Goal: Task Accomplishment & Management: Use online tool/utility

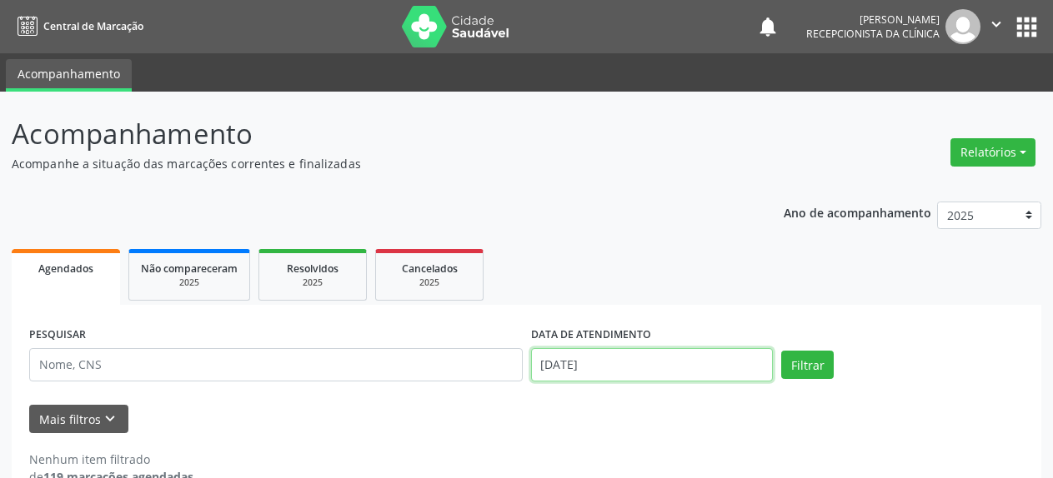
click at [569, 372] on input "[DATE]" at bounding box center [652, 364] width 243 height 33
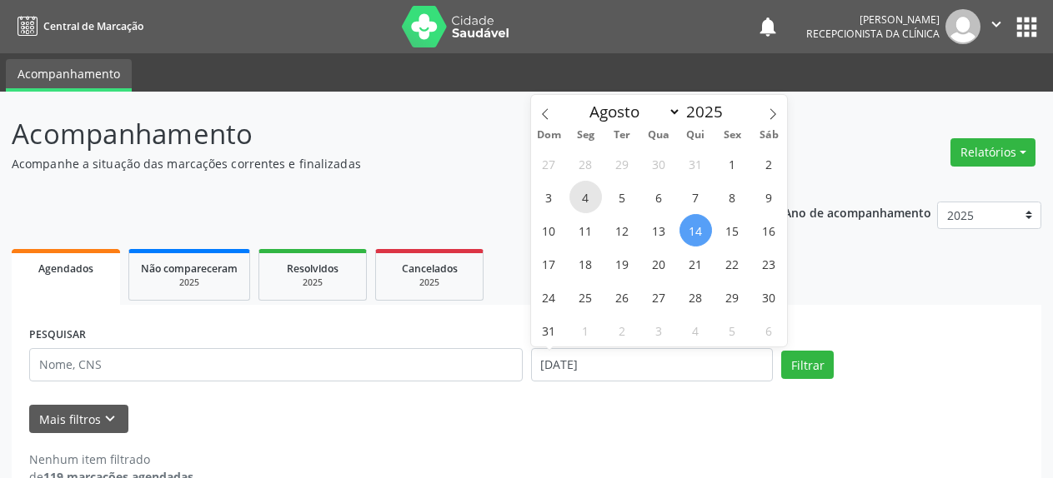
click at [585, 198] on span "4" at bounding box center [585, 197] width 33 height 33
type input "[DATE]"
click at [585, 198] on span "4" at bounding box center [585, 197] width 33 height 33
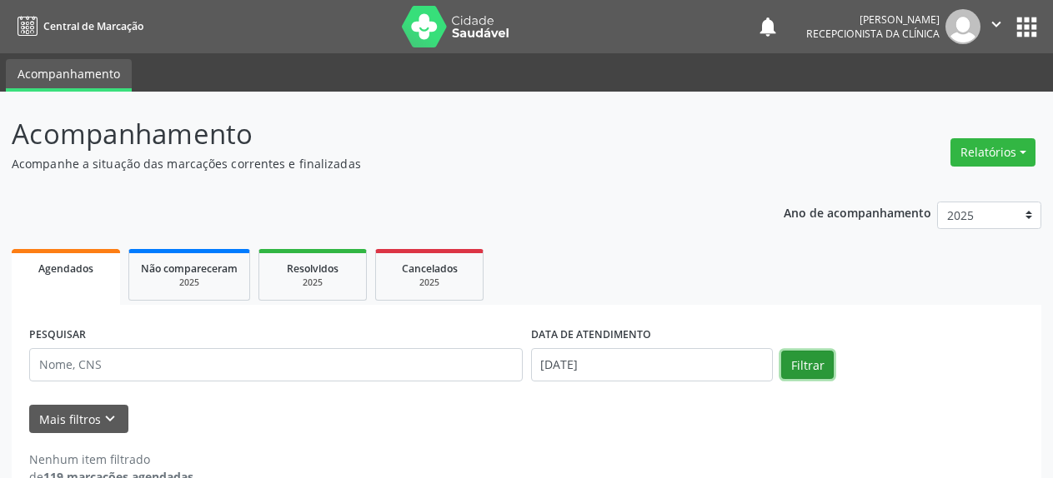
click at [813, 370] on button "Filtrar" at bounding box center [807, 365] width 53 height 28
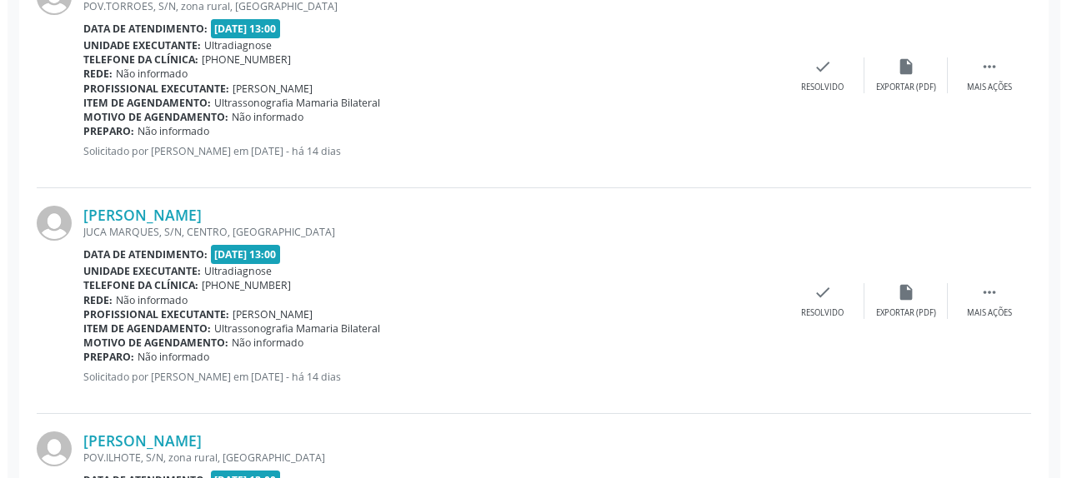
scroll to position [765, 0]
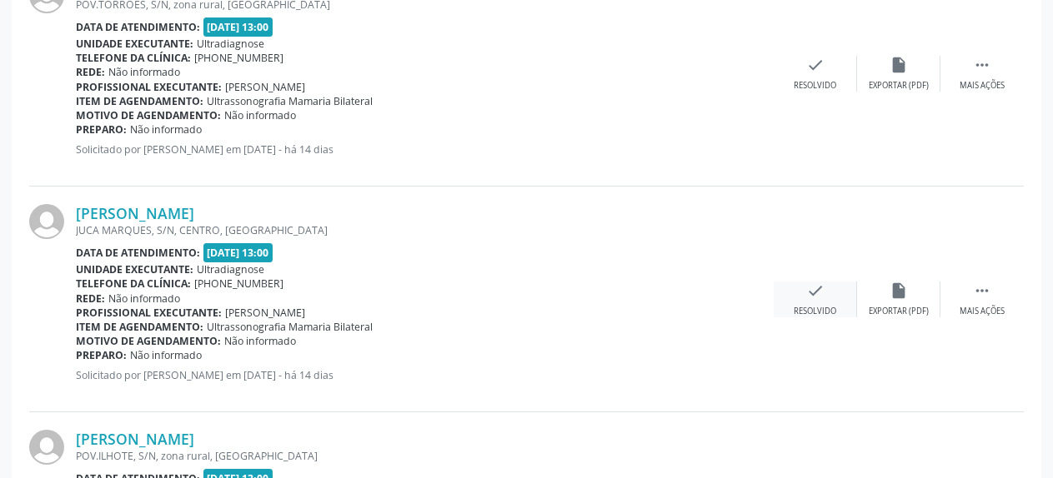
click at [811, 293] on icon "check" at bounding box center [815, 291] width 18 height 18
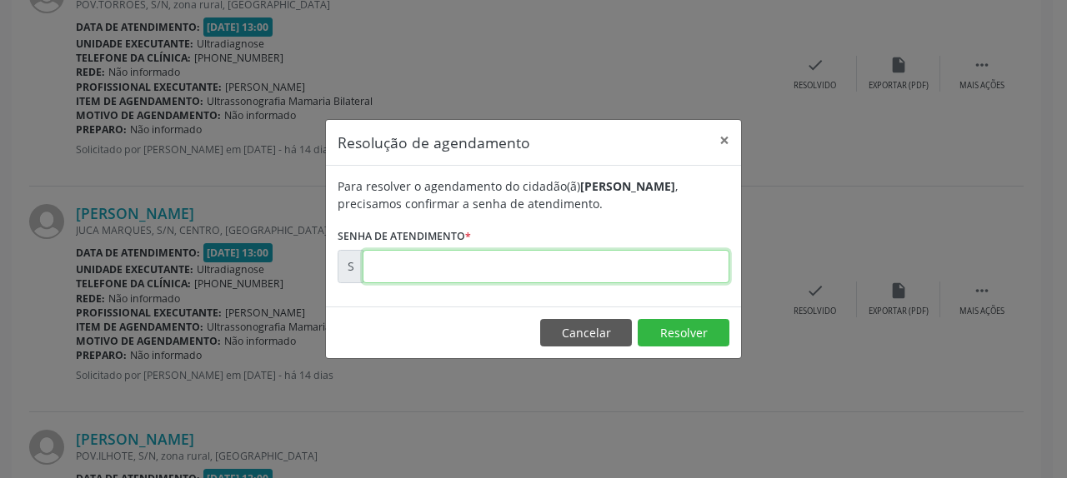
click at [504, 269] on input "text" at bounding box center [546, 266] width 367 height 33
type input "00169161"
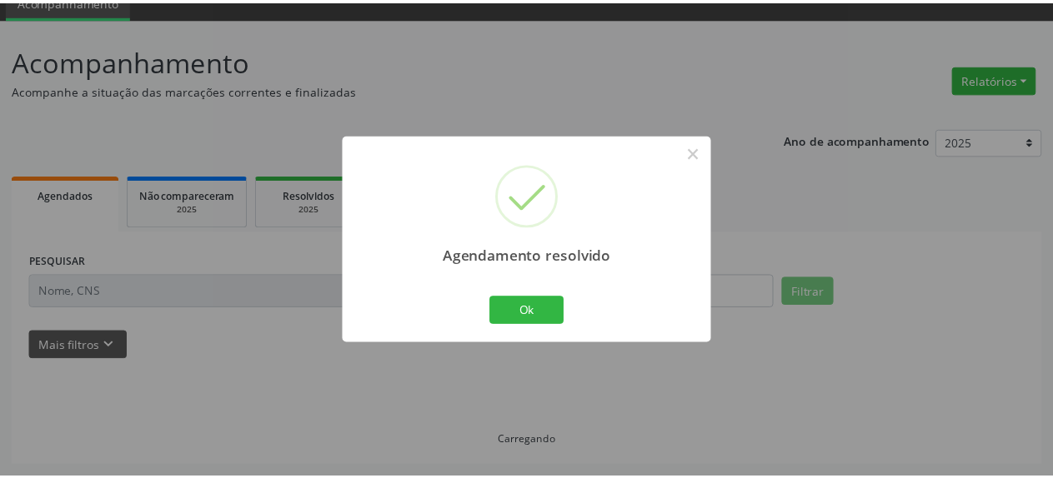
scroll to position [73, 0]
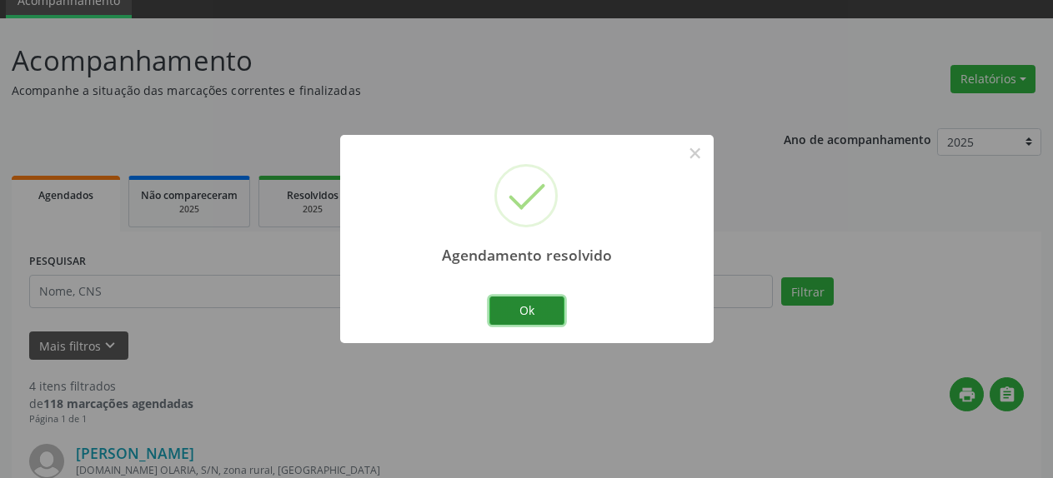
click at [532, 323] on button "Ok" at bounding box center [526, 311] width 75 height 28
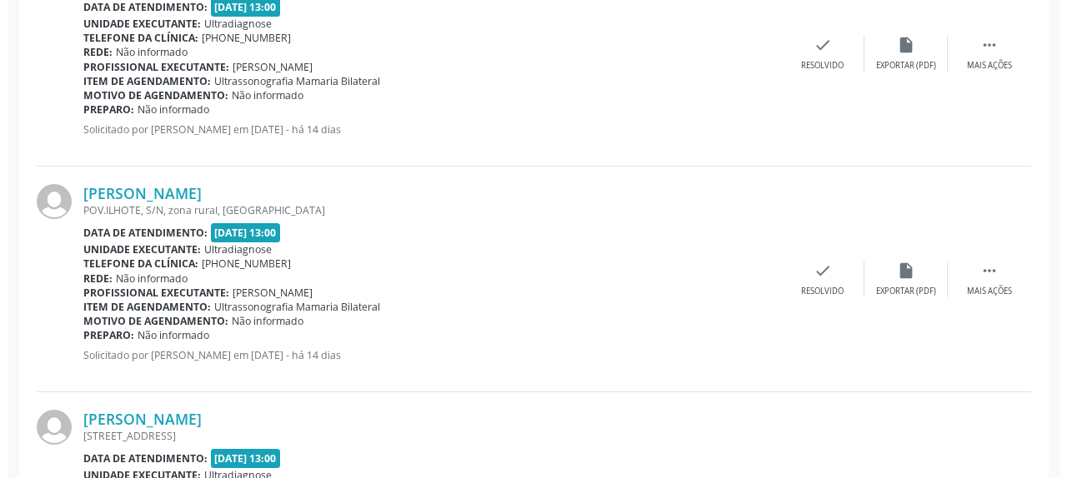
scroll to position [838, 0]
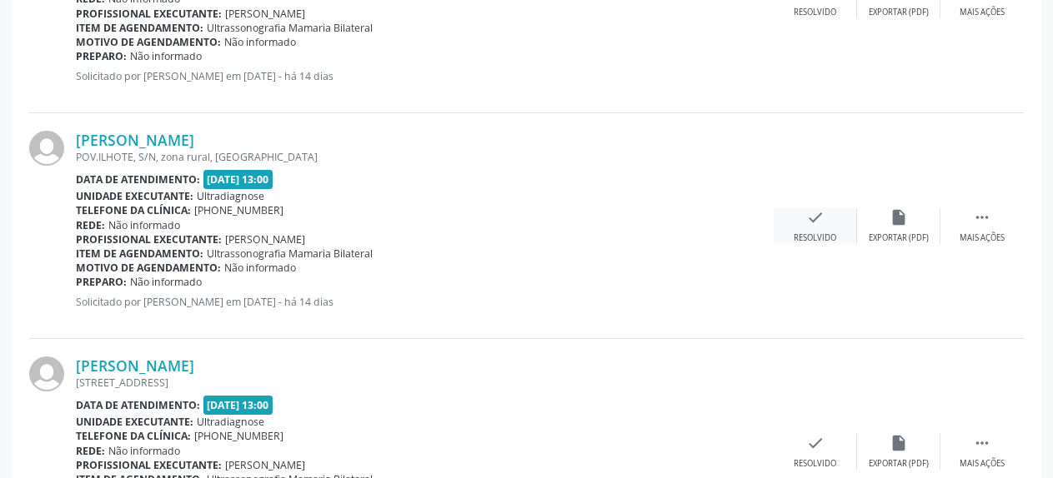
click at [809, 223] on icon "check" at bounding box center [815, 217] width 18 height 18
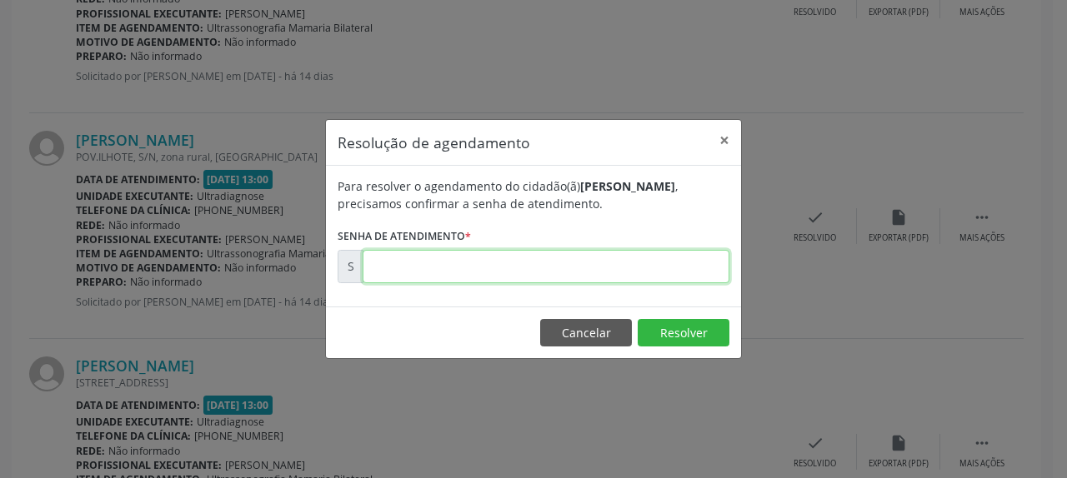
click at [546, 264] on input "text" at bounding box center [546, 266] width 367 height 33
type input "00169164"
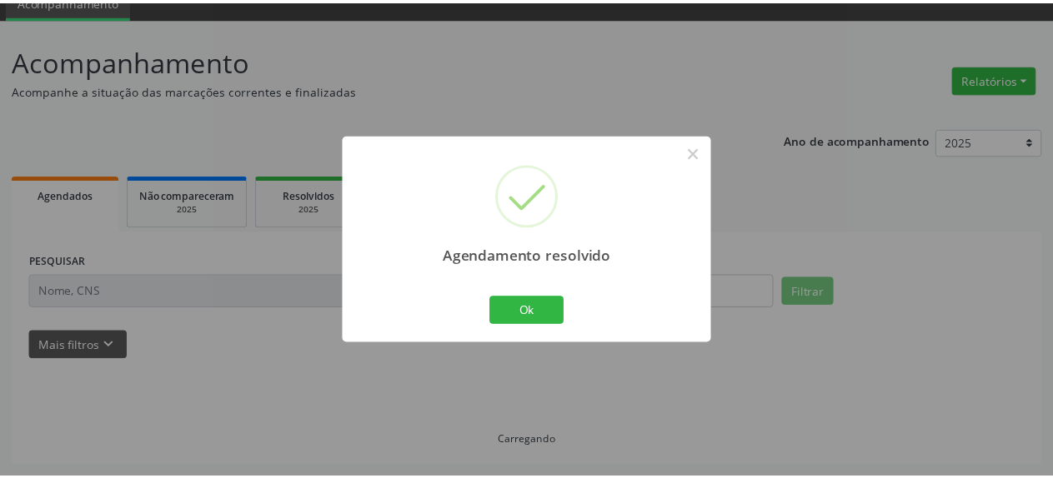
scroll to position [73, 0]
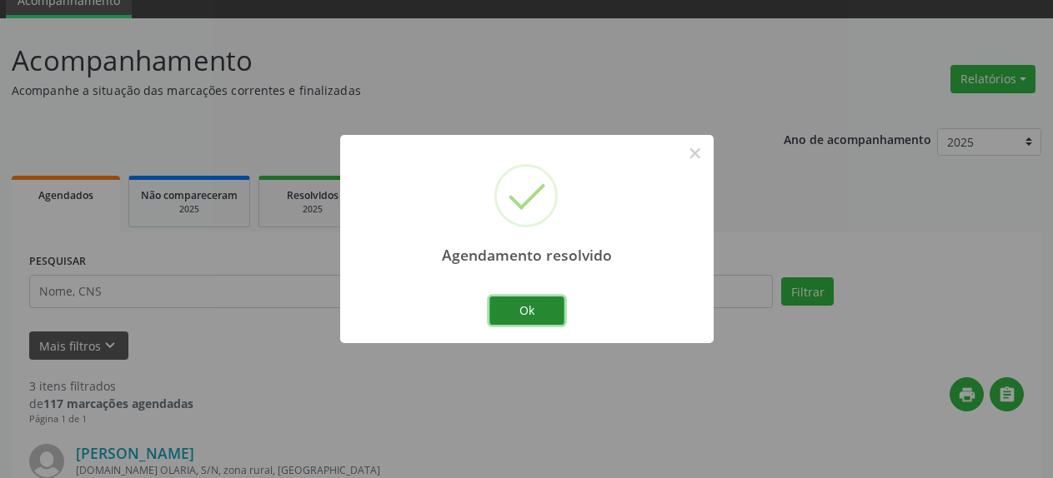
click at [528, 316] on button "Ok" at bounding box center [526, 311] width 75 height 28
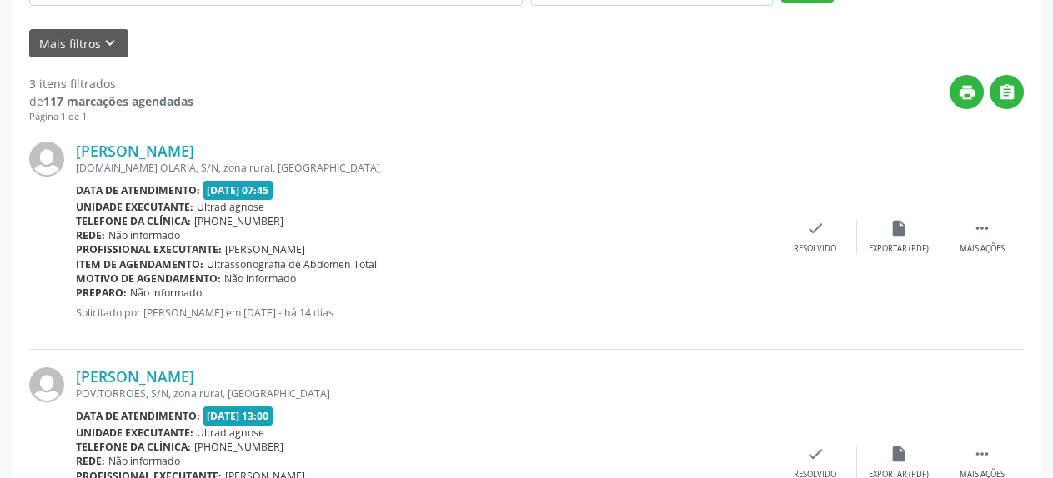
scroll to position [218, 0]
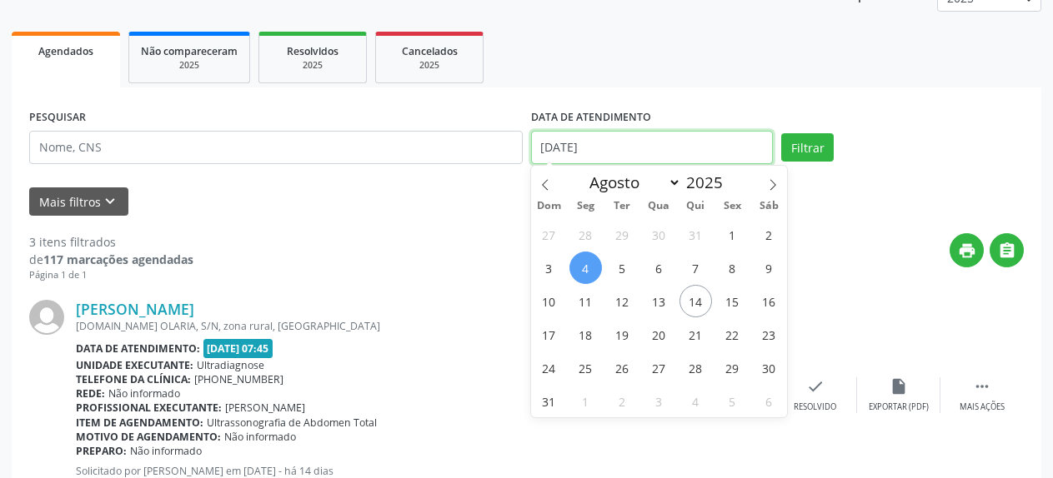
click at [633, 152] on input "[DATE]" at bounding box center [652, 147] width 243 height 33
click at [731, 238] on span "1" at bounding box center [732, 234] width 33 height 33
type input "[DATE]"
click at [731, 238] on span "1" at bounding box center [732, 234] width 33 height 33
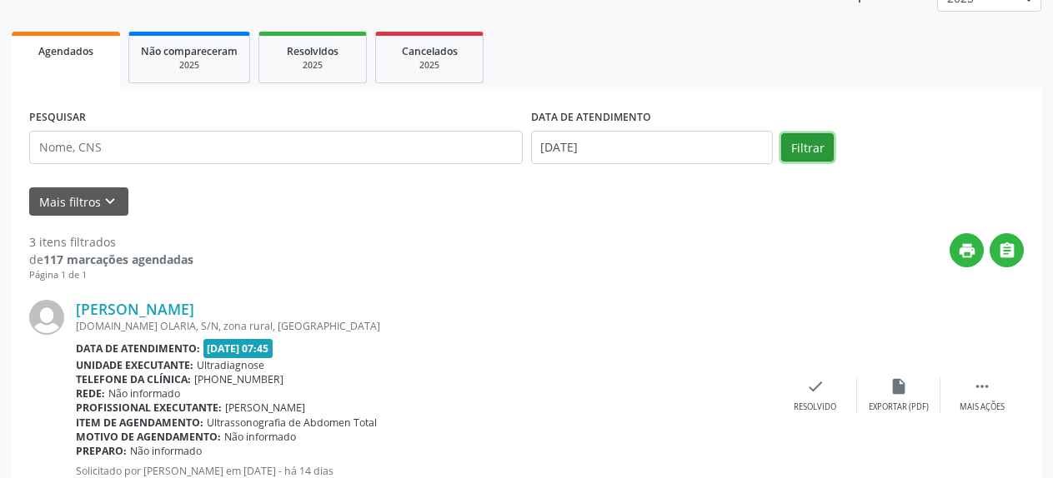
click at [816, 148] on button "Filtrar" at bounding box center [807, 147] width 53 height 28
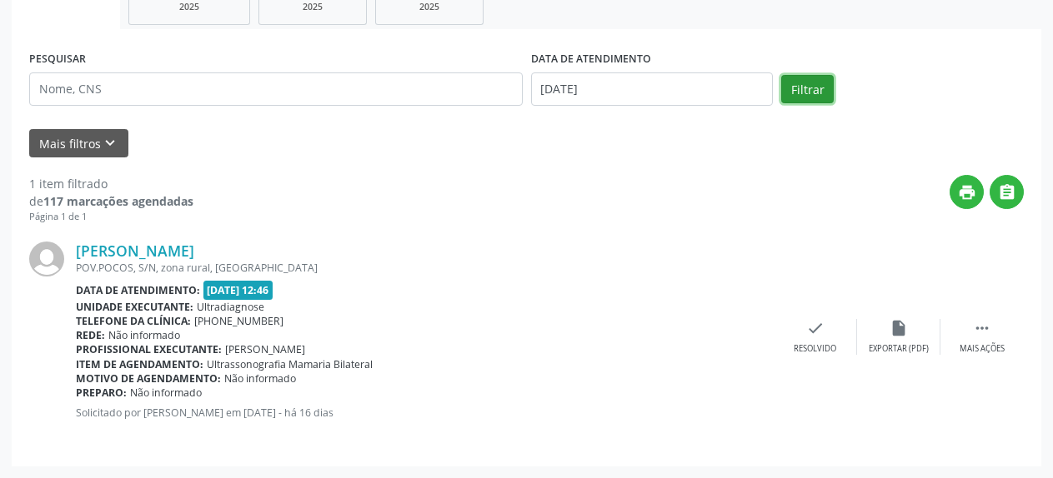
scroll to position [0, 0]
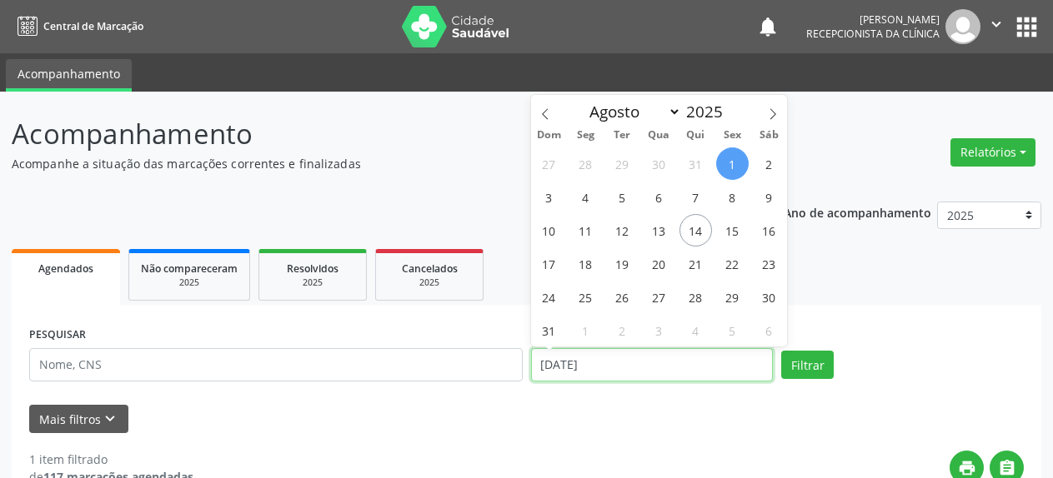
click at [641, 380] on input "[DATE]" at bounding box center [652, 364] width 243 height 33
click at [654, 234] on span "13" at bounding box center [659, 230] width 33 height 33
type input "[DATE]"
click at [654, 234] on span "13" at bounding box center [659, 230] width 33 height 33
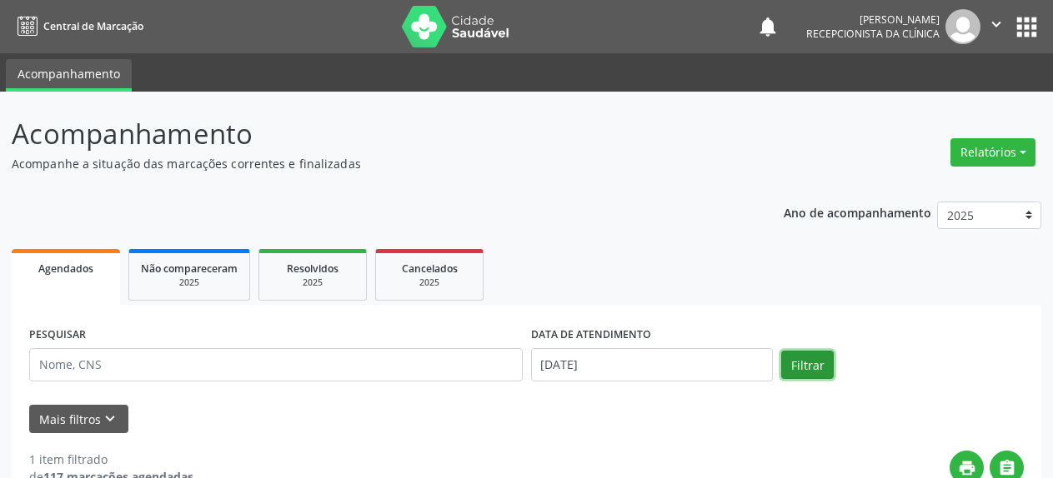
click at [802, 368] on button "Filtrar" at bounding box center [807, 365] width 53 height 28
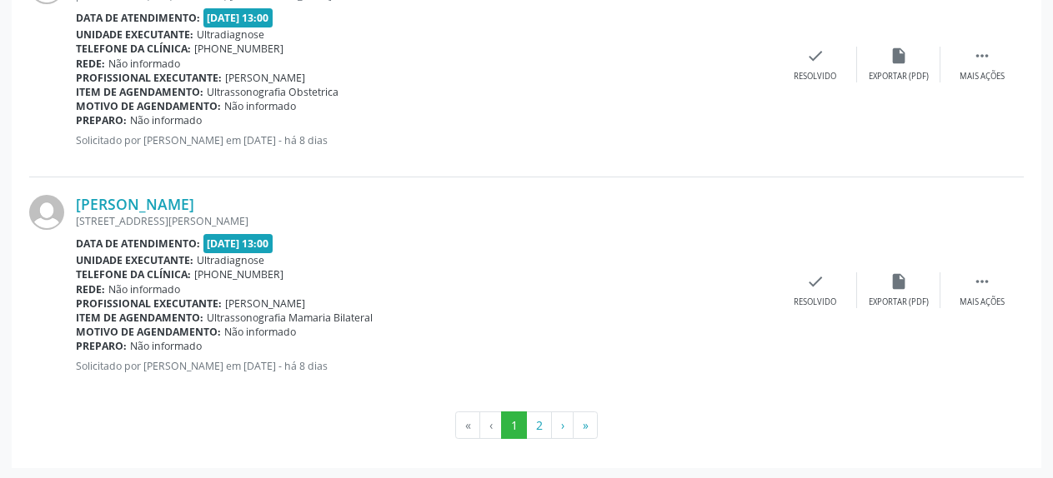
scroll to position [3486, 0]
click at [533, 426] on button "2" at bounding box center [539, 425] width 26 height 28
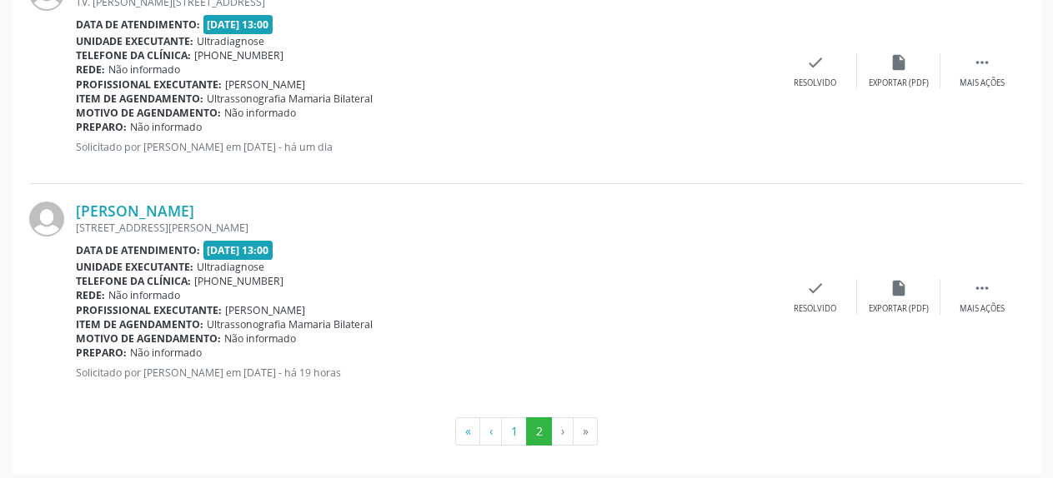
scroll to position [3034, 0]
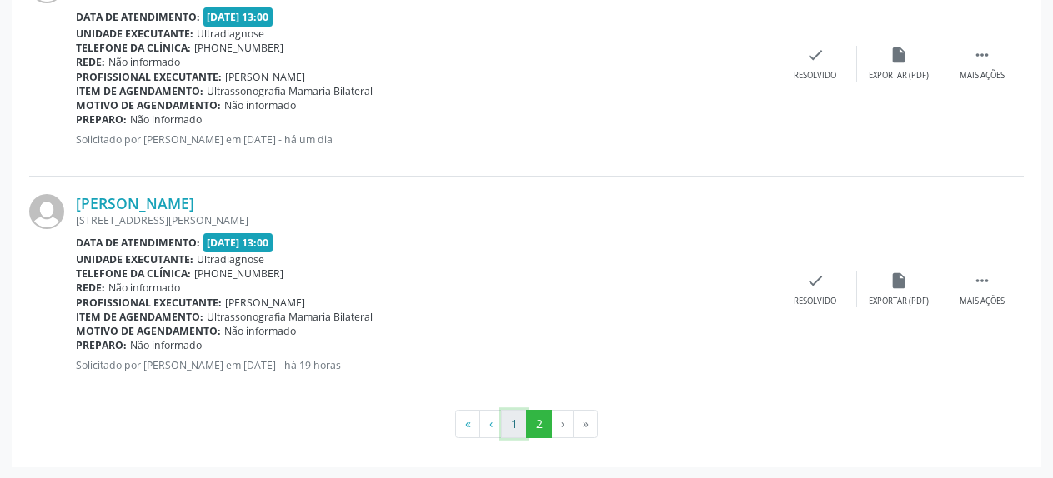
click at [518, 425] on button "1" at bounding box center [514, 424] width 26 height 28
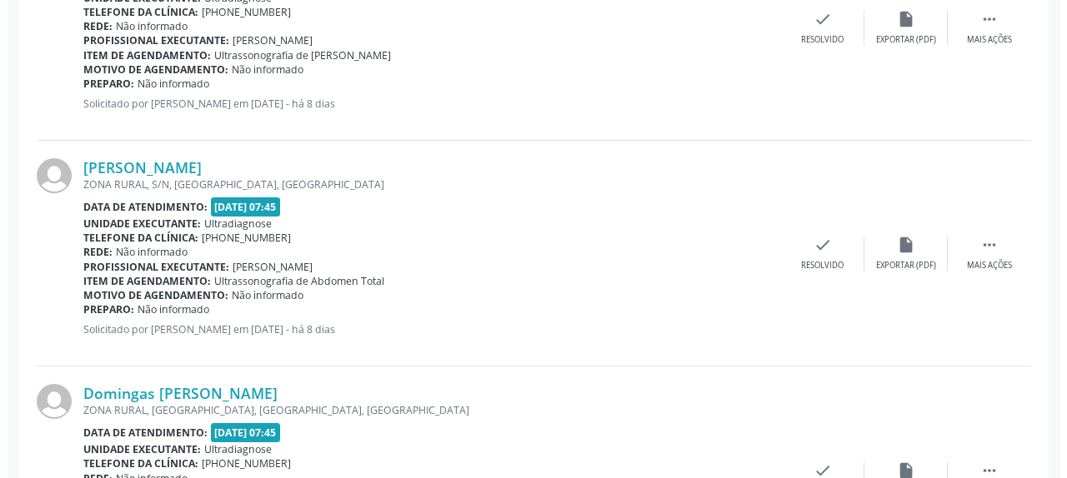
scroll to position [601, 0]
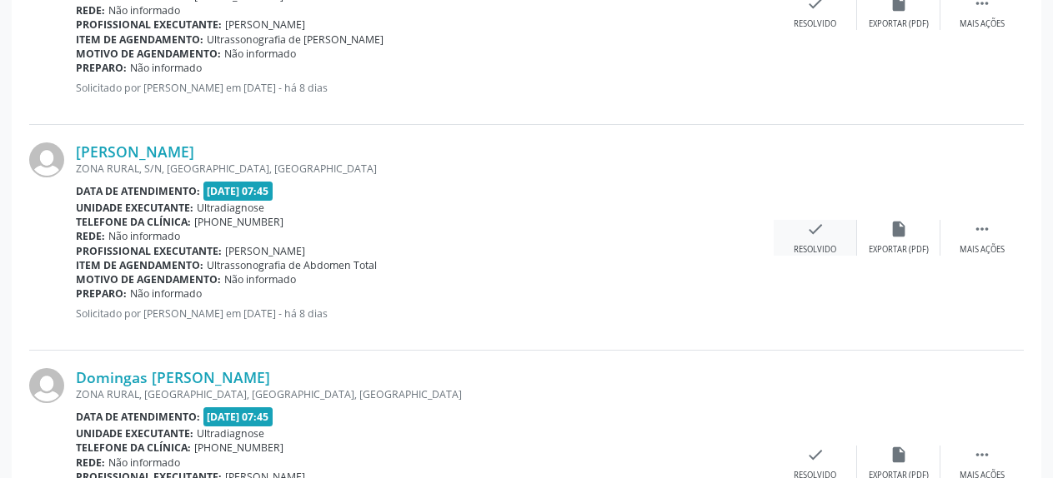
click at [815, 231] on icon "check" at bounding box center [815, 229] width 18 height 18
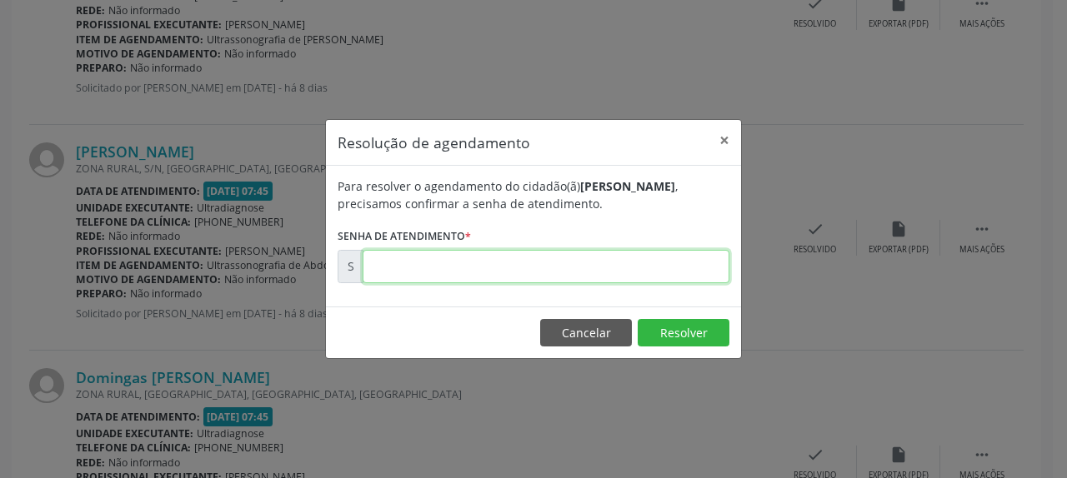
click at [433, 270] on input "text" at bounding box center [546, 266] width 367 height 33
type input "00170291"
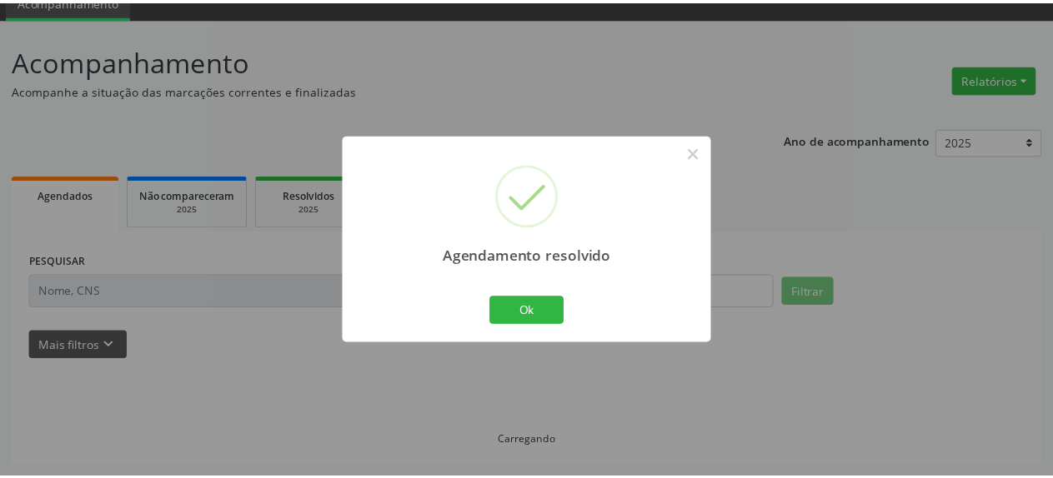
scroll to position [73, 0]
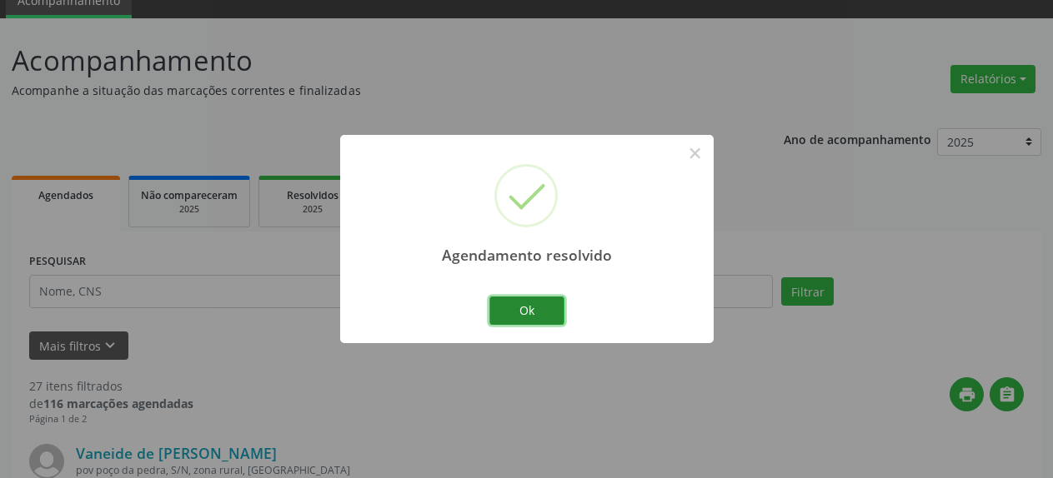
click at [535, 317] on button "Ok" at bounding box center [526, 311] width 75 height 28
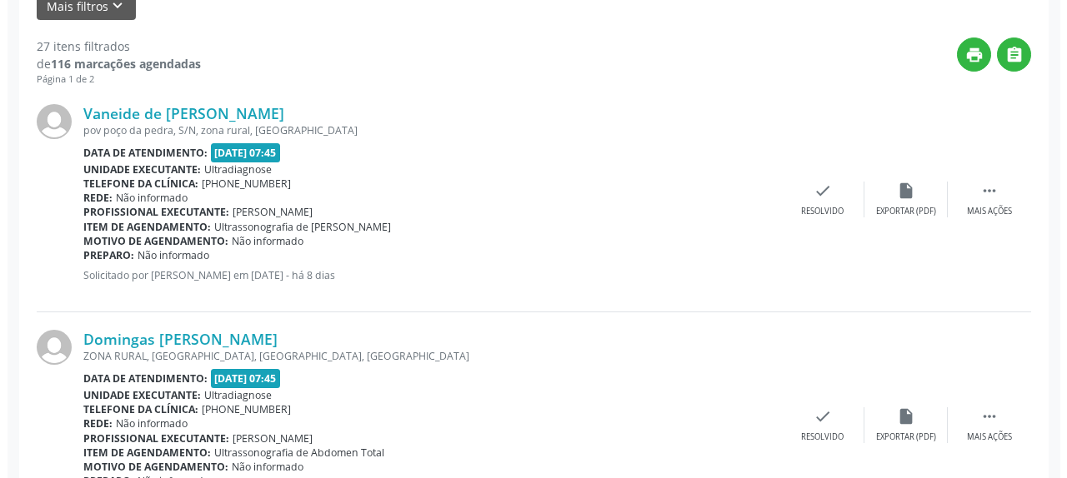
scroll to position [498, 0]
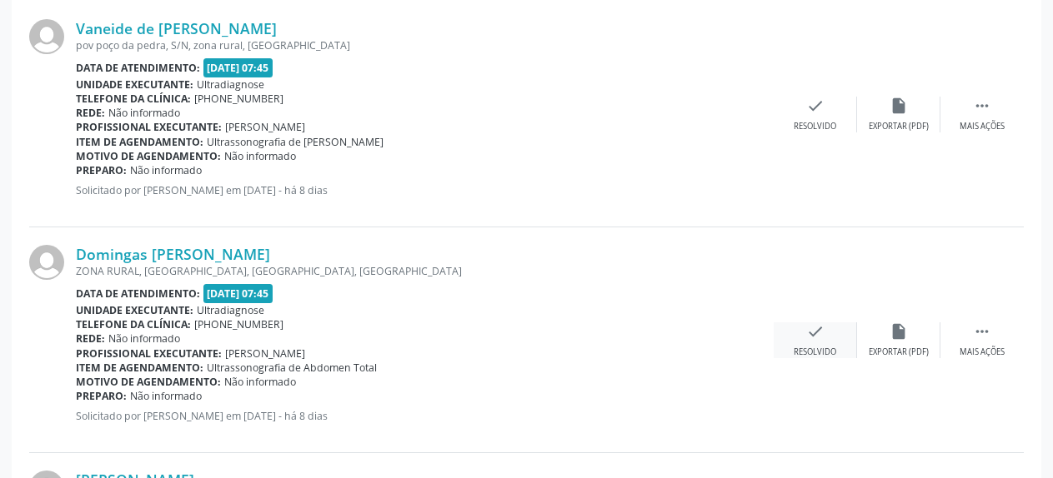
click at [818, 339] on icon "check" at bounding box center [815, 332] width 18 height 18
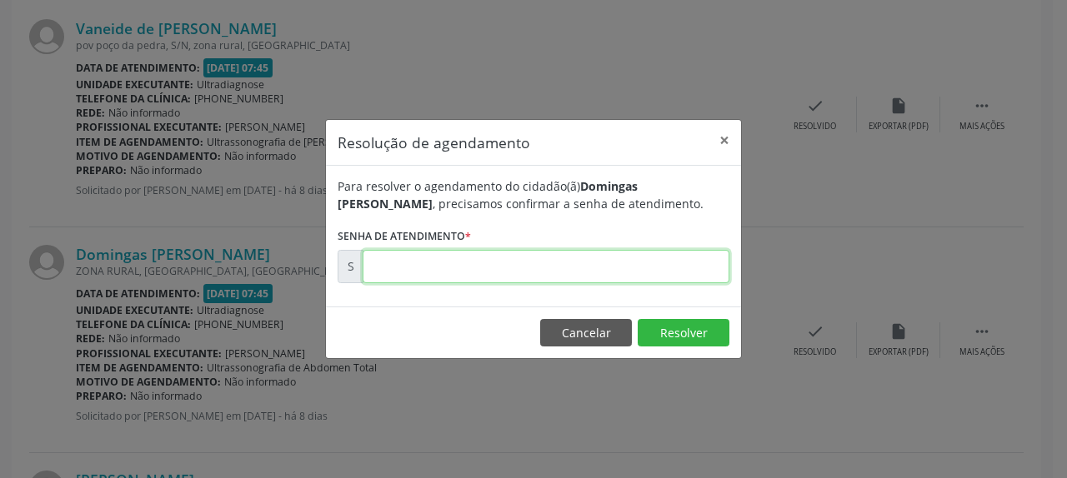
click at [451, 270] on input "text" at bounding box center [546, 266] width 367 height 33
type input "00170292"
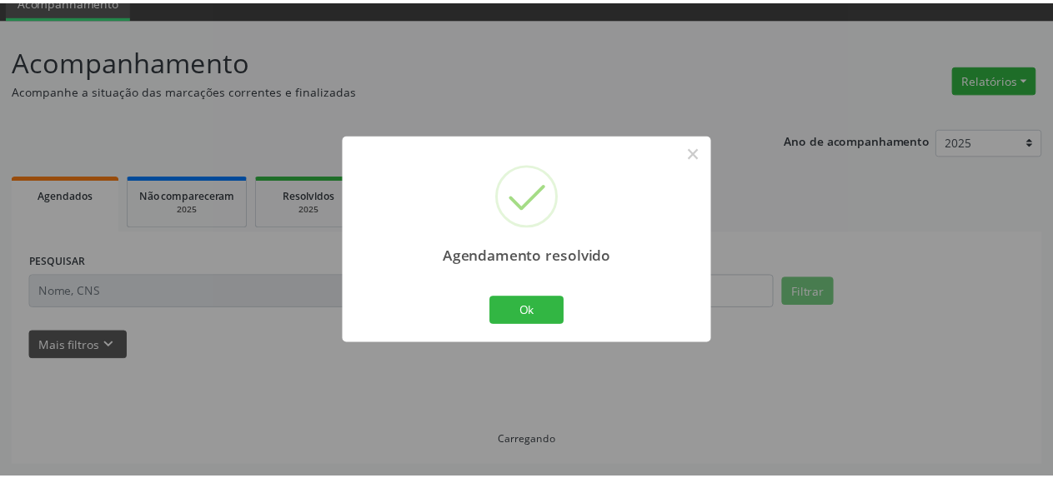
scroll to position [73, 0]
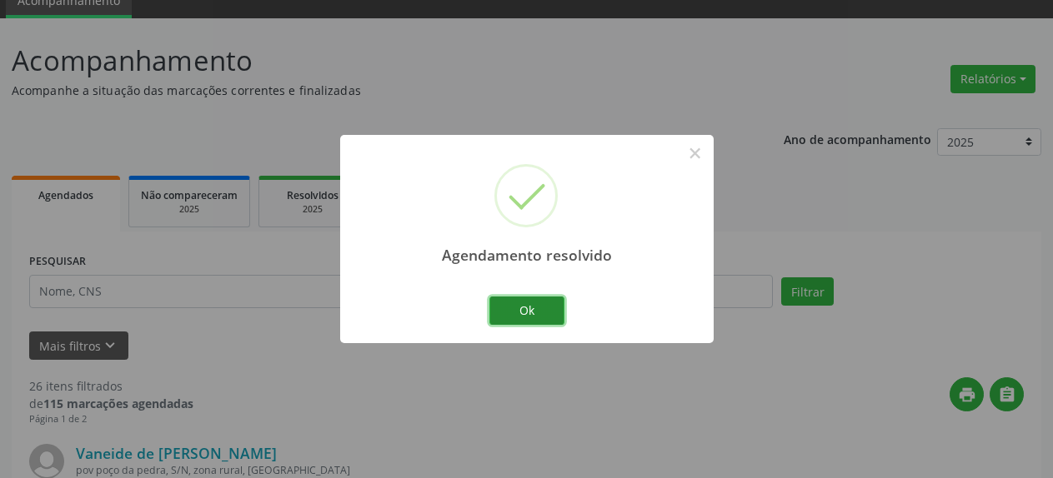
click at [521, 308] on button "Ok" at bounding box center [526, 311] width 75 height 28
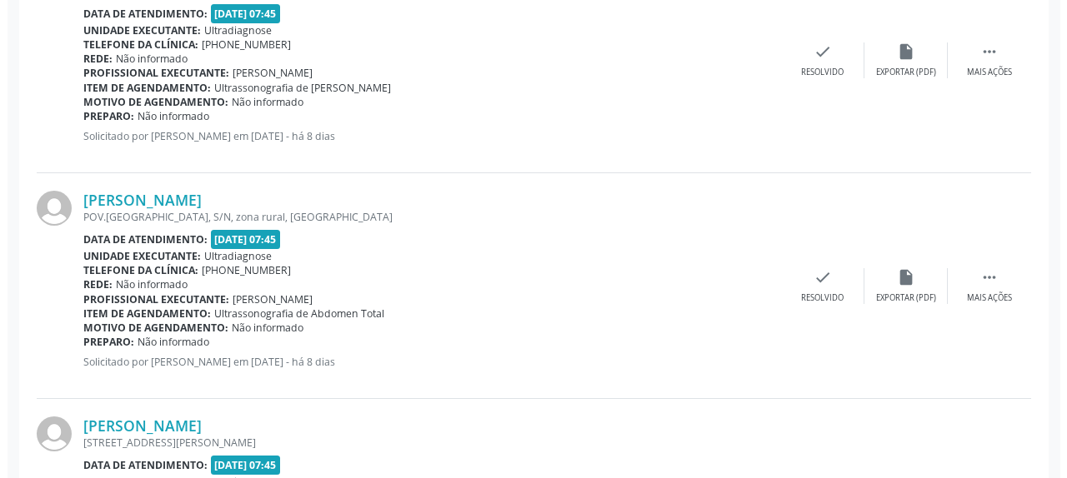
scroll to position [583, 0]
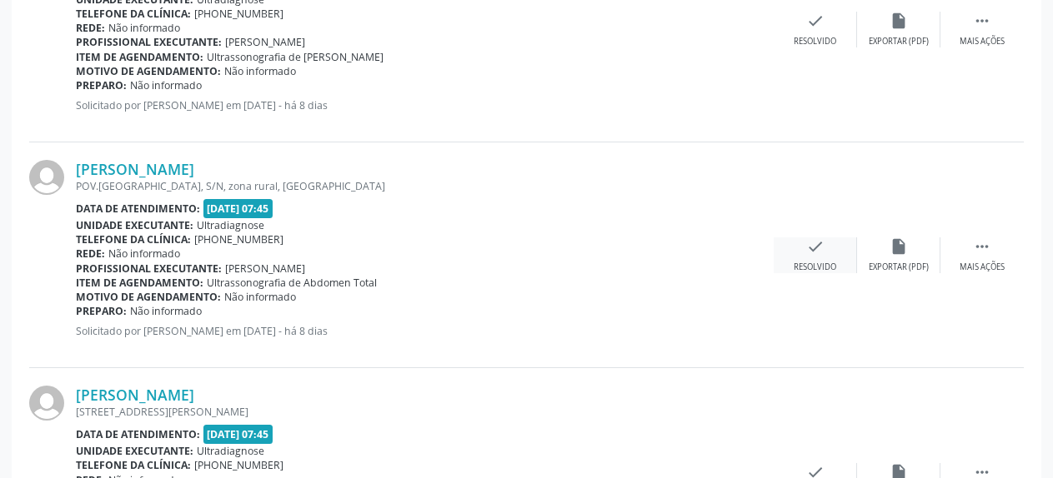
click at [811, 253] on icon "check" at bounding box center [815, 247] width 18 height 18
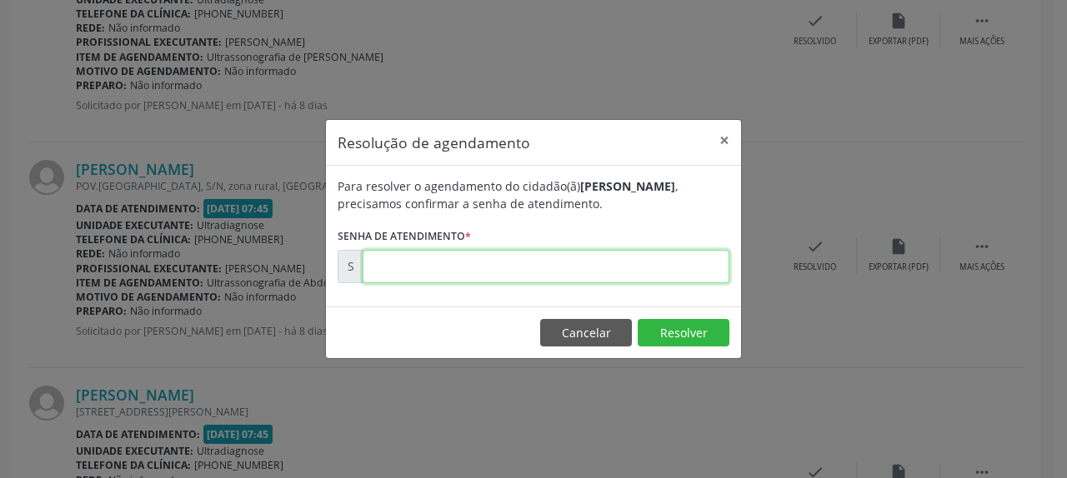
click at [605, 269] on input "text" at bounding box center [546, 266] width 367 height 33
type input "00170294"
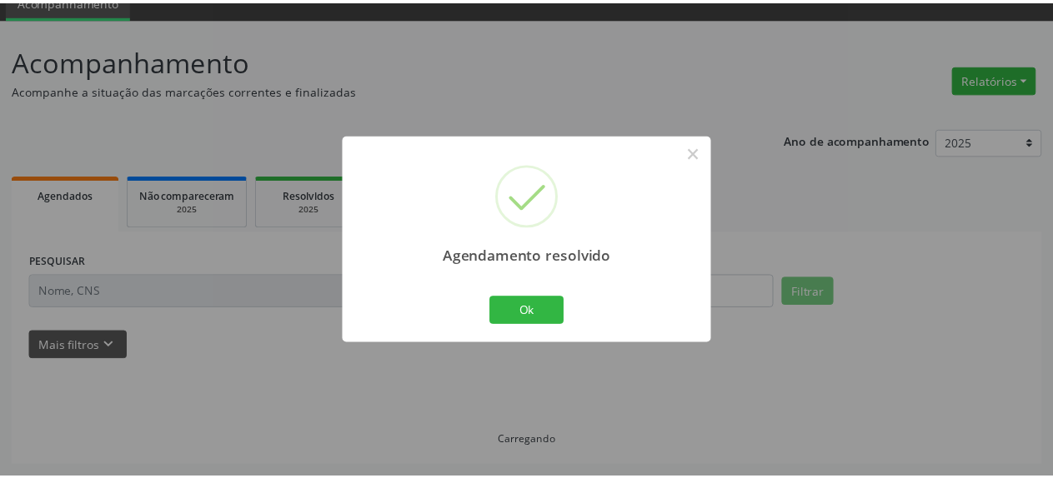
scroll to position [73, 0]
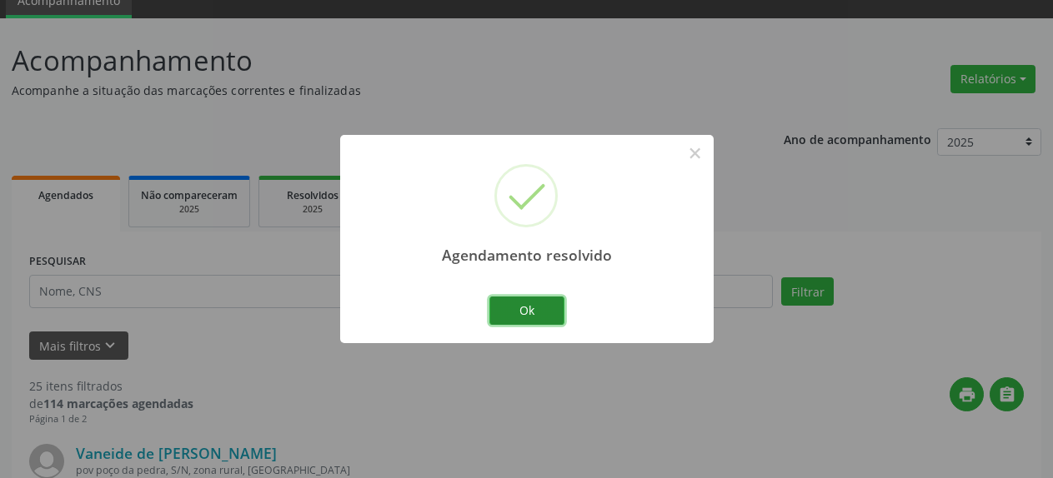
click at [521, 310] on button "Ok" at bounding box center [526, 311] width 75 height 28
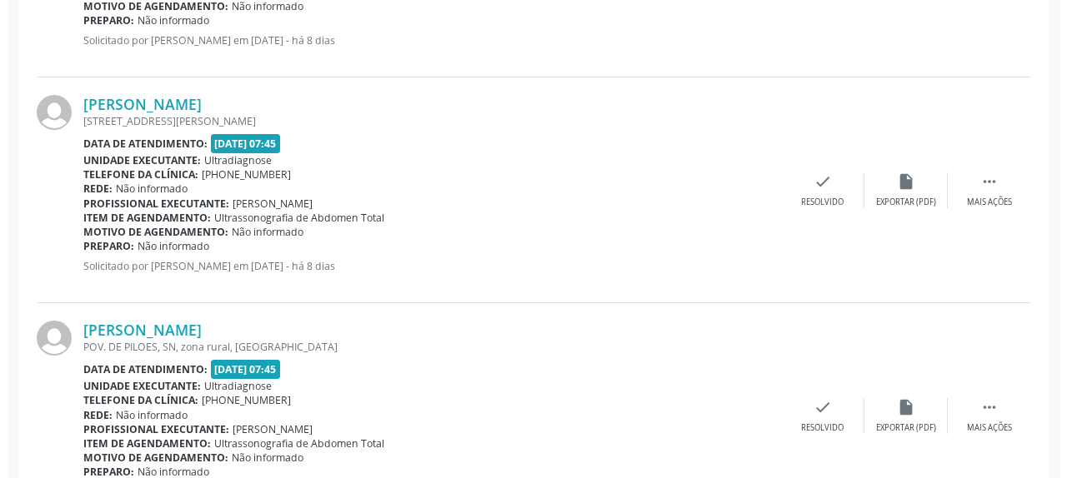
scroll to position [668, 0]
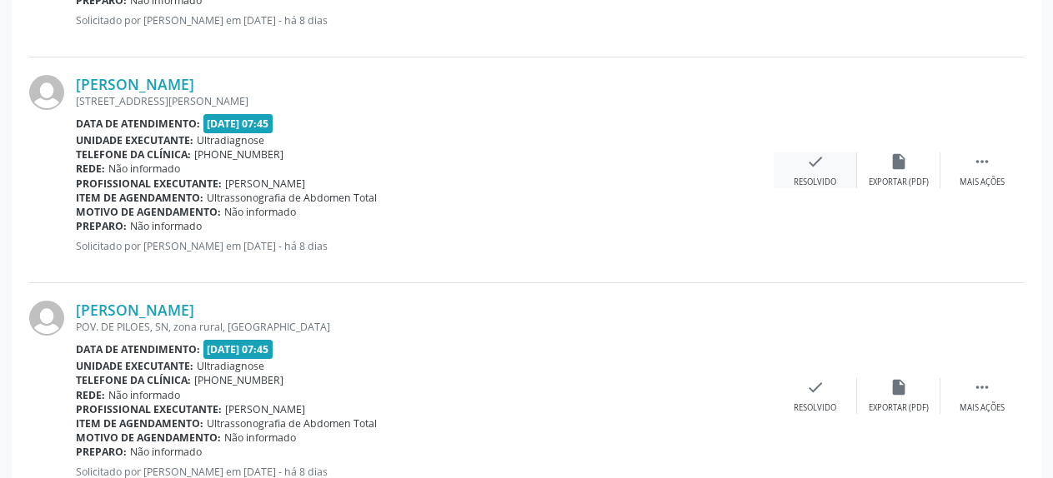
click at [813, 170] on icon "check" at bounding box center [815, 162] width 18 height 18
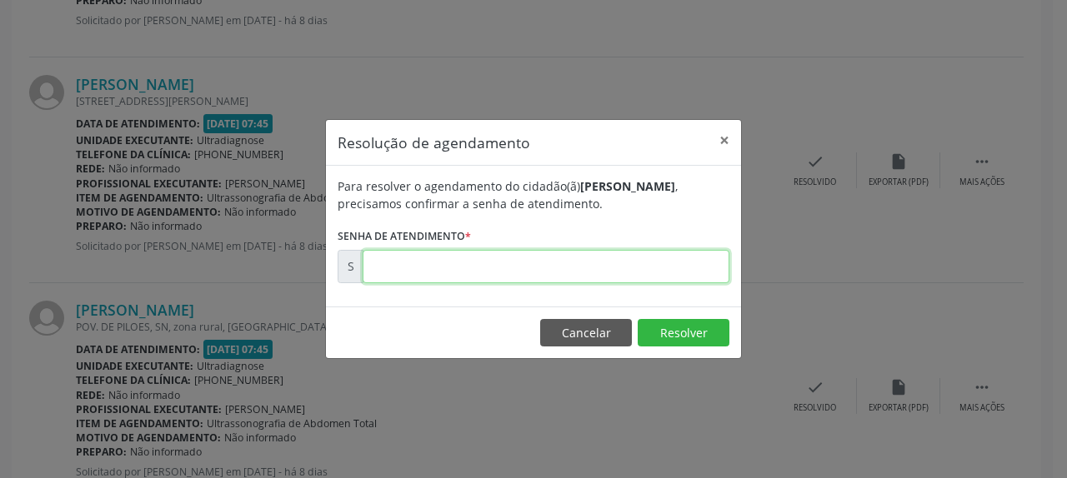
click at [494, 265] on input "text" at bounding box center [546, 266] width 367 height 33
type input "00170296"
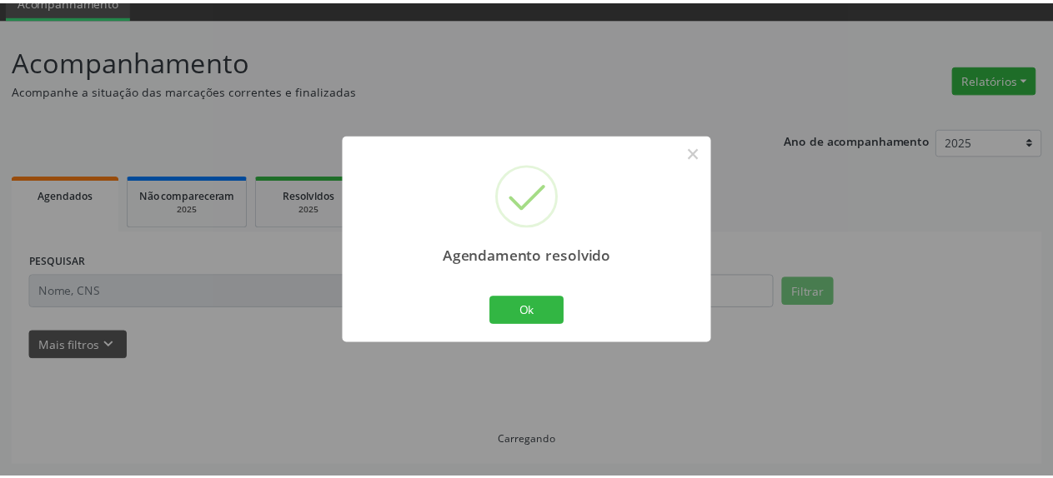
scroll to position [73, 0]
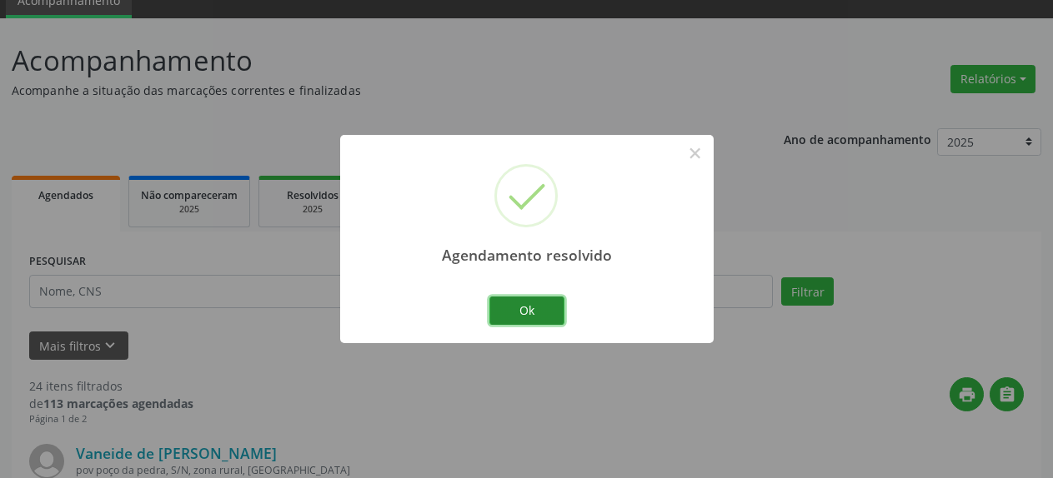
click at [531, 318] on button "Ok" at bounding box center [526, 311] width 75 height 28
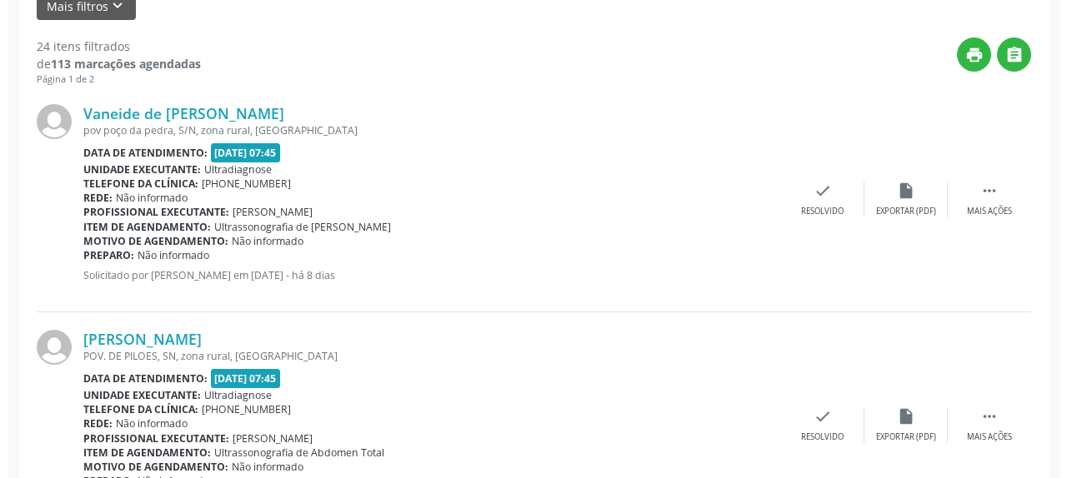
scroll to position [498, 0]
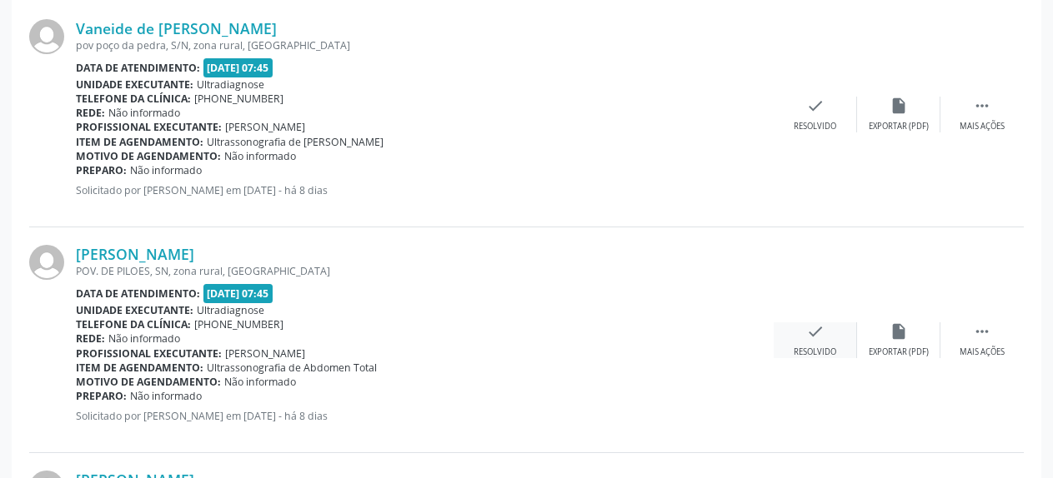
click at [820, 336] on icon "check" at bounding box center [815, 332] width 18 height 18
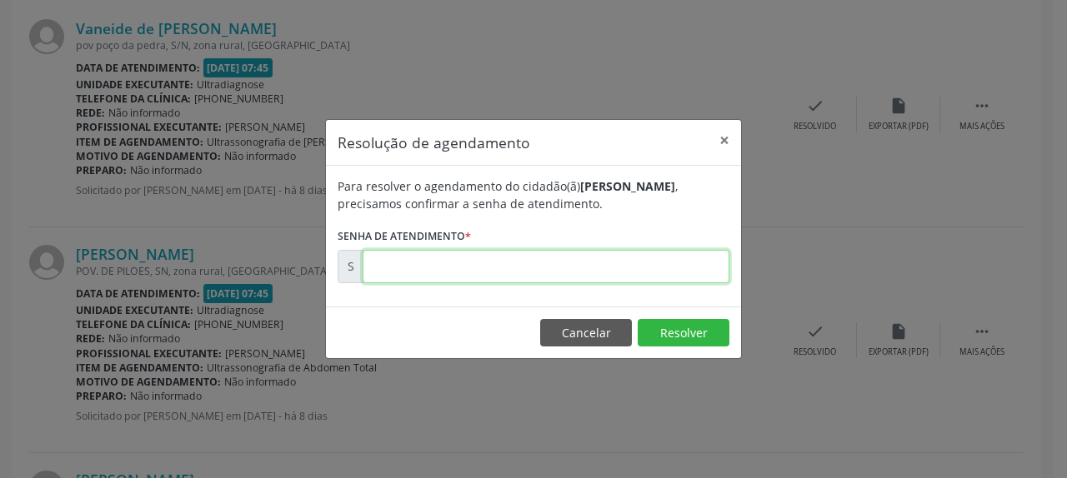
click at [588, 273] on input "text" at bounding box center [546, 266] width 367 height 33
type input "00170297"
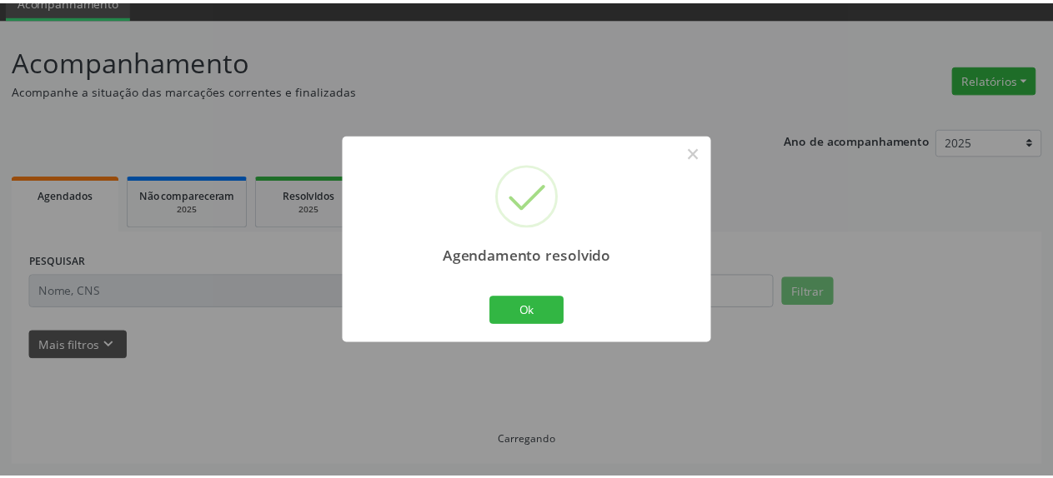
scroll to position [73, 0]
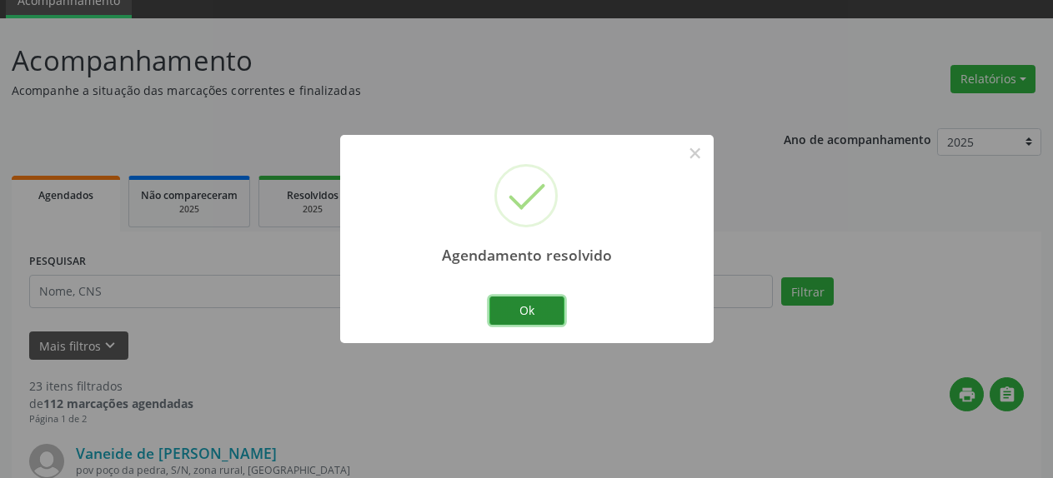
click at [524, 308] on button "Ok" at bounding box center [526, 311] width 75 height 28
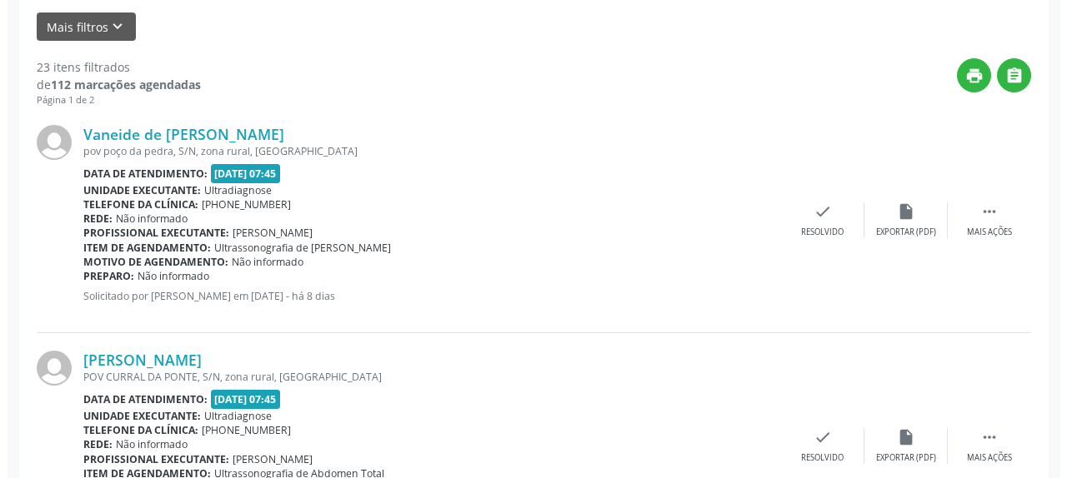
scroll to position [498, 0]
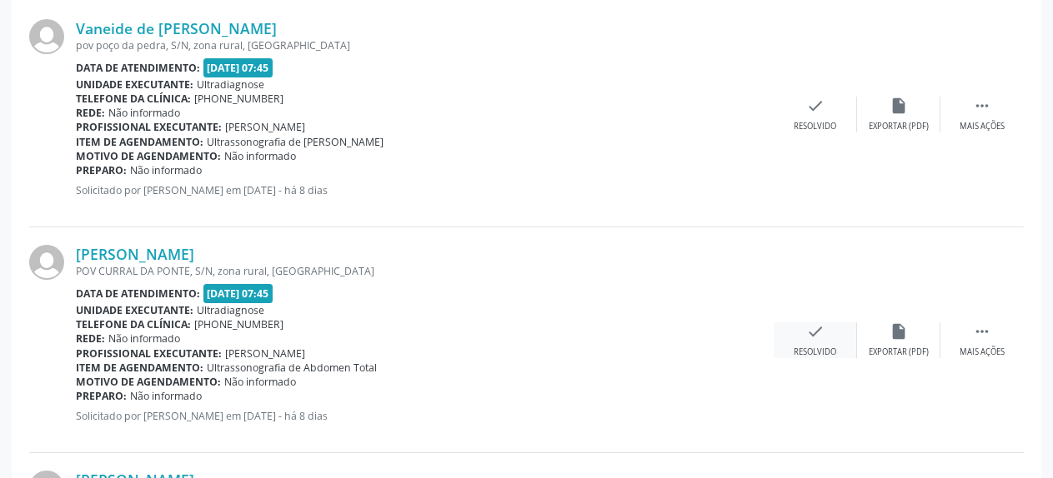
click at [816, 338] on icon "check" at bounding box center [815, 332] width 18 height 18
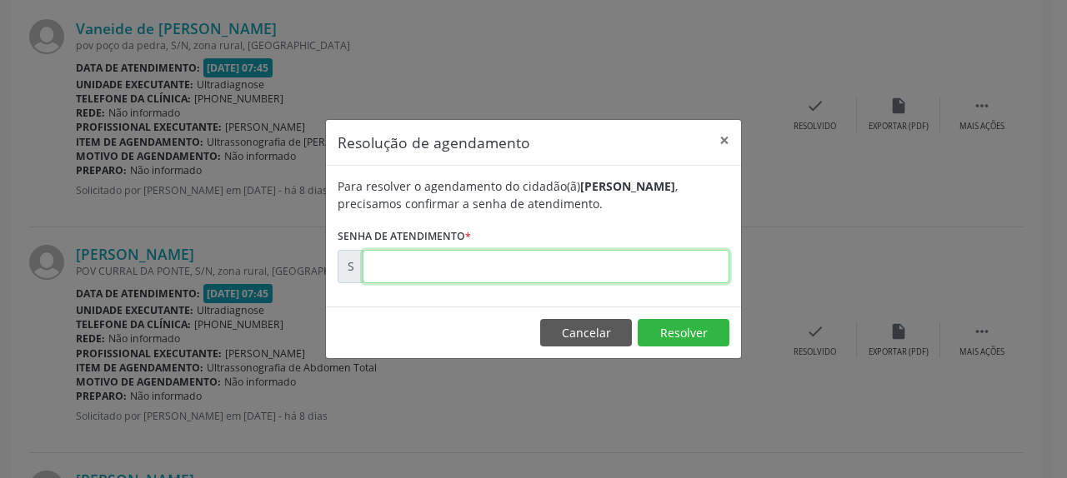
click at [518, 269] on input "text" at bounding box center [546, 266] width 367 height 33
type input "00170298"
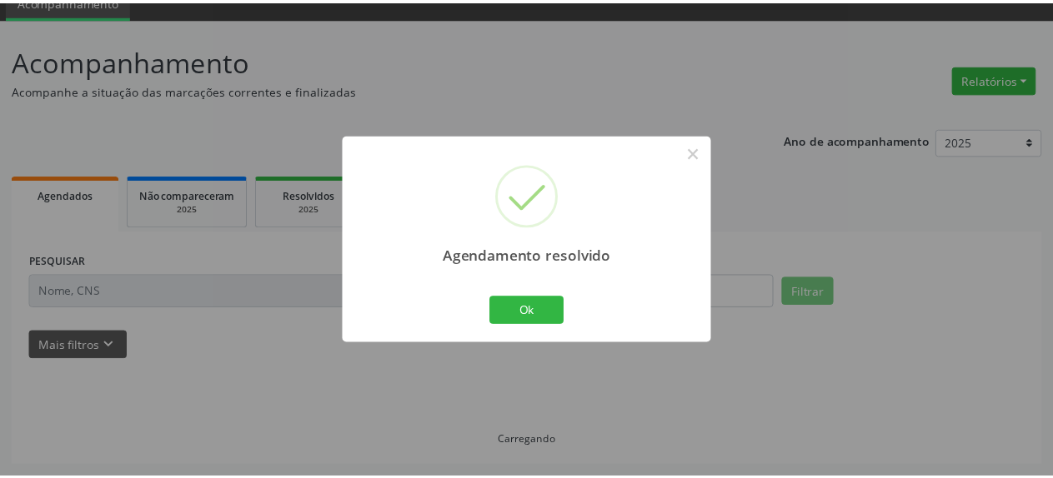
scroll to position [73, 0]
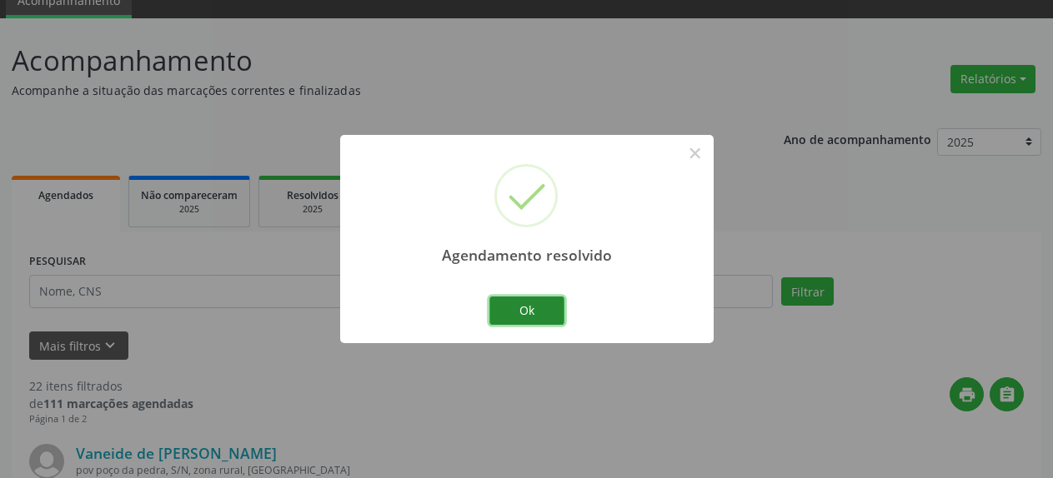
click at [534, 309] on button "Ok" at bounding box center [526, 311] width 75 height 28
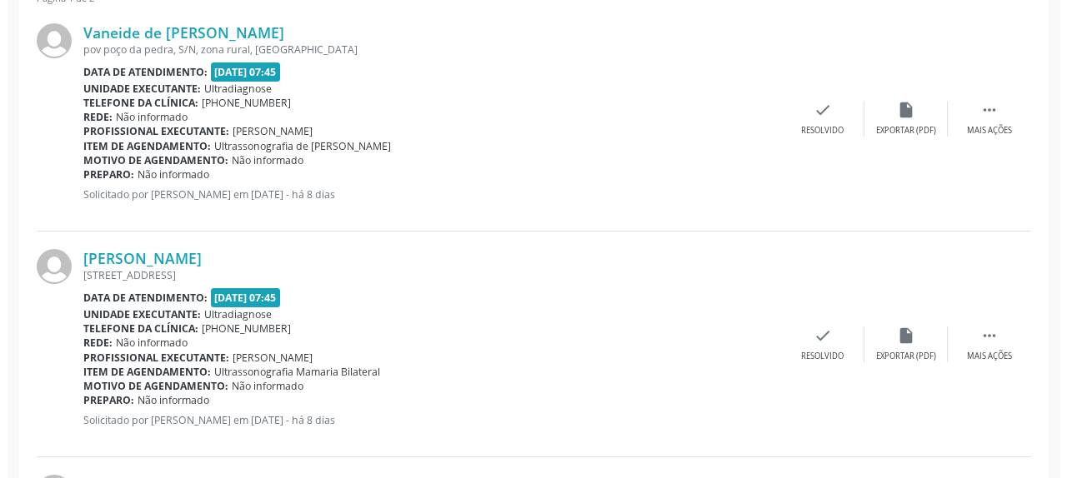
scroll to position [583, 0]
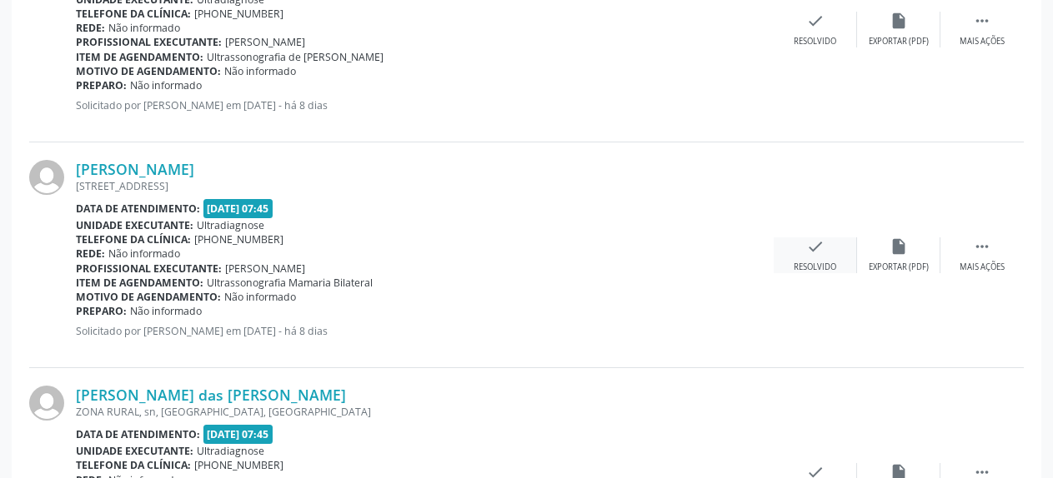
click at [812, 246] on icon "check" at bounding box center [815, 247] width 18 height 18
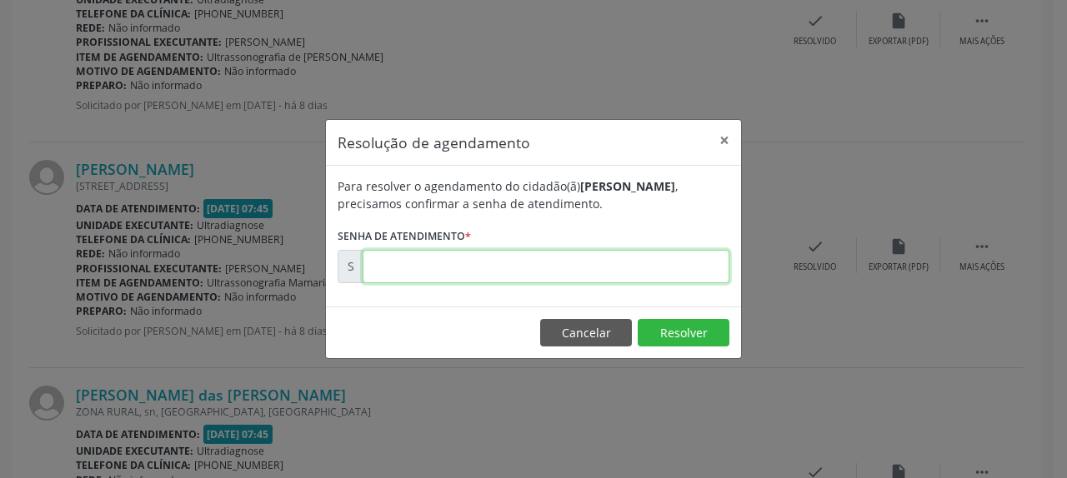
click at [671, 270] on input "text" at bounding box center [546, 266] width 367 height 33
type input "00170299"
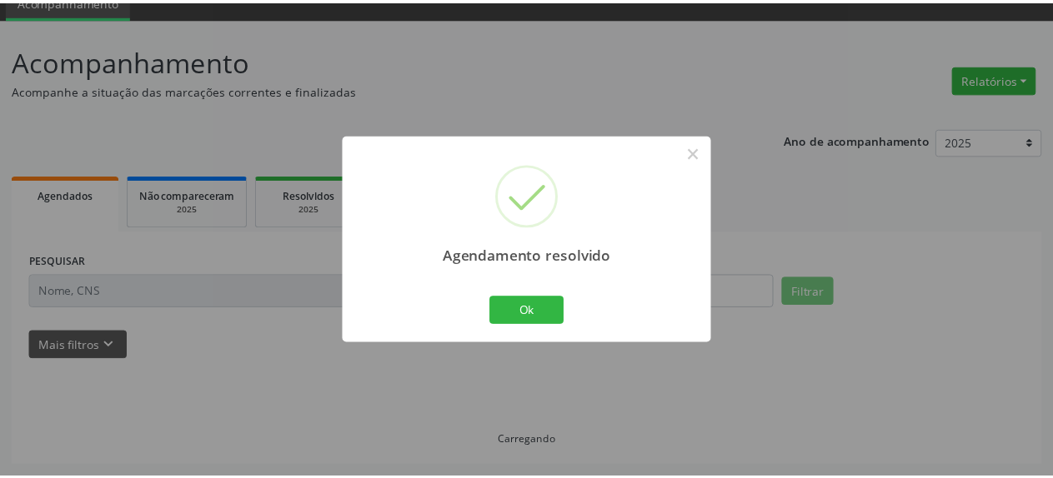
scroll to position [73, 0]
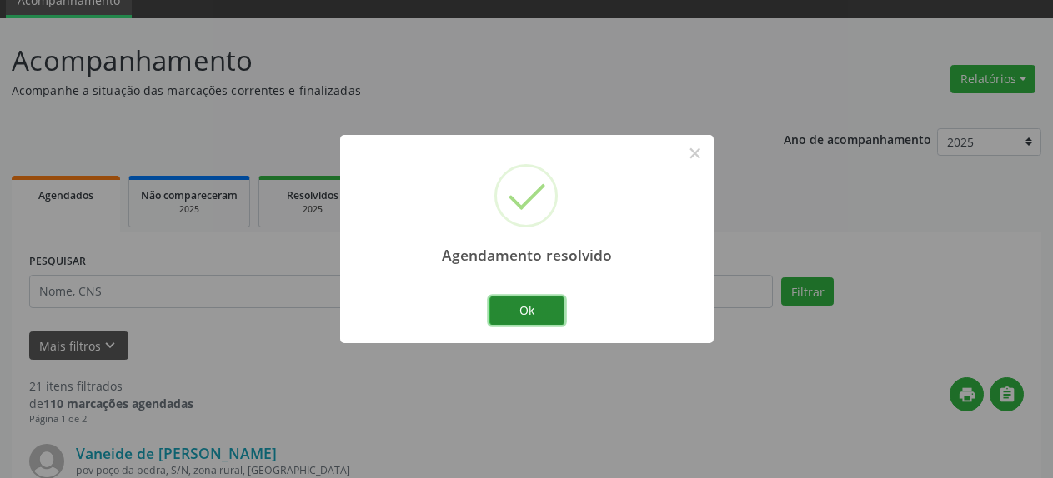
click at [533, 317] on button "Ok" at bounding box center [526, 311] width 75 height 28
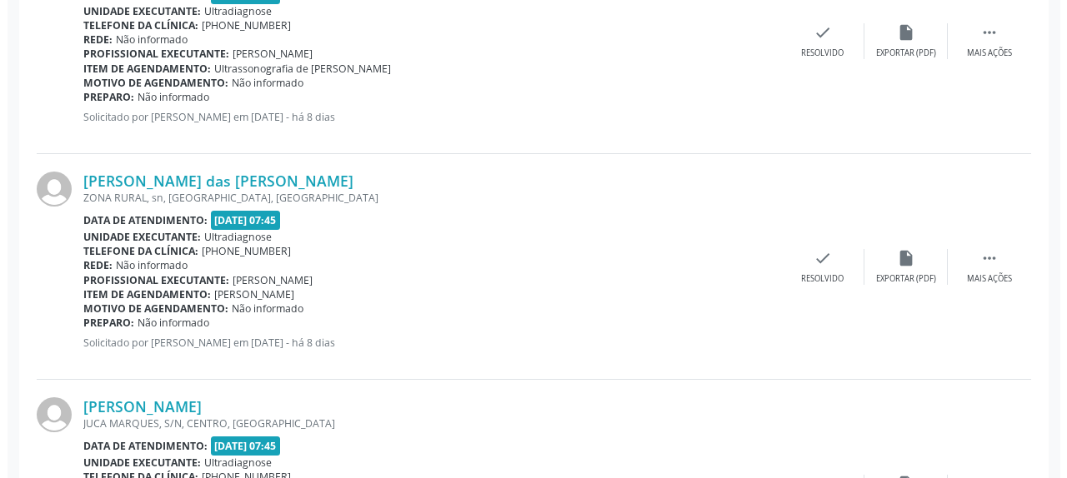
scroll to position [583, 0]
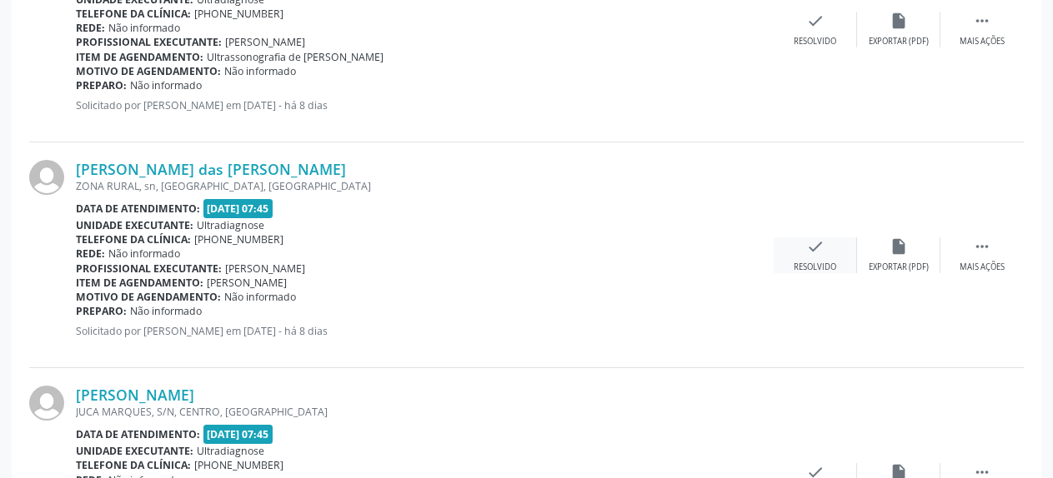
click at [820, 248] on icon "check" at bounding box center [815, 247] width 18 height 18
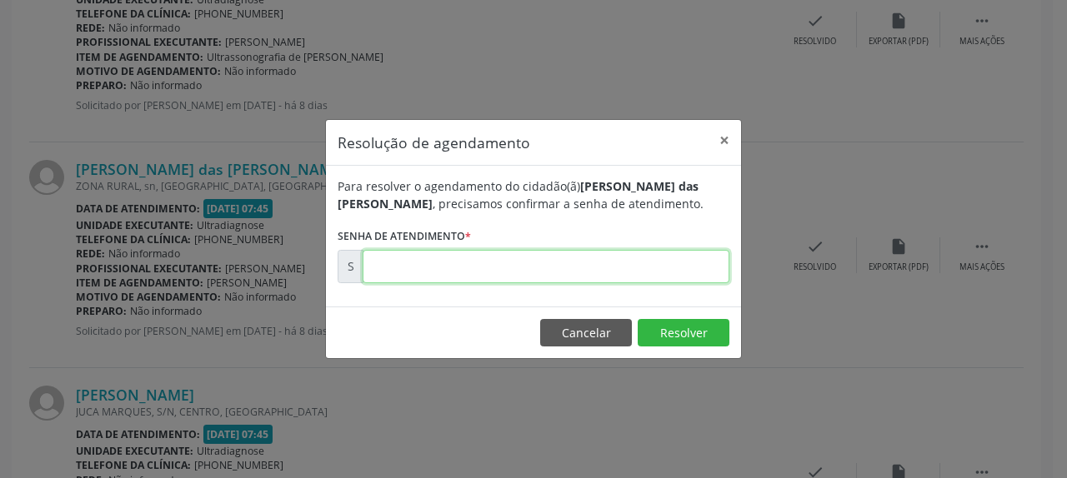
click at [640, 264] on input "text" at bounding box center [546, 266] width 367 height 33
type input "00170300"
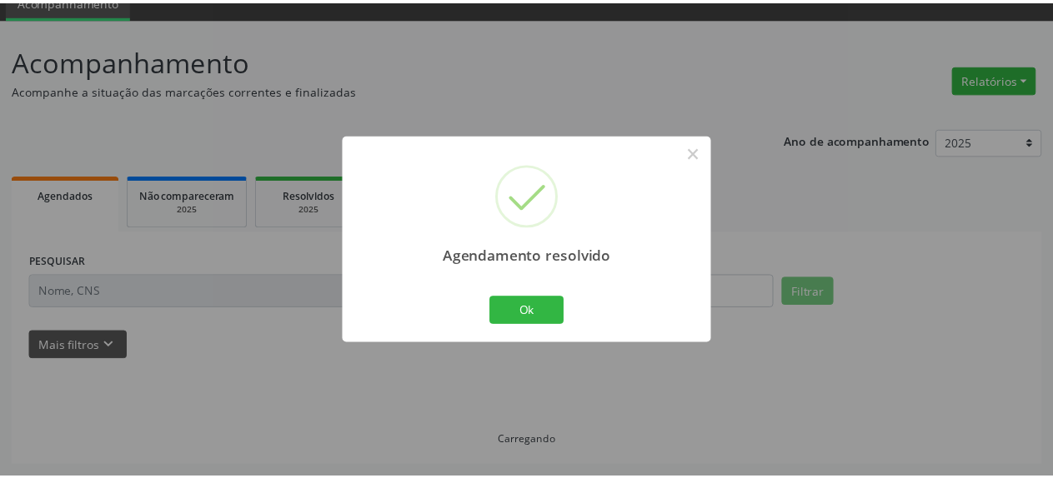
scroll to position [73, 0]
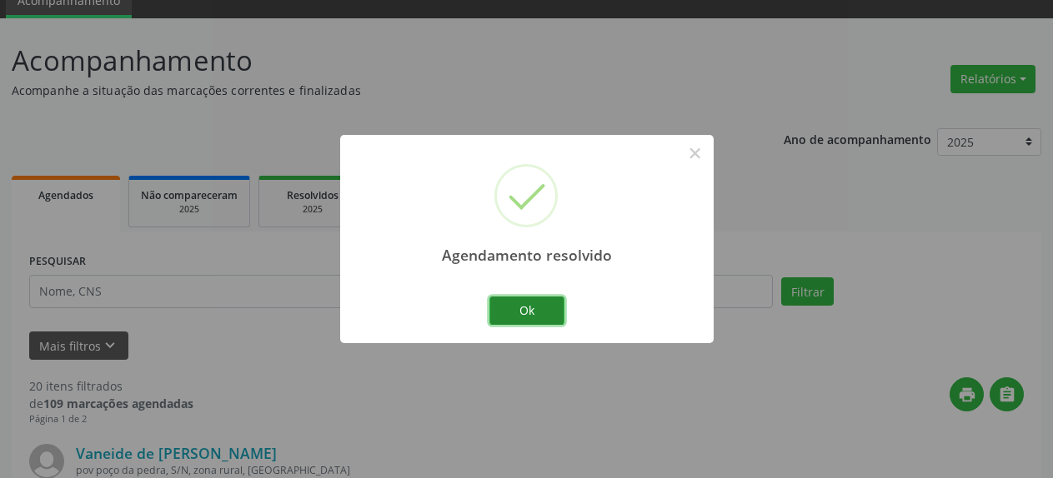
click at [536, 308] on button "Ok" at bounding box center [526, 311] width 75 height 28
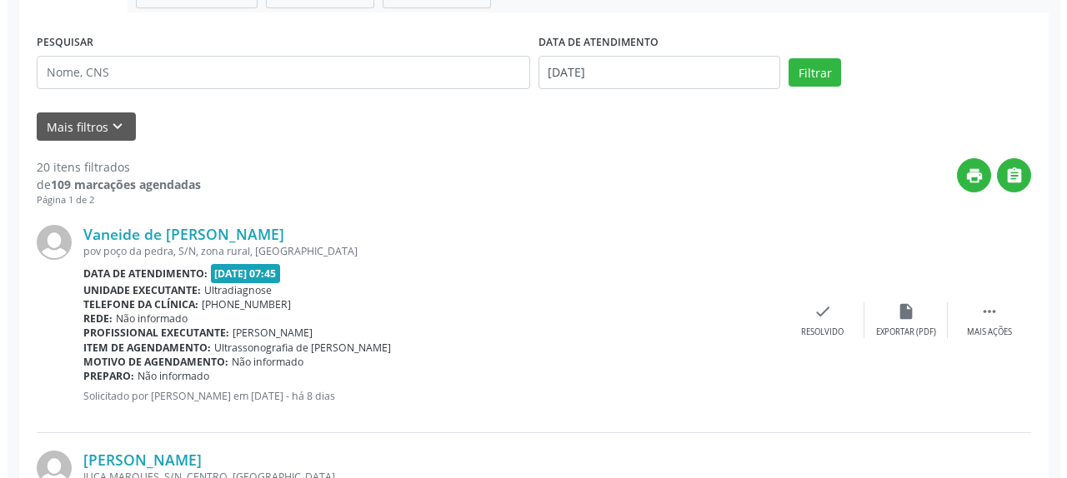
scroll to position [498, 0]
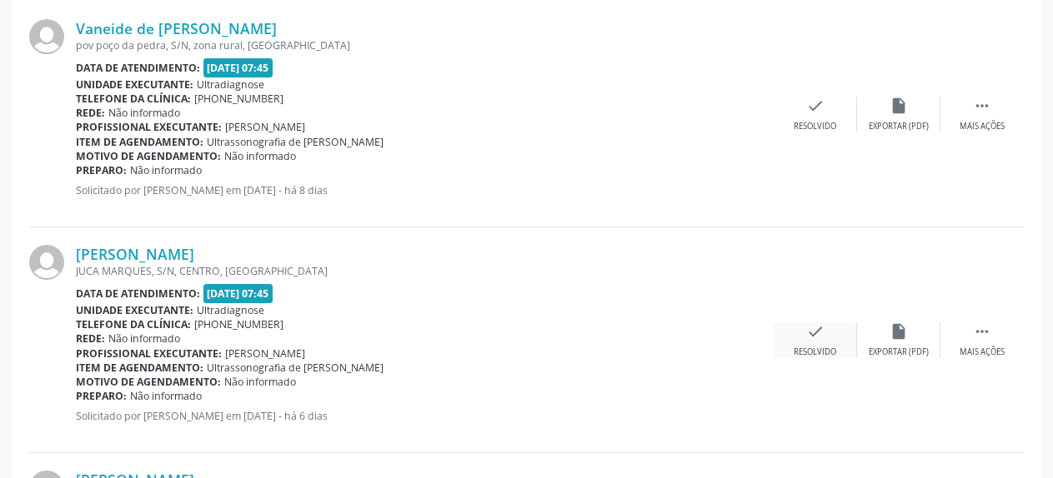
click at [828, 335] on div "check Resolvido" at bounding box center [814, 341] width 83 height 36
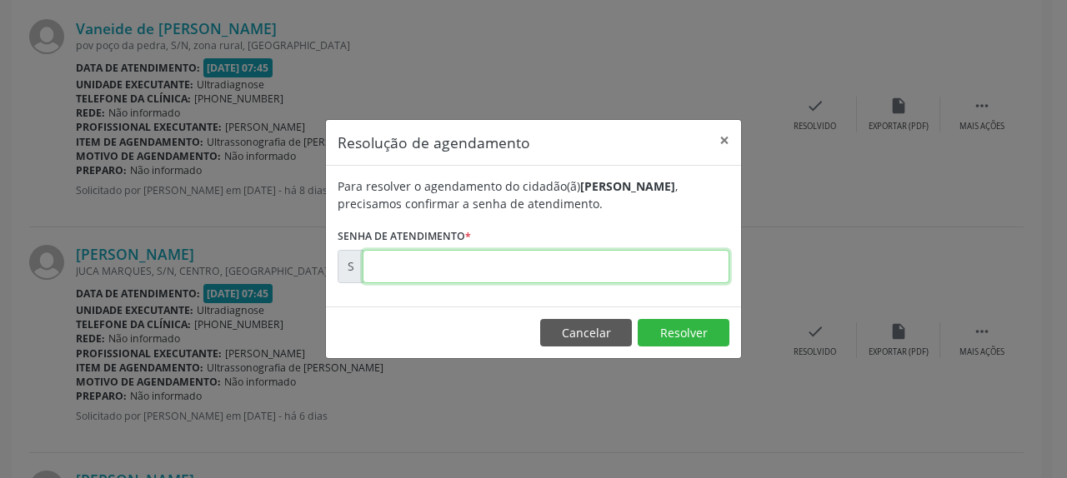
click at [474, 266] on input "text" at bounding box center [546, 266] width 367 height 33
type input "00170745"
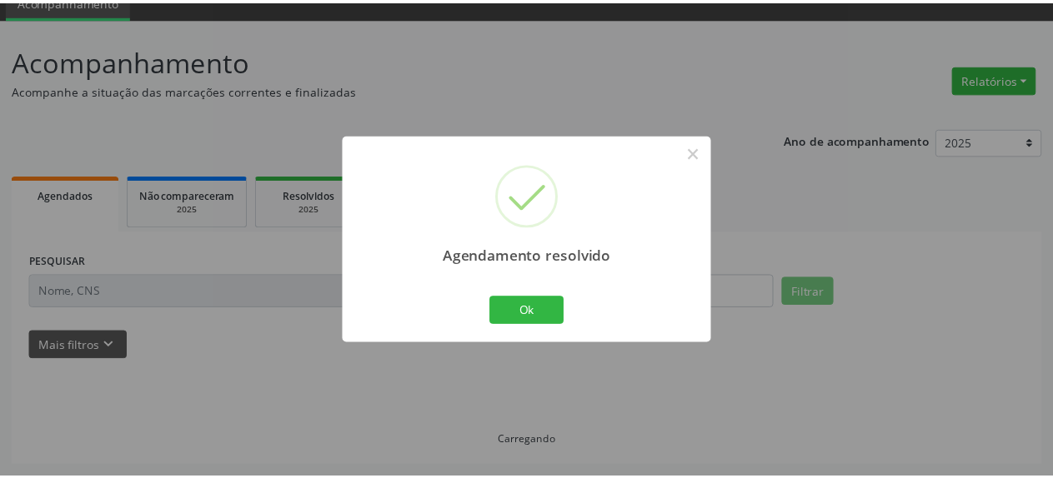
scroll to position [73, 0]
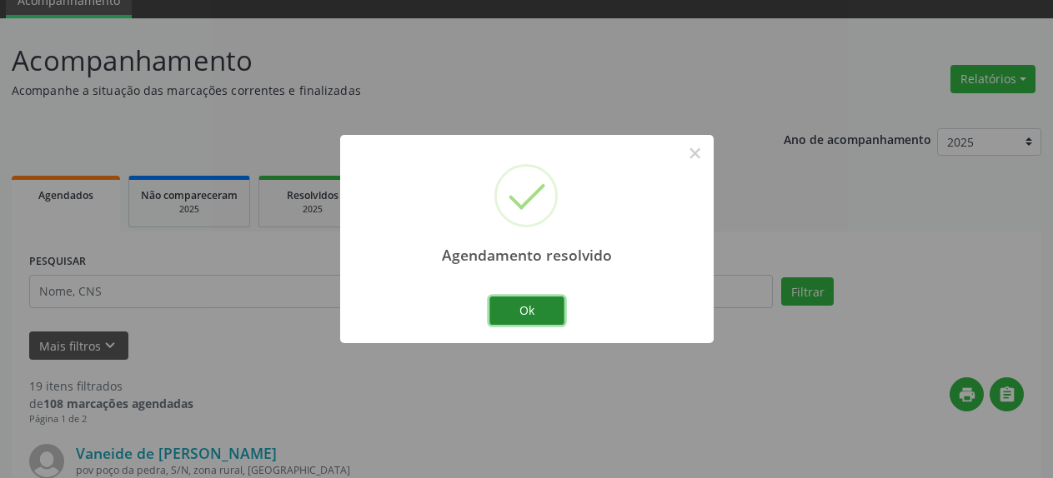
click at [526, 309] on button "Ok" at bounding box center [526, 311] width 75 height 28
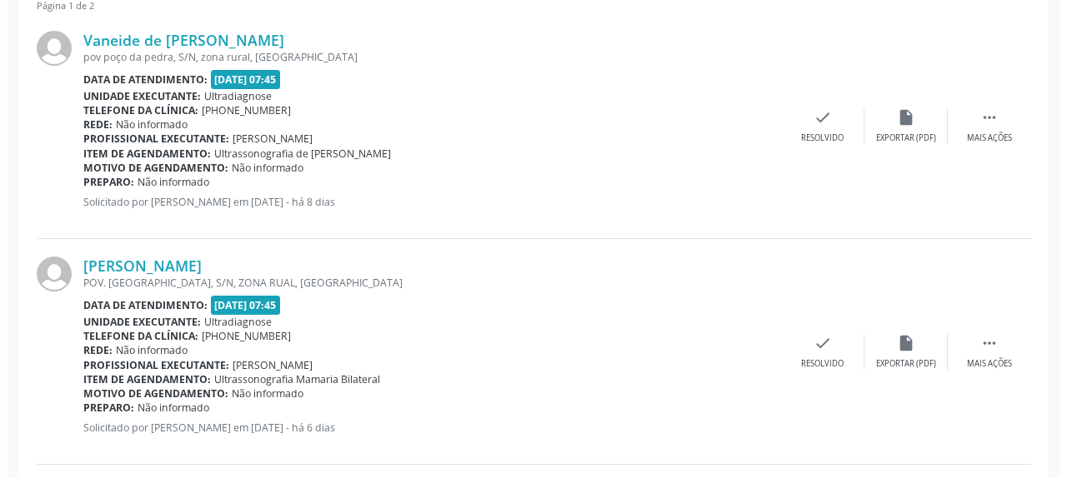
scroll to position [498, 0]
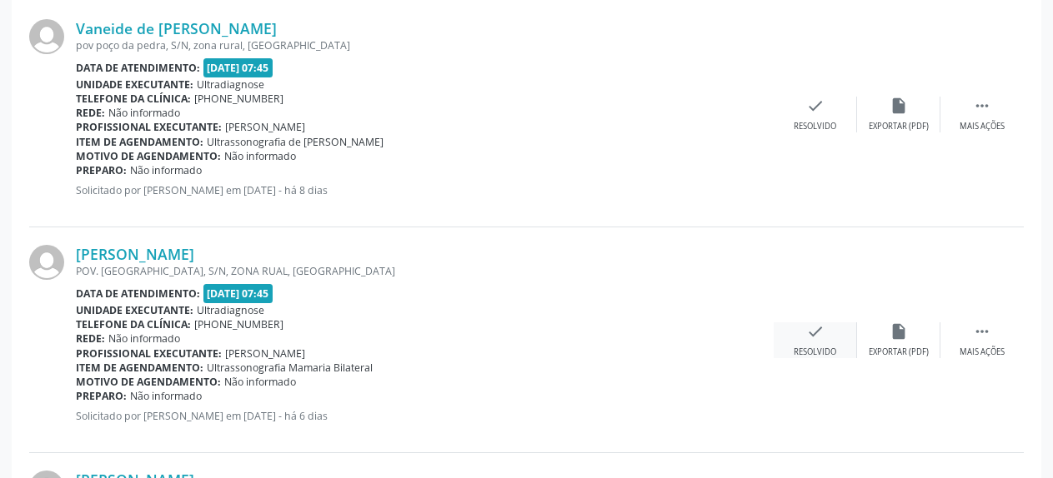
click at [810, 329] on icon "check" at bounding box center [815, 332] width 18 height 18
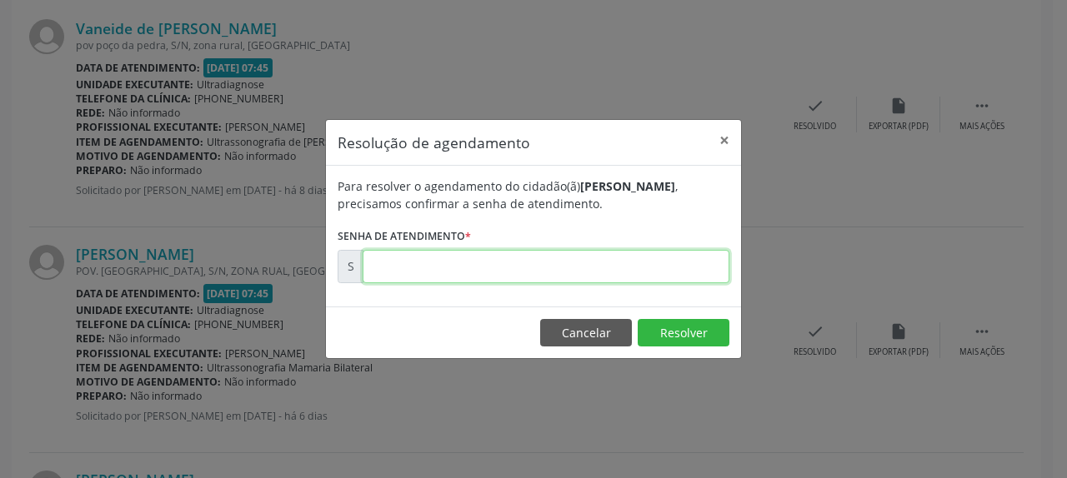
click at [658, 277] on input "text" at bounding box center [546, 266] width 367 height 33
type input "00170893"
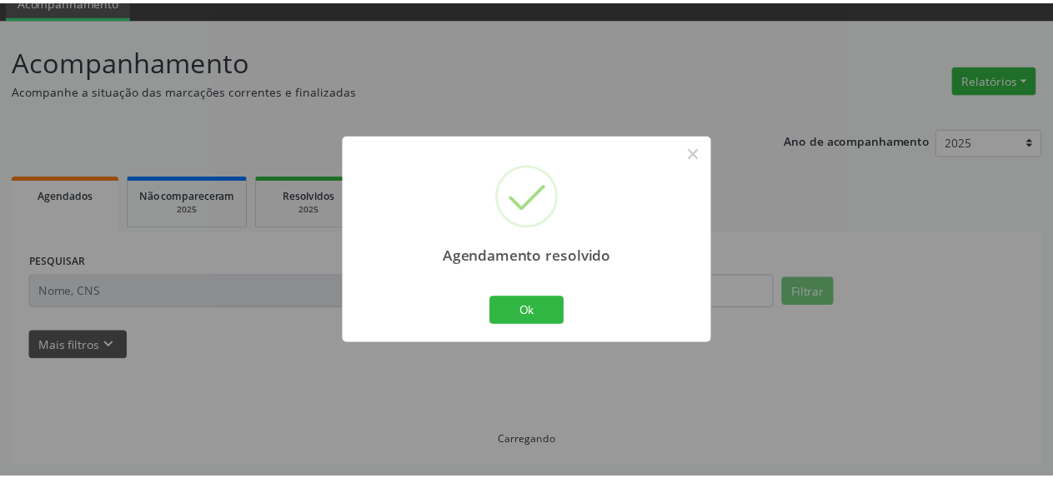
scroll to position [73, 0]
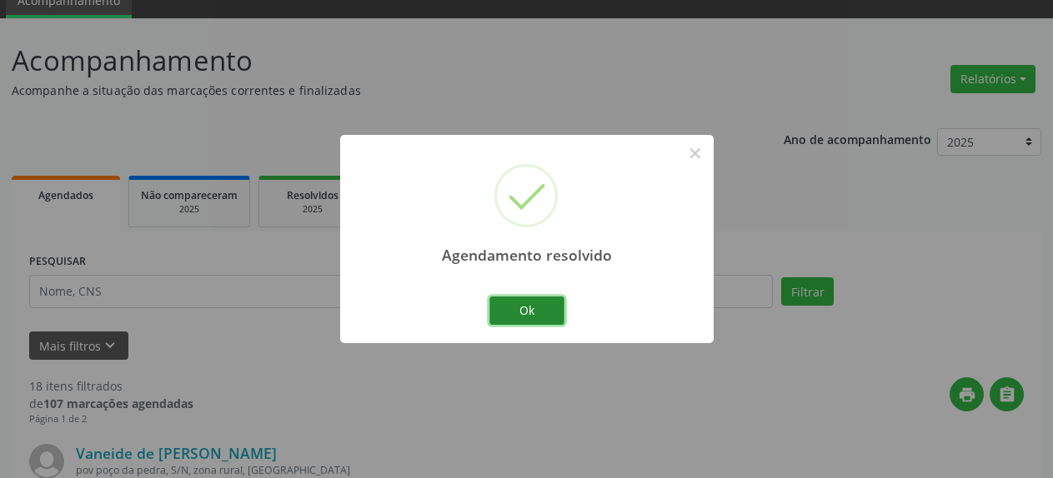
click at [547, 306] on button "Ok" at bounding box center [526, 311] width 75 height 28
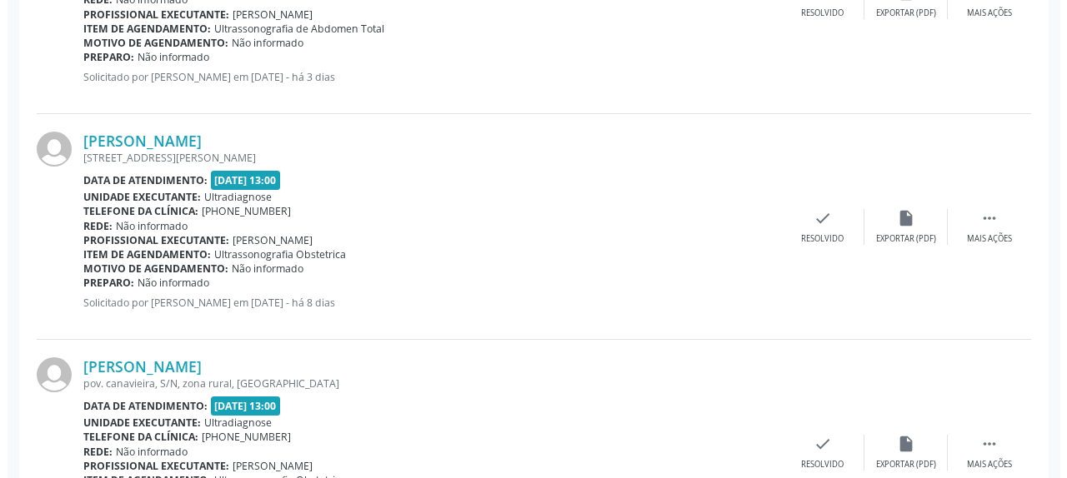
scroll to position [838, 0]
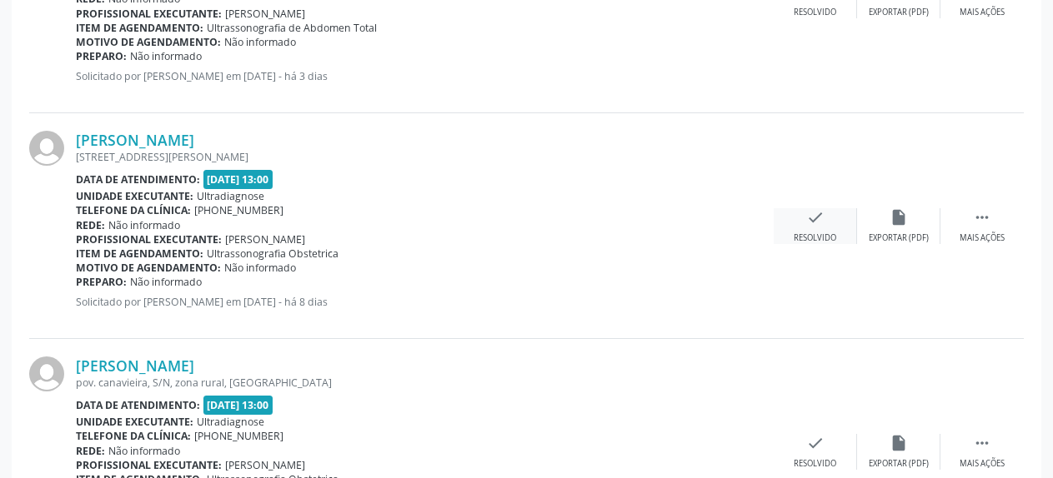
click at [803, 225] on div "check Resolvido" at bounding box center [814, 226] width 83 height 36
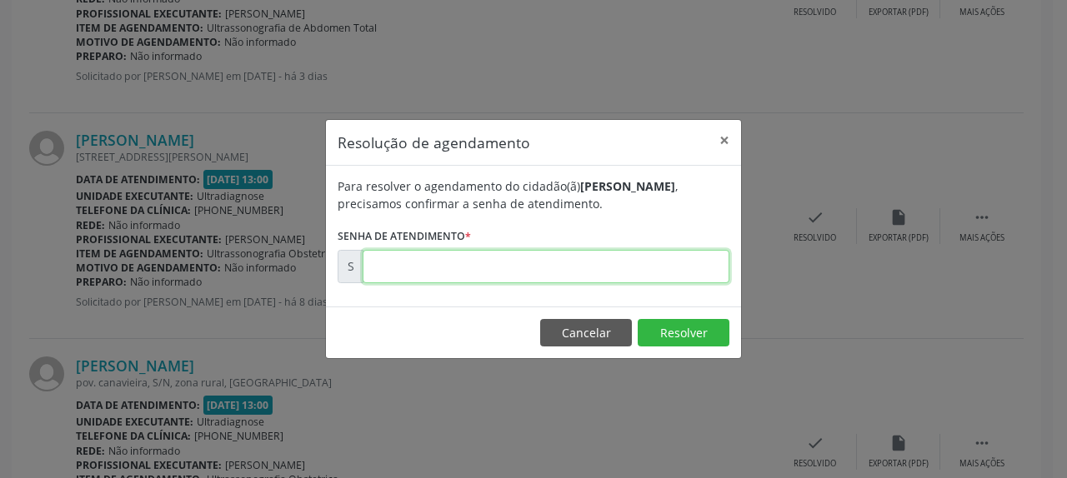
click at [653, 277] on input "text" at bounding box center [546, 266] width 367 height 33
type input "00170302"
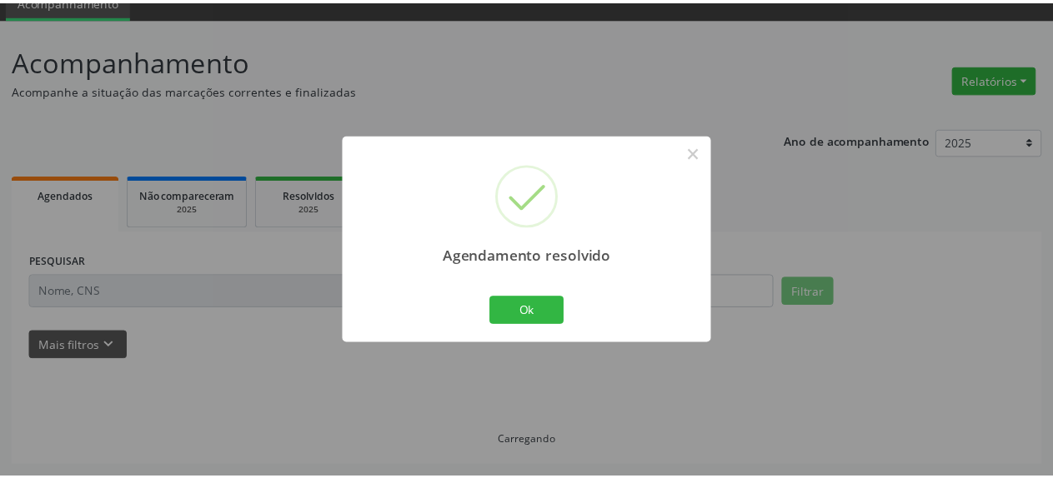
scroll to position [73, 0]
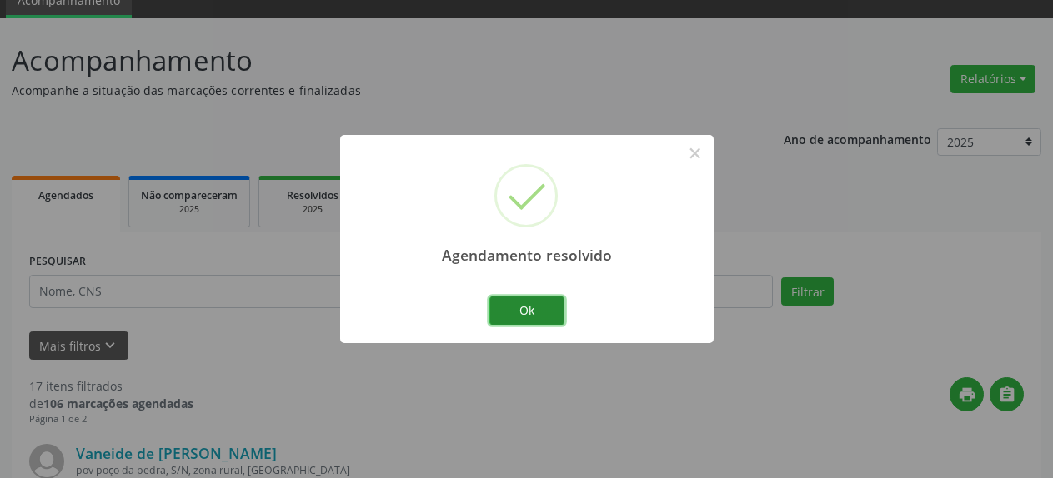
click at [523, 308] on button "Ok" at bounding box center [526, 311] width 75 height 28
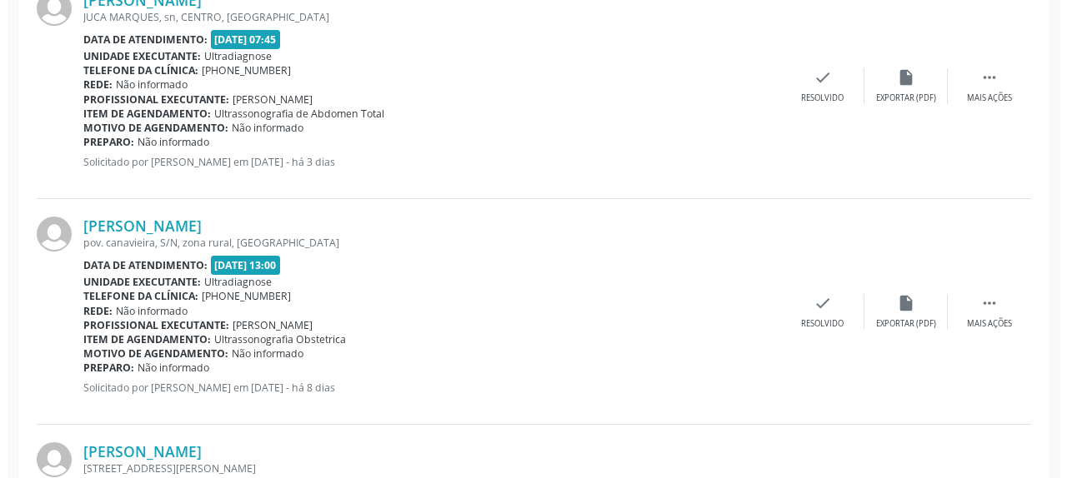
scroll to position [753, 0]
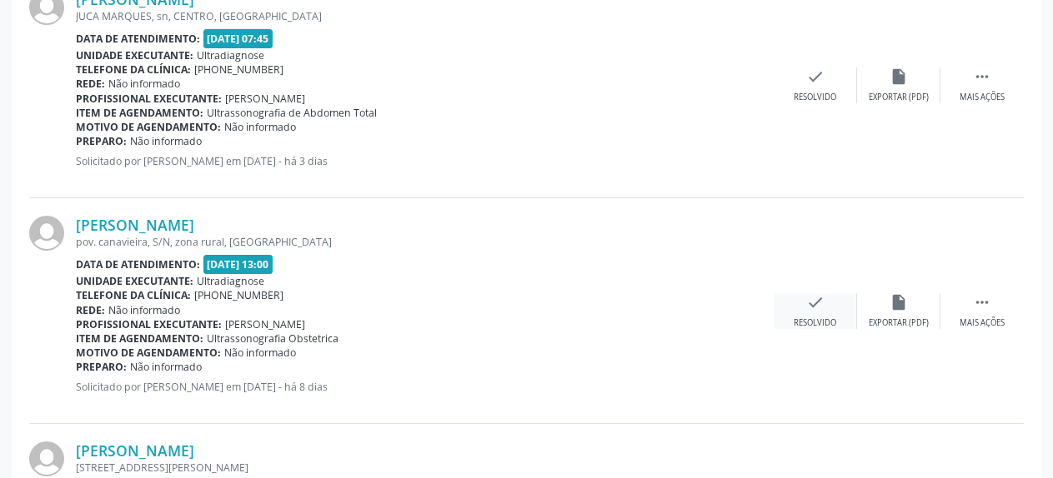
click at [808, 311] on icon "check" at bounding box center [815, 302] width 18 height 18
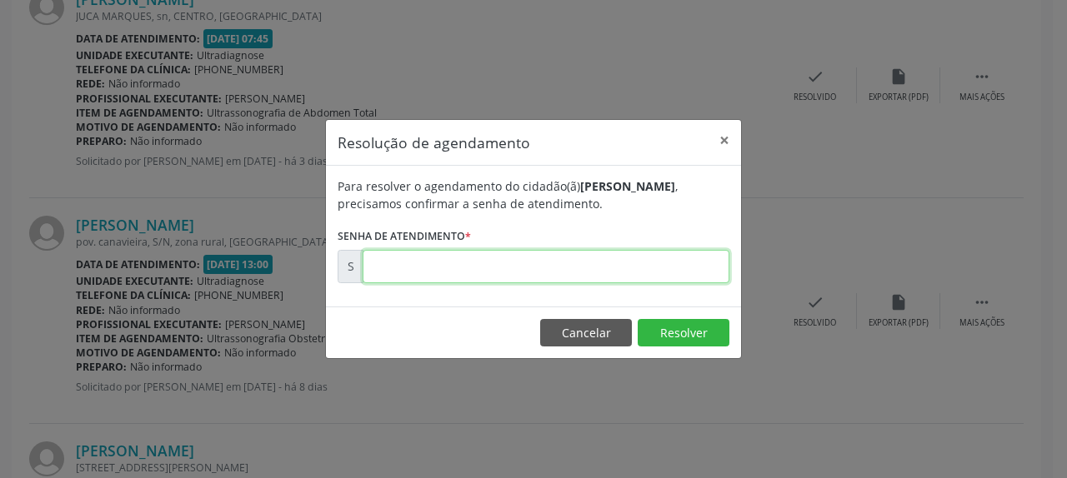
click at [499, 258] on input "text" at bounding box center [546, 266] width 367 height 33
type input "00170303"
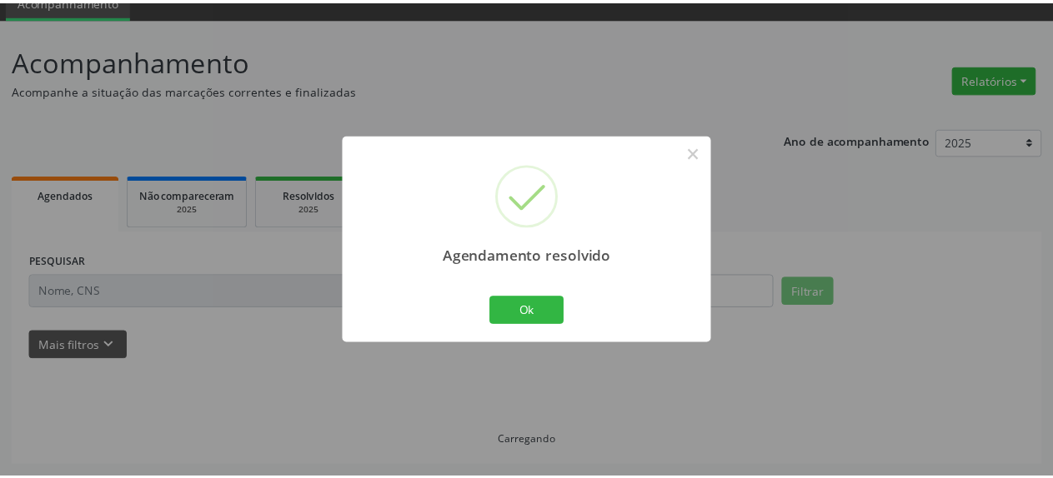
scroll to position [73, 0]
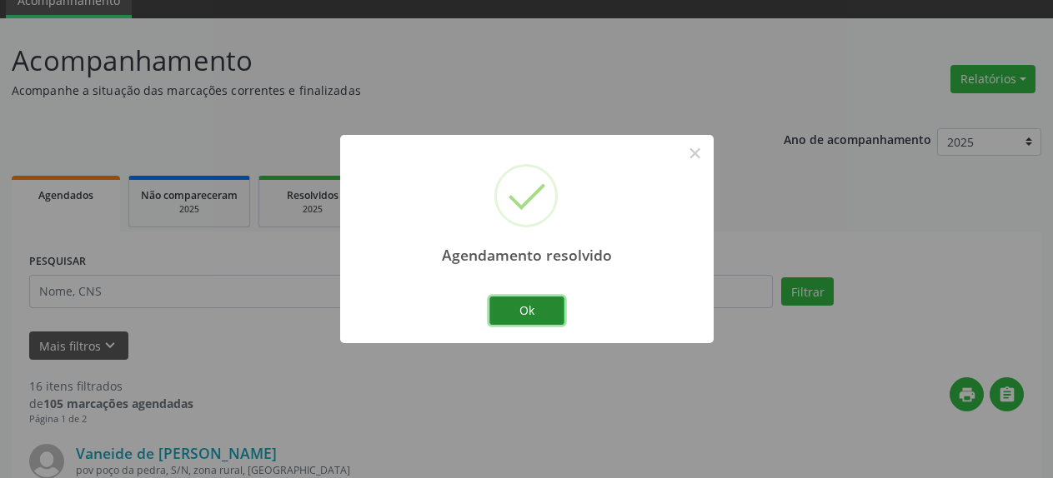
click at [515, 309] on button "Ok" at bounding box center [526, 311] width 75 height 28
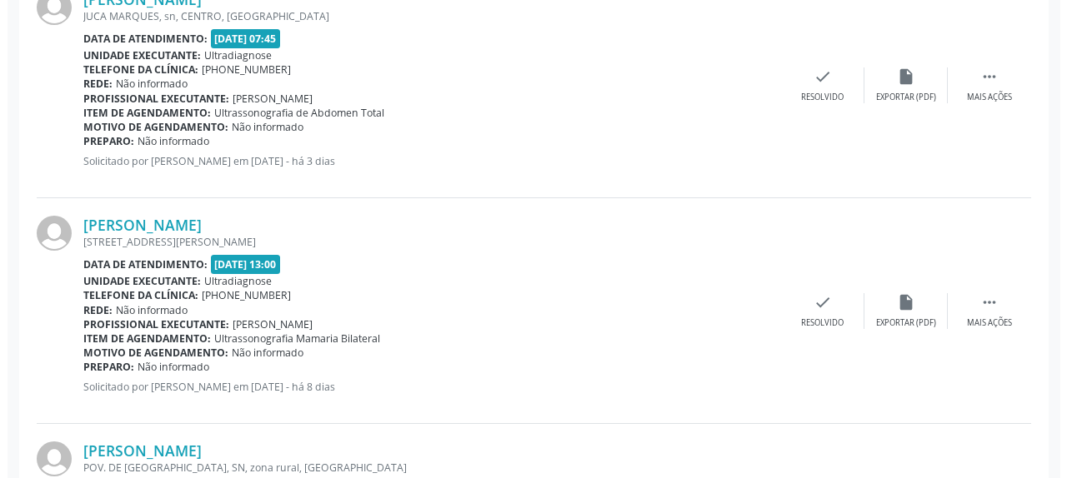
scroll to position [838, 0]
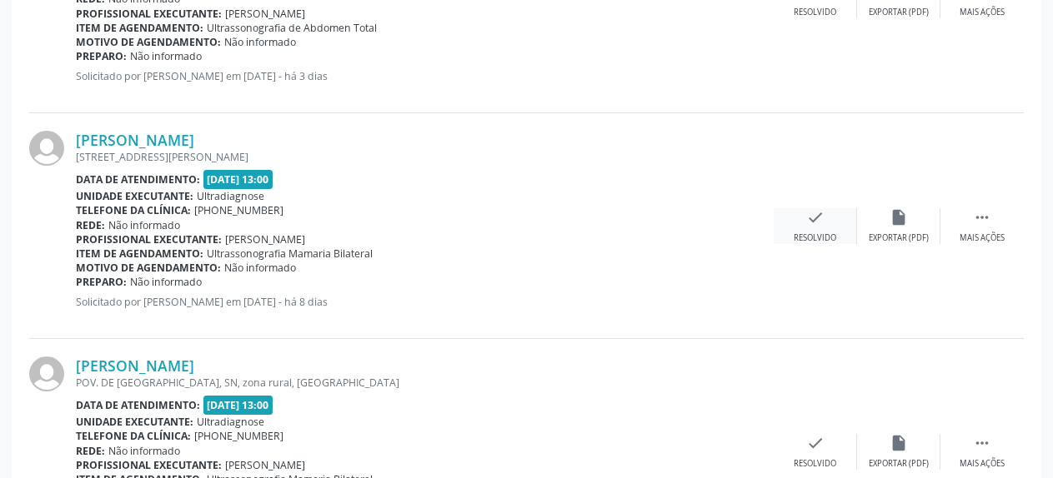
click at [818, 218] on icon "check" at bounding box center [815, 217] width 18 height 18
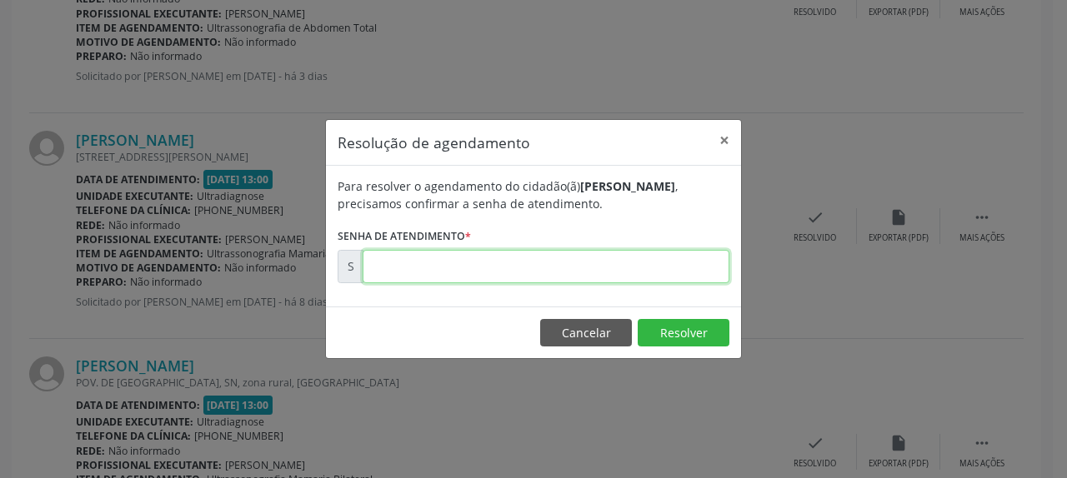
click at [489, 270] on input "text" at bounding box center [546, 266] width 367 height 33
type input "00170304"
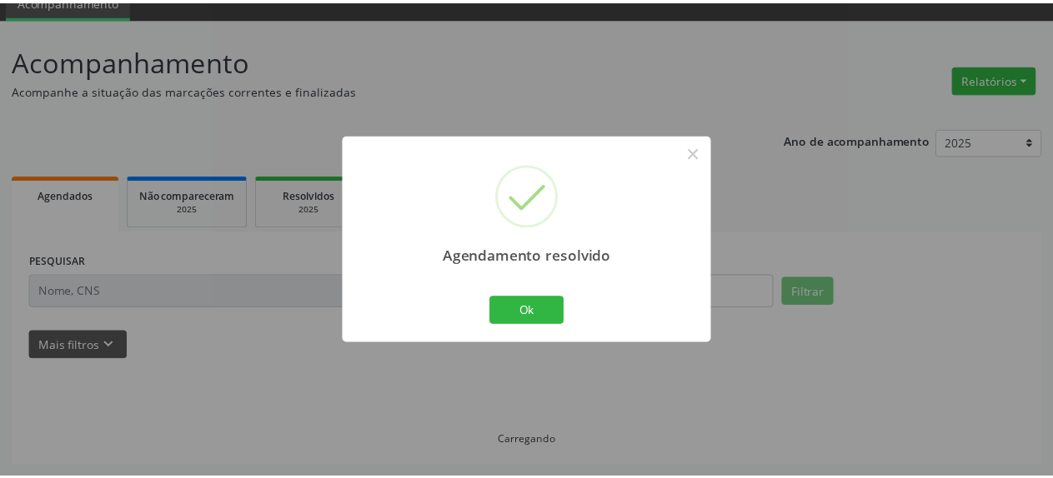
scroll to position [73, 0]
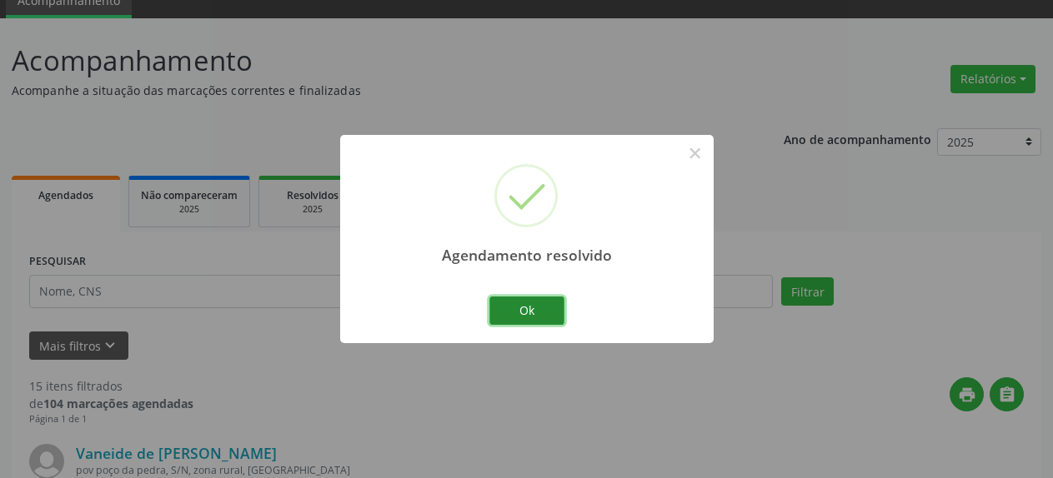
click at [518, 317] on button "Ok" at bounding box center [526, 311] width 75 height 28
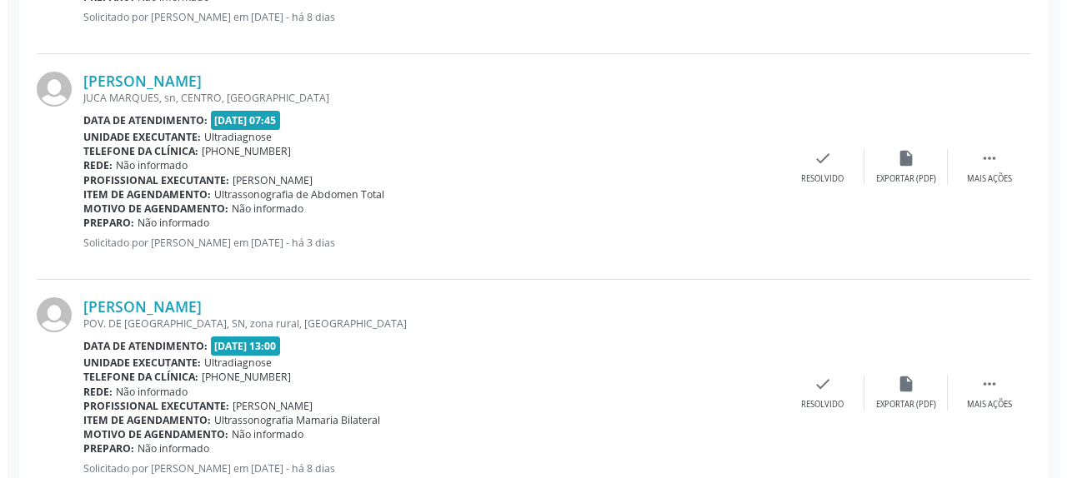
scroll to position [753, 0]
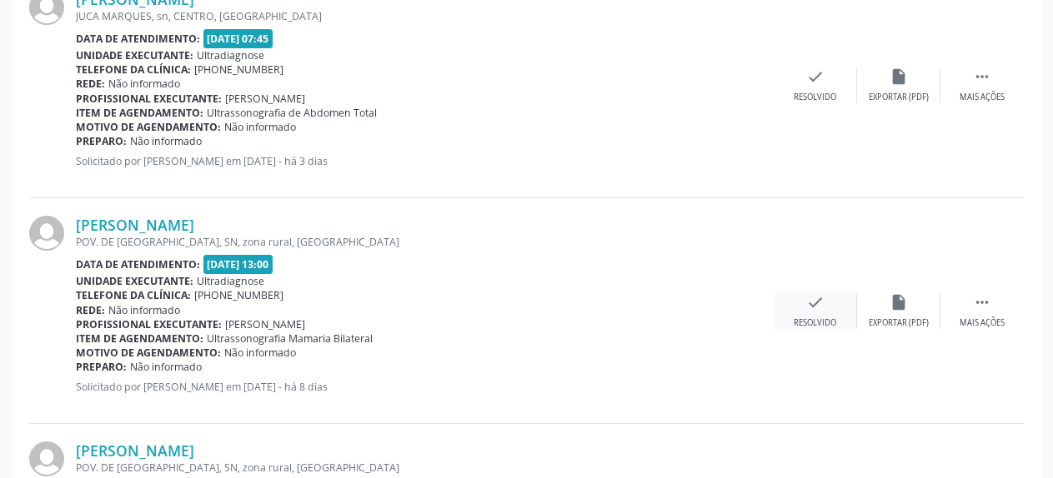
click at [815, 308] on icon "check" at bounding box center [815, 302] width 18 height 18
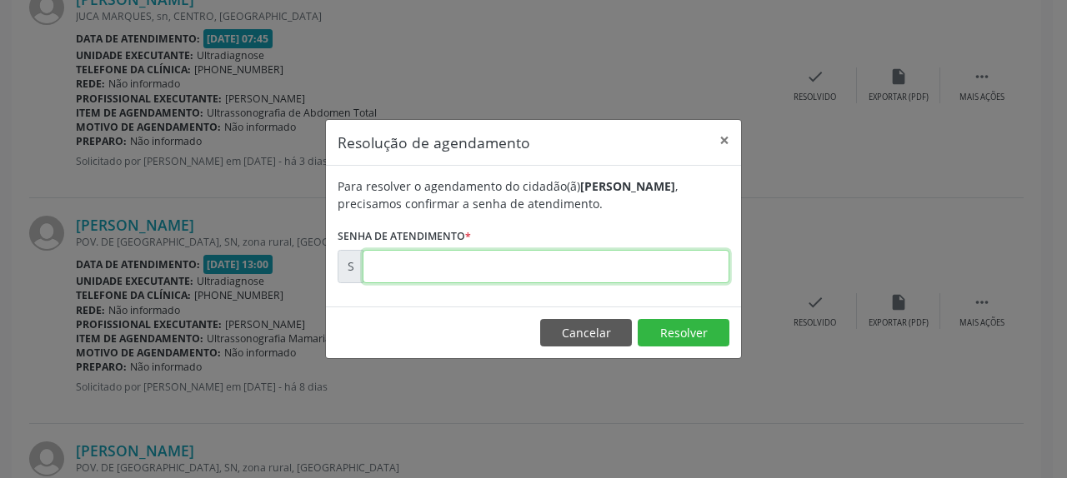
click at [664, 265] on input "text" at bounding box center [546, 266] width 367 height 33
type input "00170305"
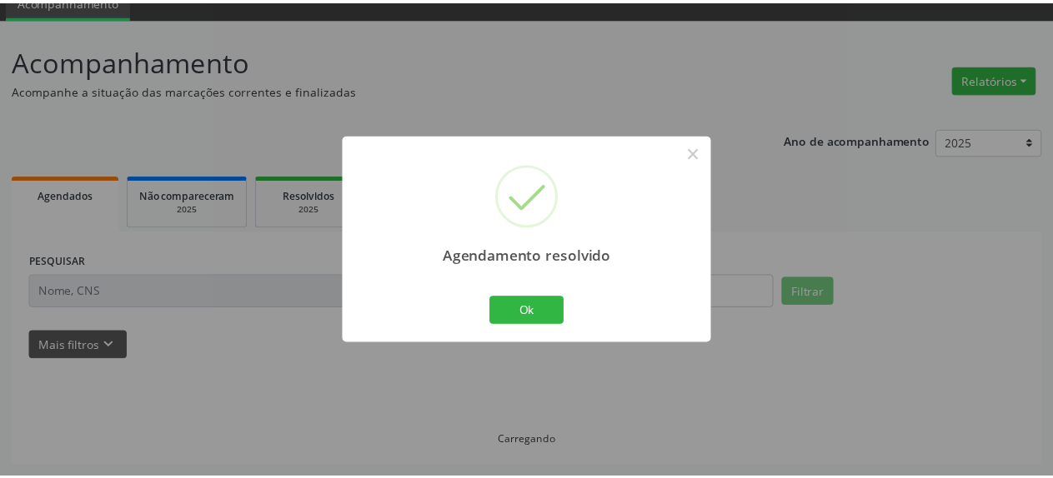
scroll to position [73, 0]
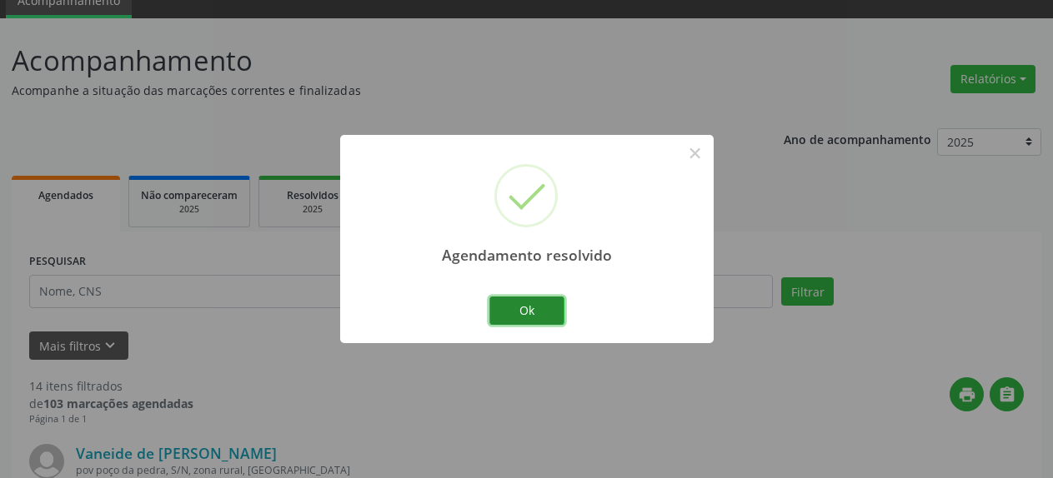
click at [549, 313] on button "Ok" at bounding box center [526, 311] width 75 height 28
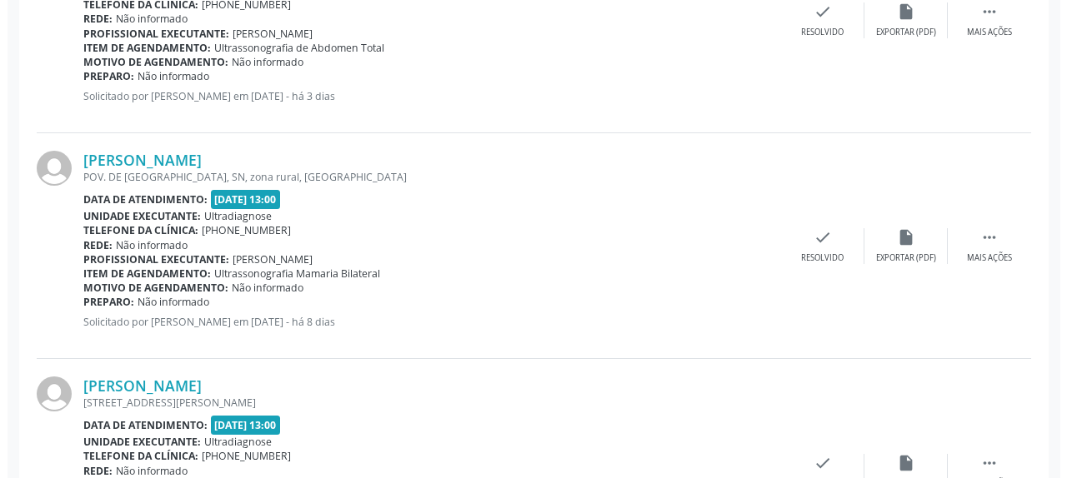
scroll to position [838, 0]
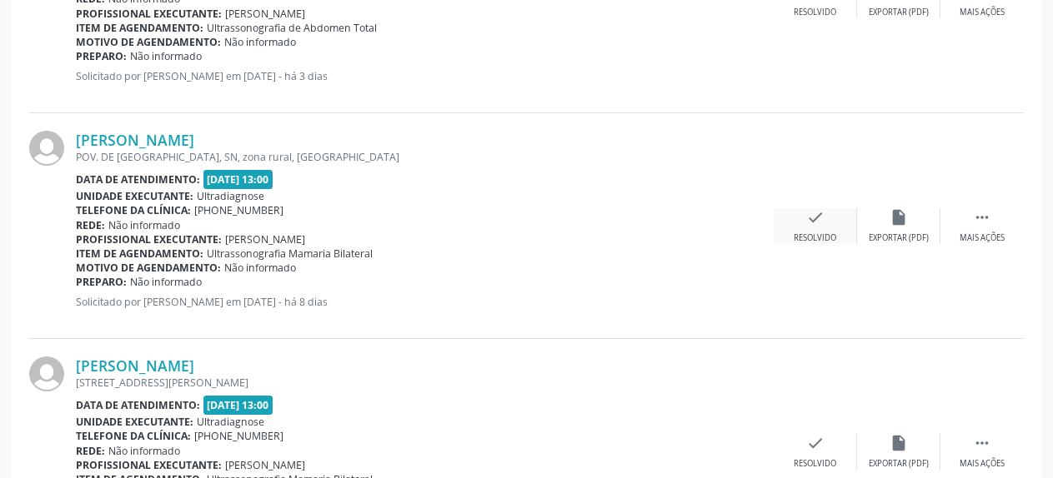
click at [815, 218] on icon "check" at bounding box center [815, 217] width 18 height 18
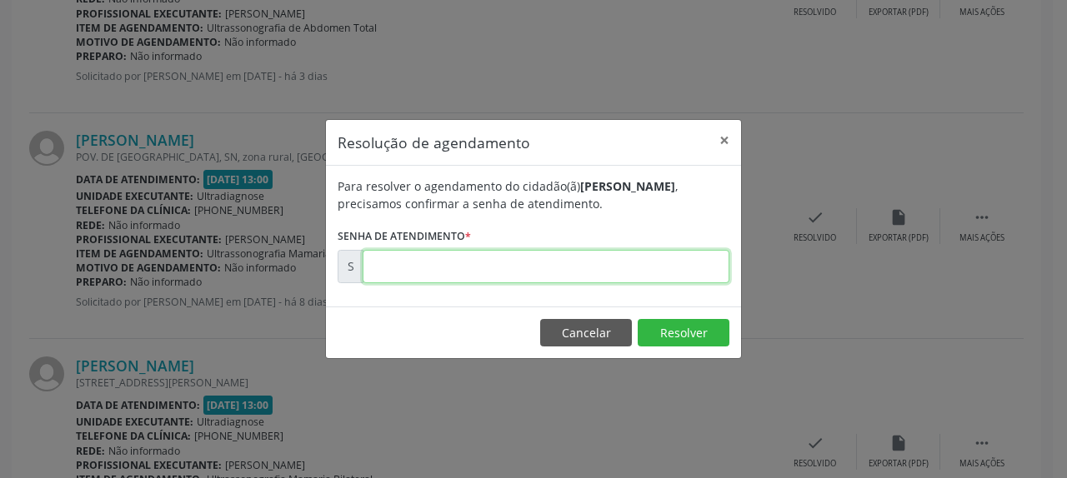
click at [631, 267] on input "text" at bounding box center [546, 266] width 367 height 33
type input "00170307"
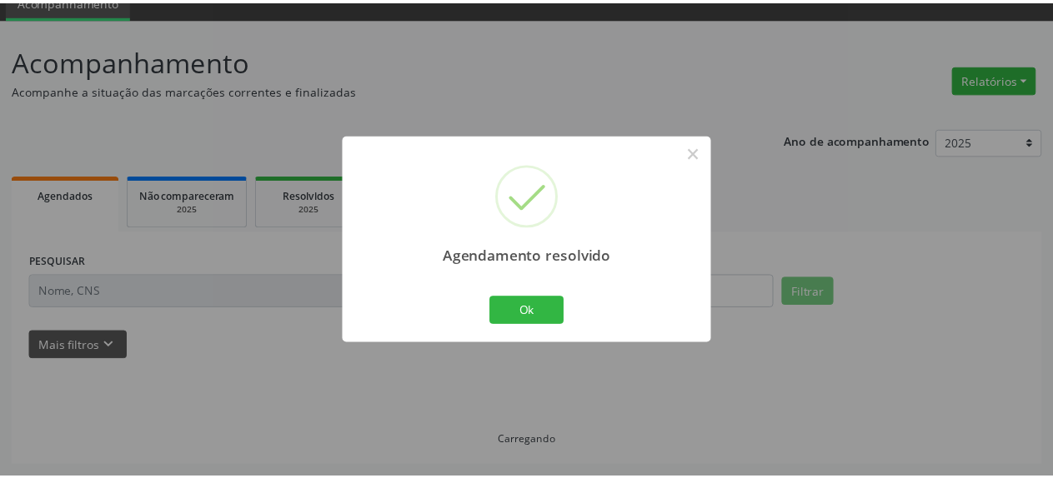
scroll to position [73, 0]
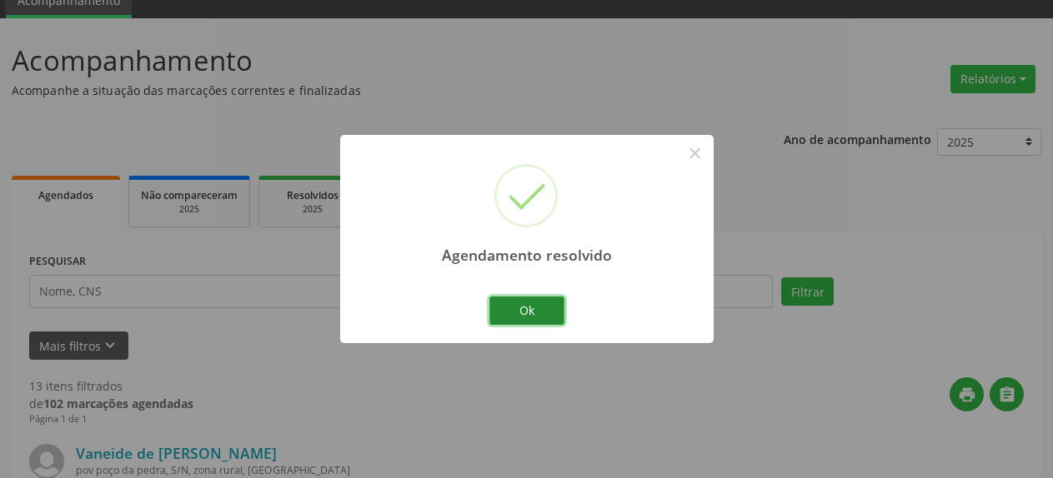
click at [522, 312] on button "Ok" at bounding box center [526, 311] width 75 height 28
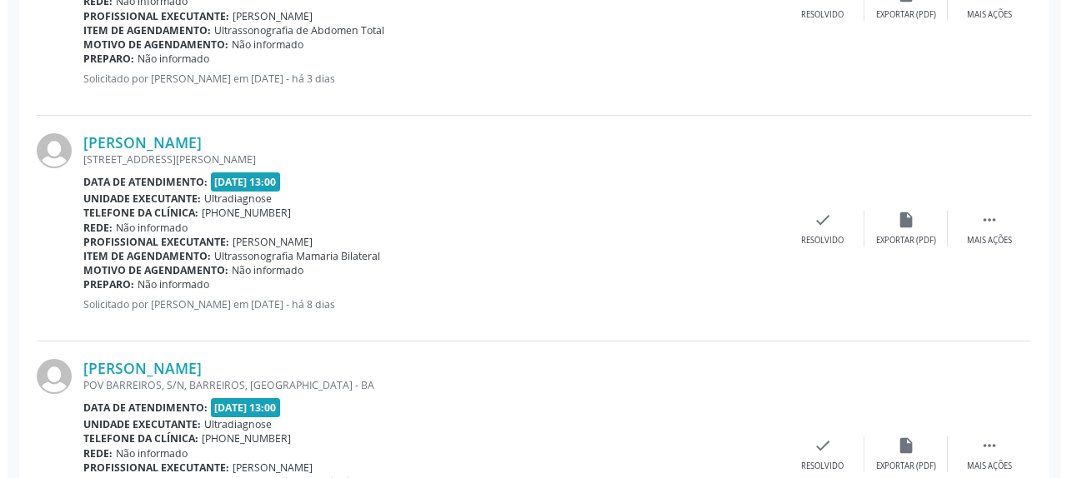
scroll to position [838, 0]
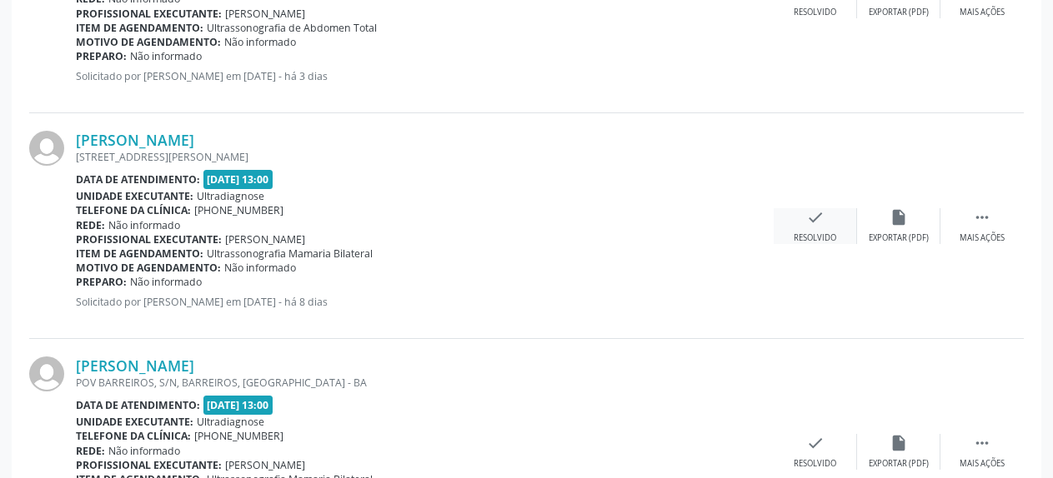
click at [812, 227] on icon "check" at bounding box center [815, 217] width 18 height 18
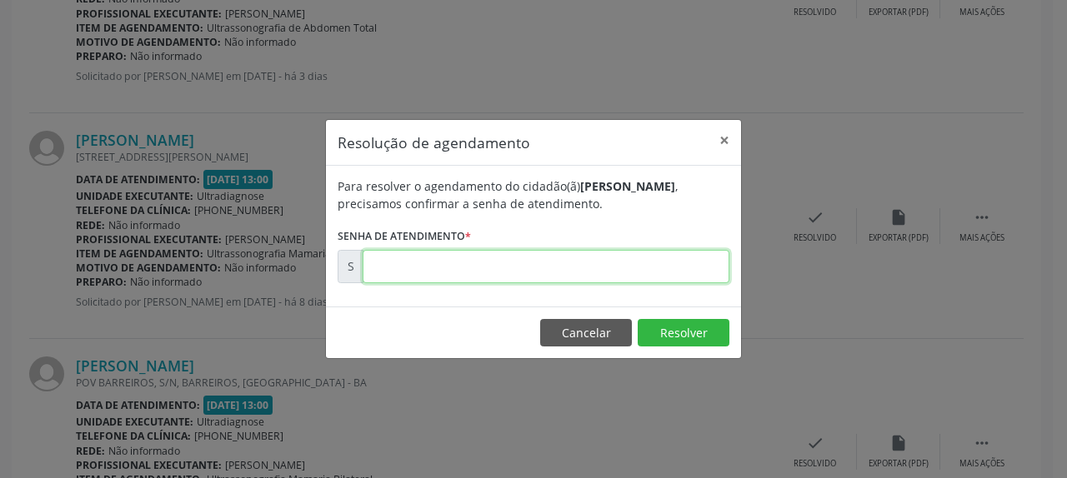
click at [589, 260] on input "text" at bounding box center [546, 266] width 367 height 33
type input "00170308"
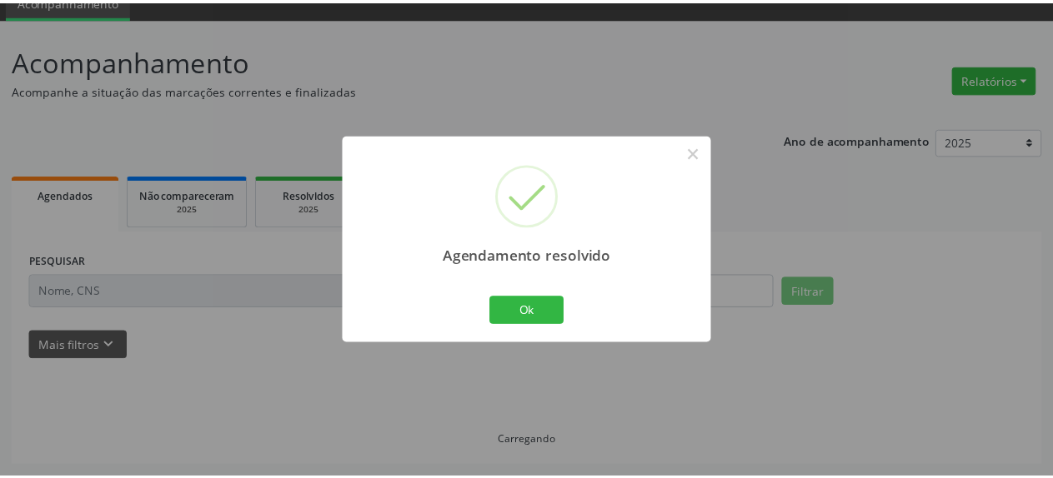
scroll to position [73, 0]
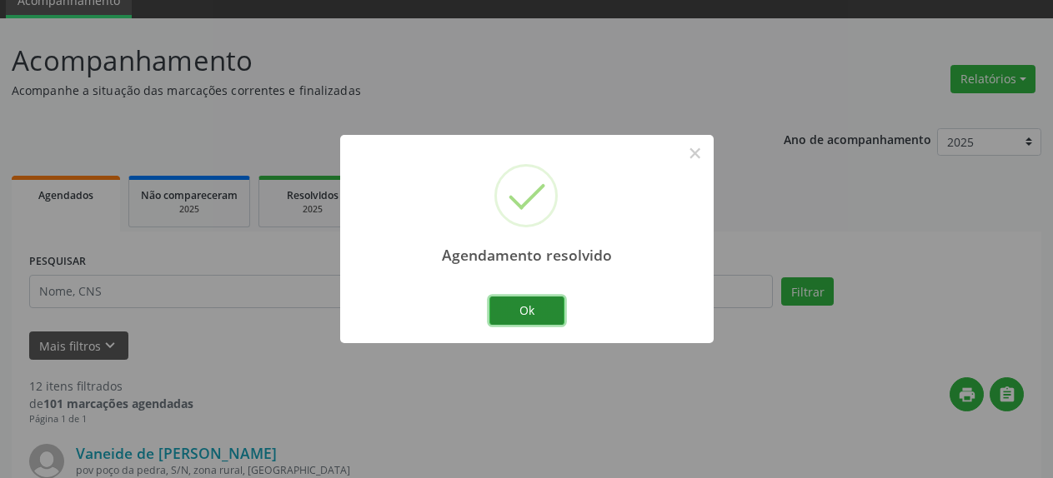
click at [518, 316] on button "Ok" at bounding box center [526, 311] width 75 height 28
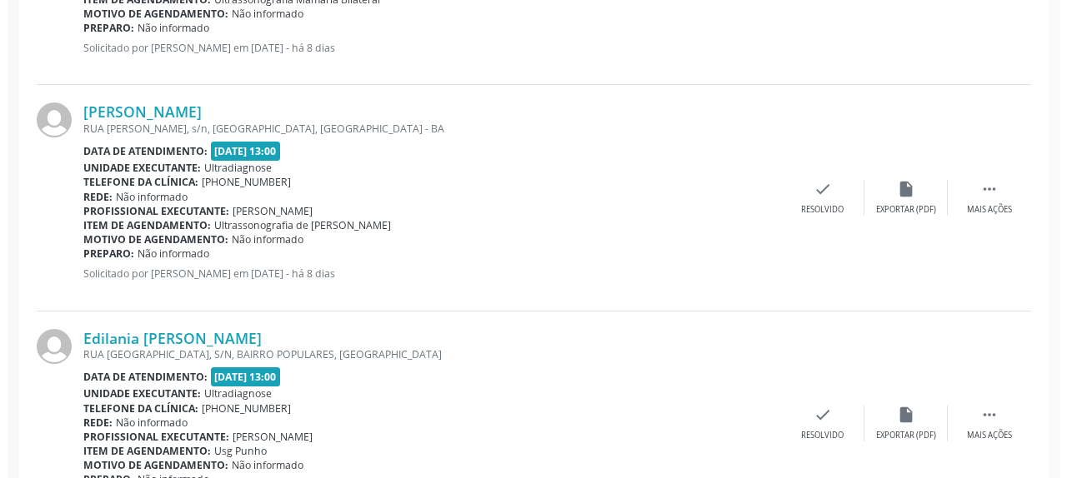
scroll to position [1093, 0]
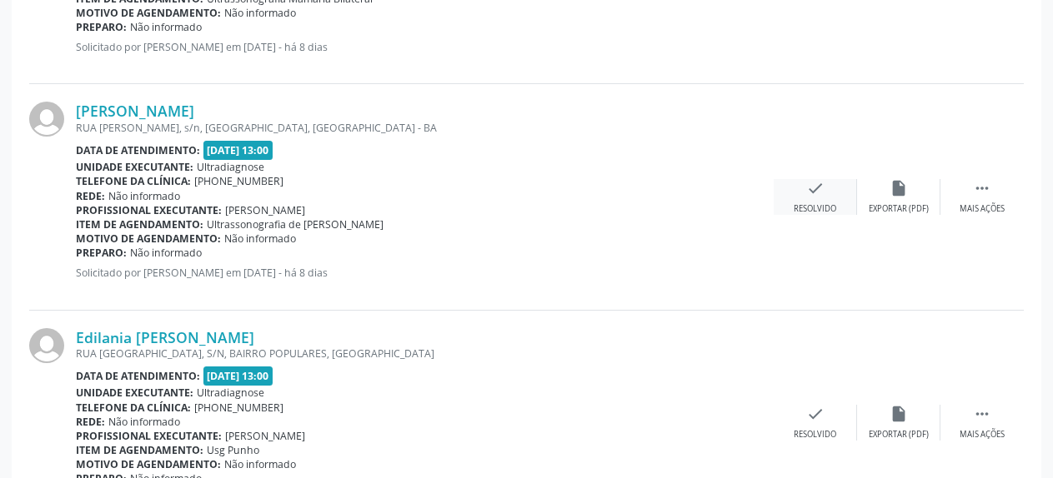
click at [814, 191] on icon "check" at bounding box center [815, 188] width 18 height 18
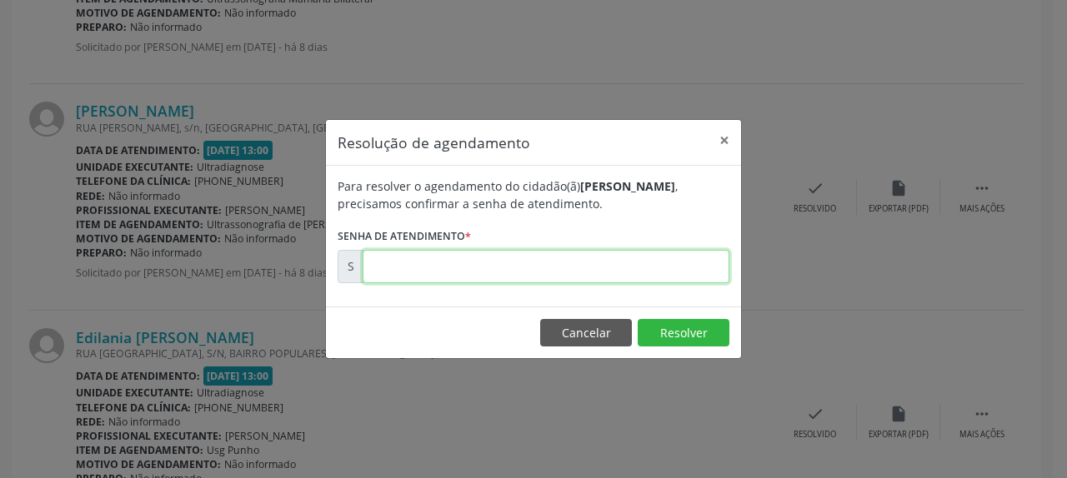
click at [684, 264] on input "text" at bounding box center [546, 266] width 367 height 33
type input "00170311"
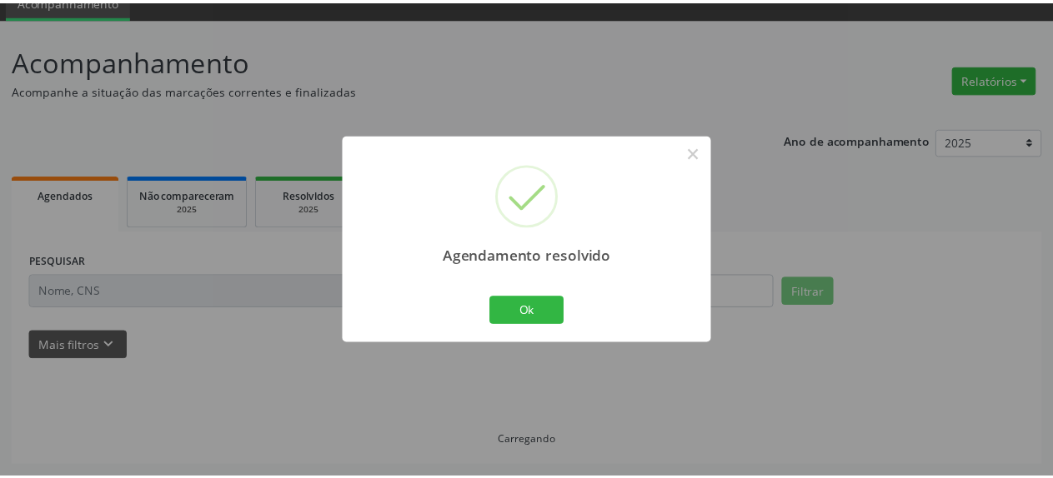
scroll to position [73, 0]
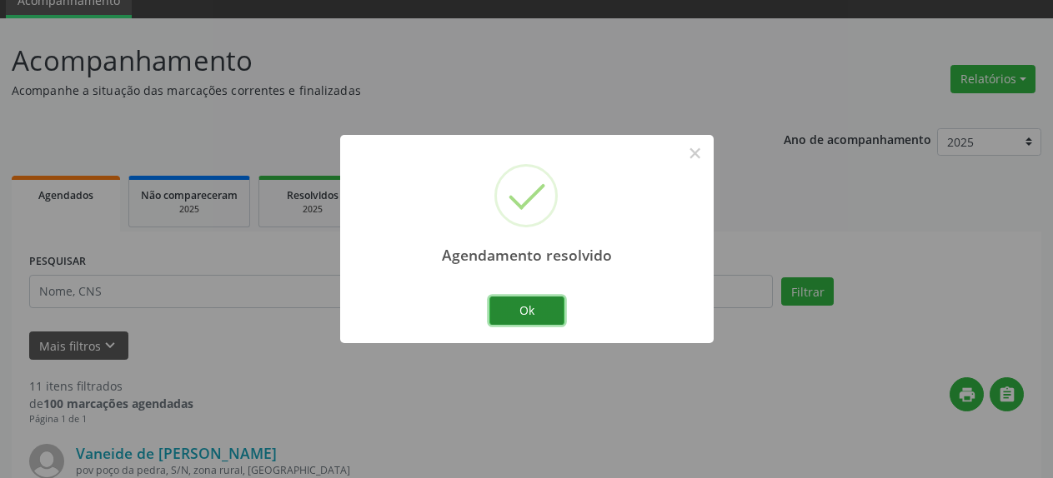
click at [514, 318] on button "Ok" at bounding box center [526, 311] width 75 height 28
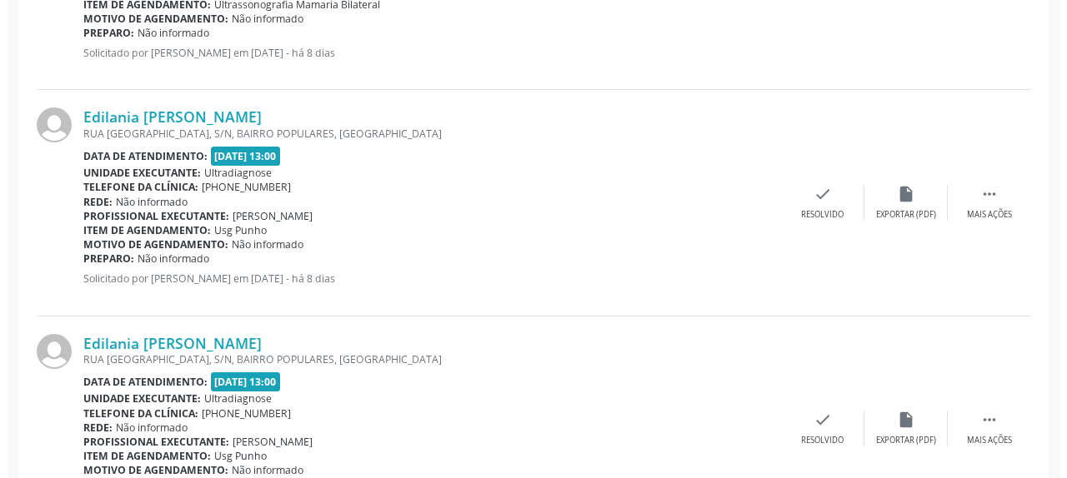
scroll to position [1093, 0]
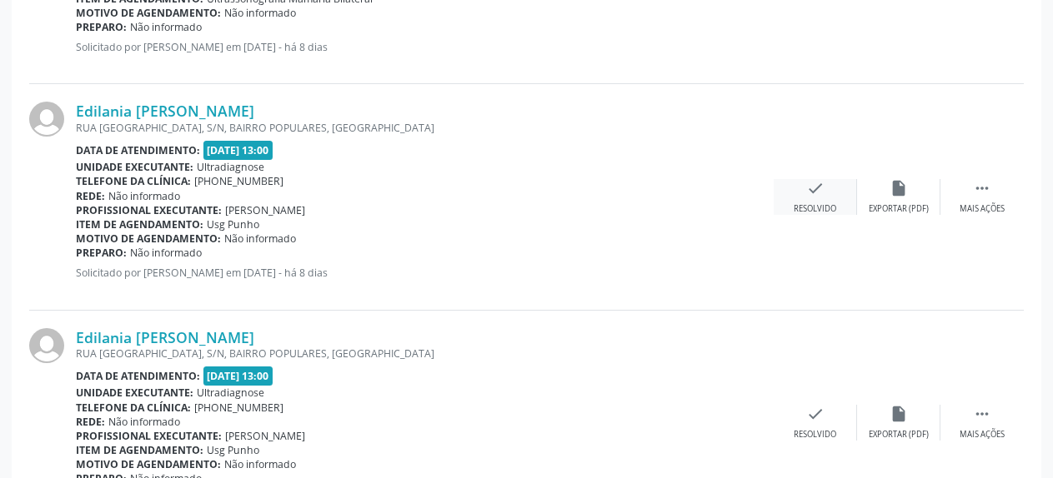
click at [807, 198] on icon "check" at bounding box center [815, 188] width 18 height 18
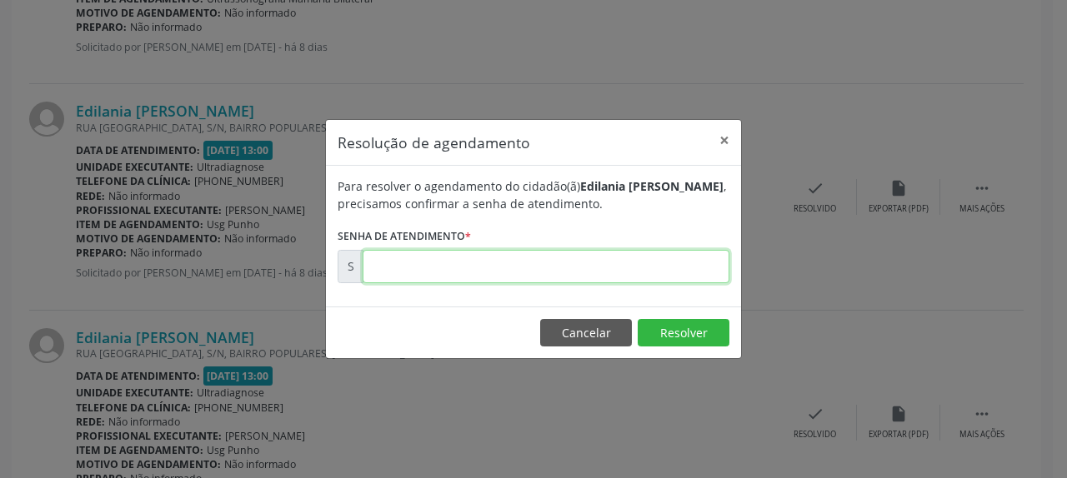
click at [469, 273] on input "text" at bounding box center [546, 266] width 367 height 33
type input "00170312"
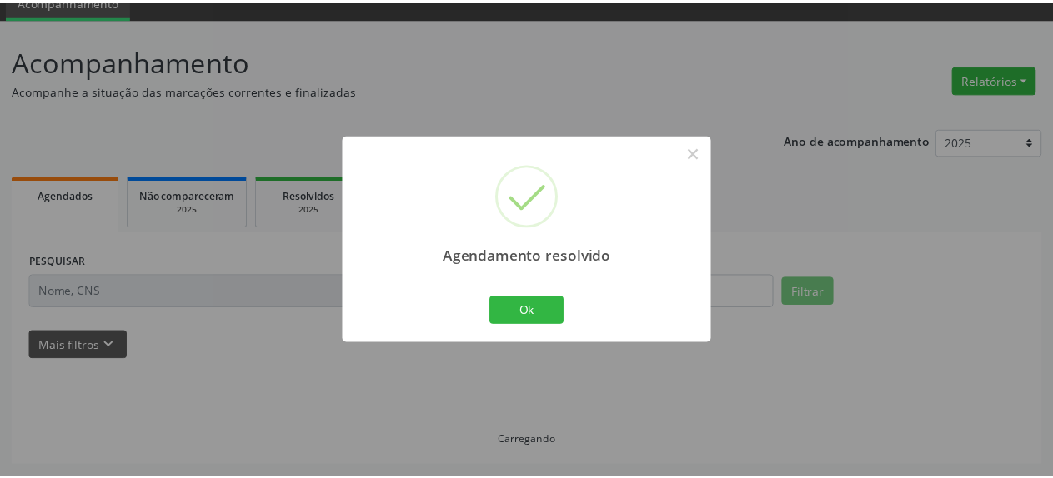
scroll to position [73, 0]
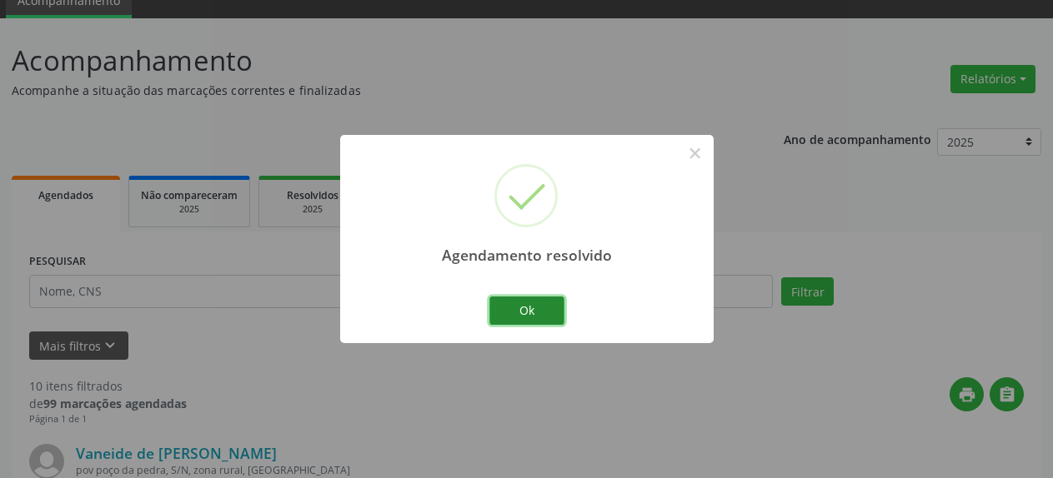
click at [518, 318] on button "Ok" at bounding box center [526, 311] width 75 height 28
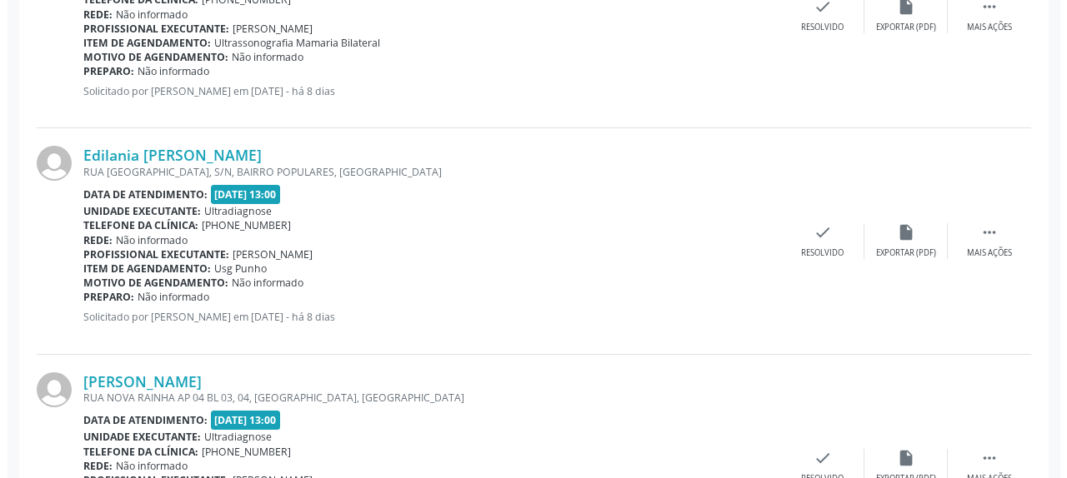
scroll to position [1093, 0]
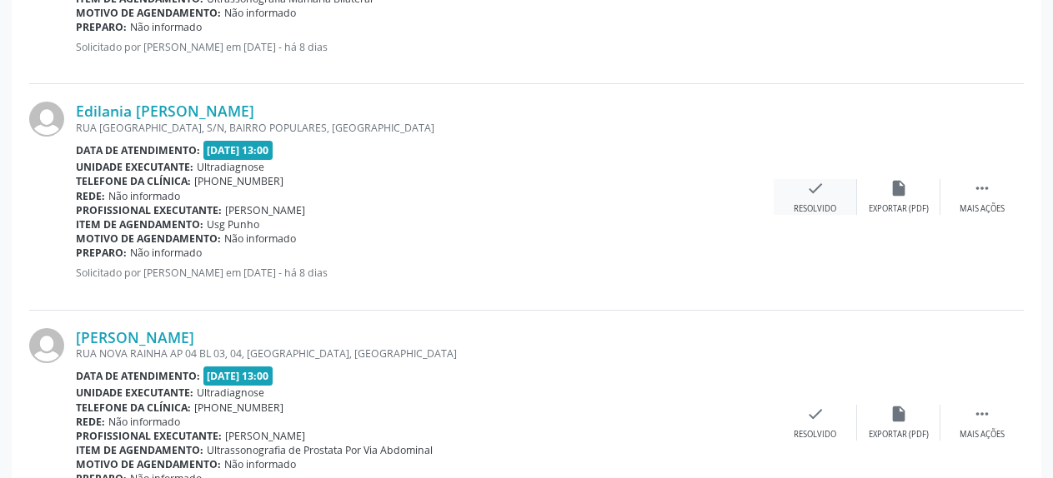
click at [820, 195] on icon "check" at bounding box center [815, 188] width 18 height 18
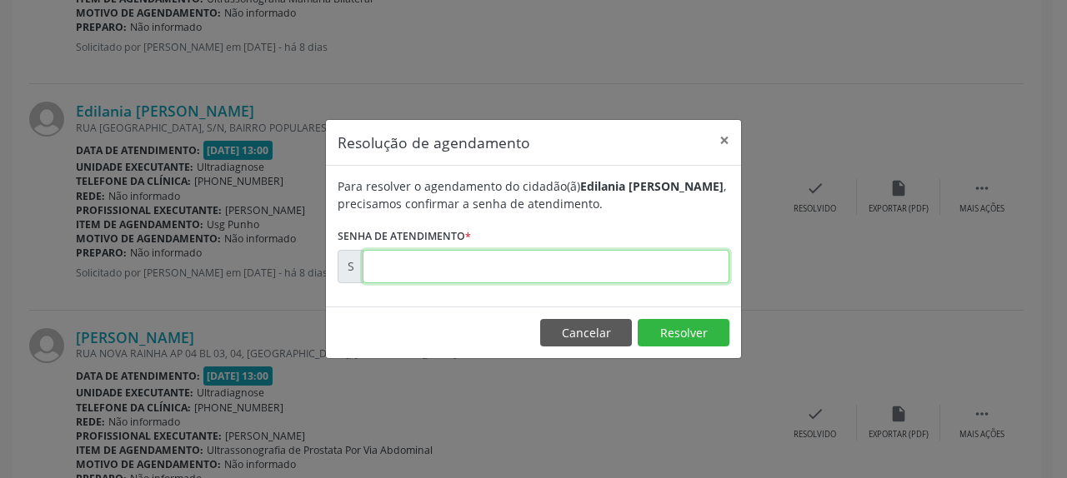
click at [568, 268] on input "text" at bounding box center [546, 266] width 367 height 33
type input "00170313"
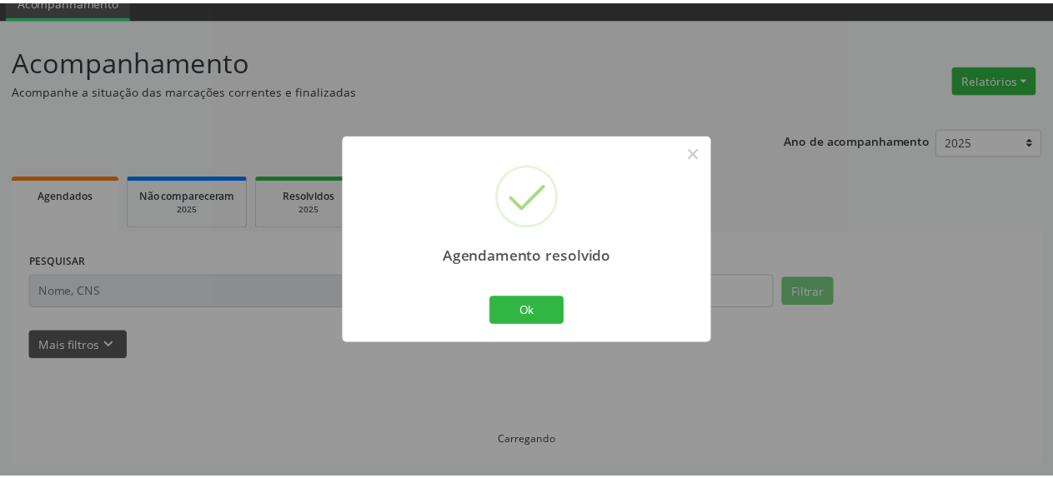
scroll to position [73, 0]
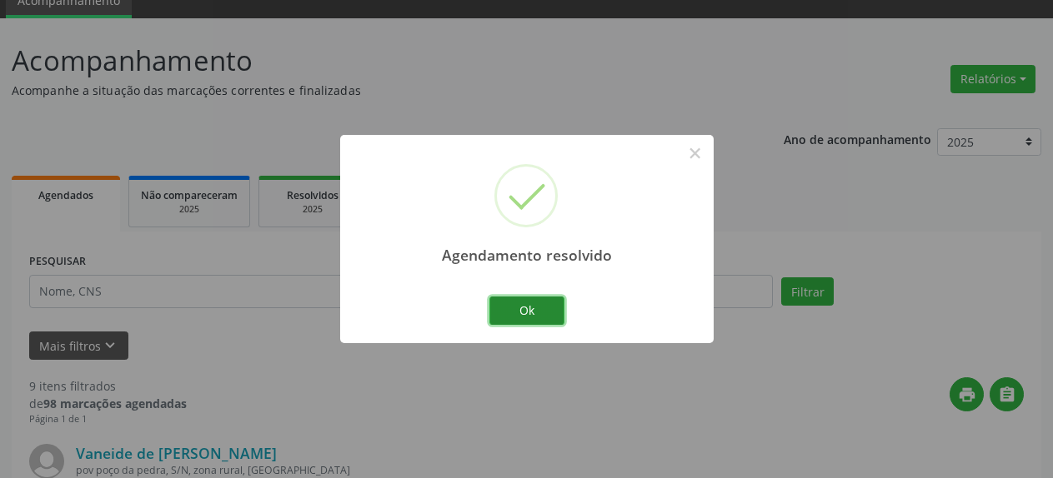
click at [526, 315] on button "Ok" at bounding box center [526, 311] width 75 height 28
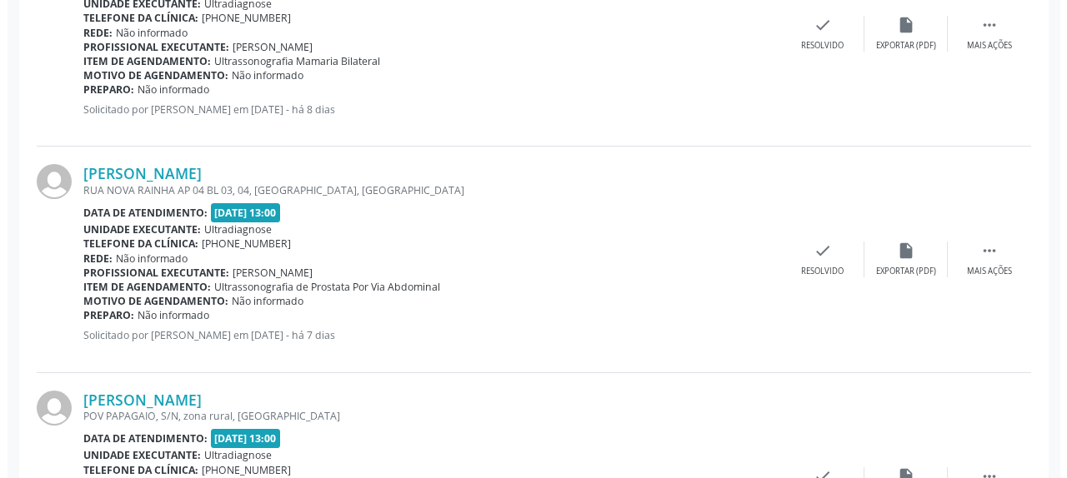
scroll to position [1093, 0]
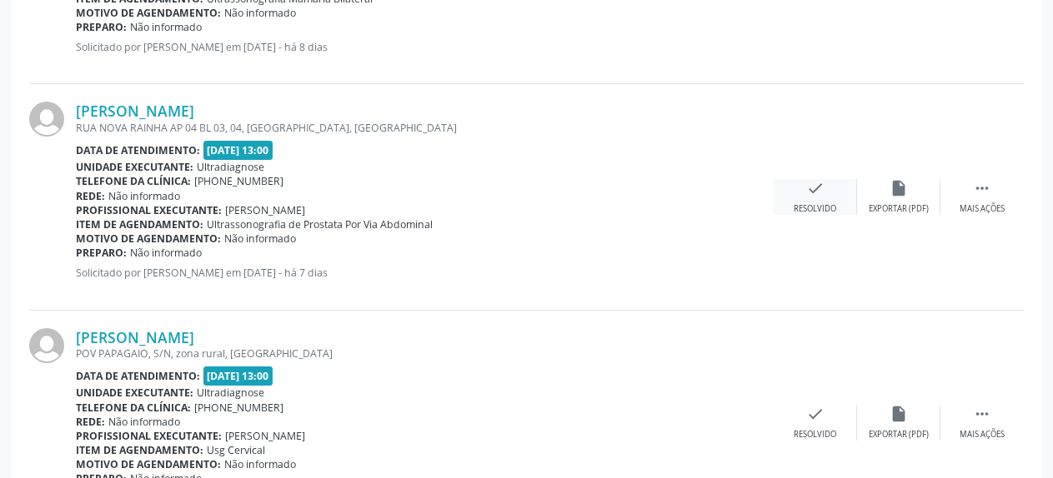
click at [814, 191] on icon "check" at bounding box center [815, 188] width 18 height 18
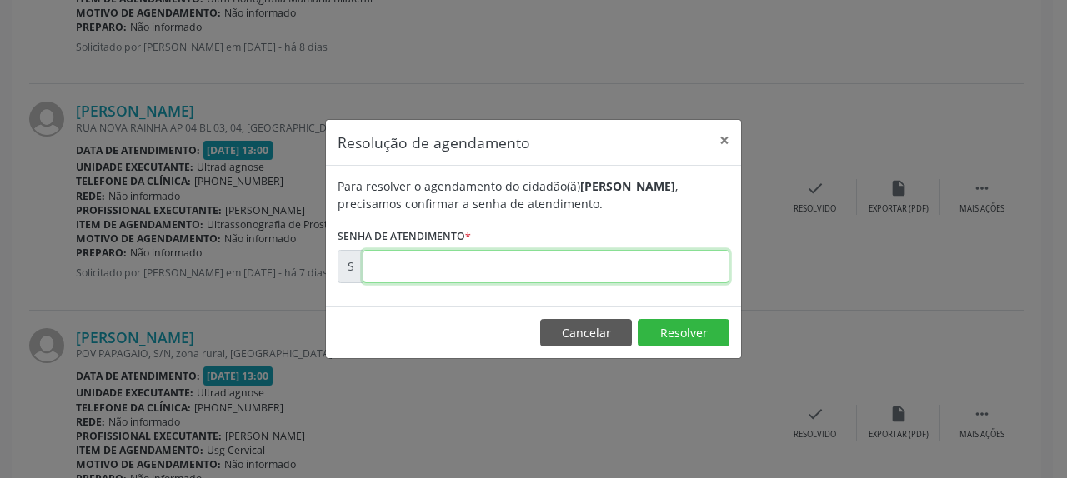
click at [493, 275] on input "text" at bounding box center [546, 266] width 367 height 33
type input "00170565"
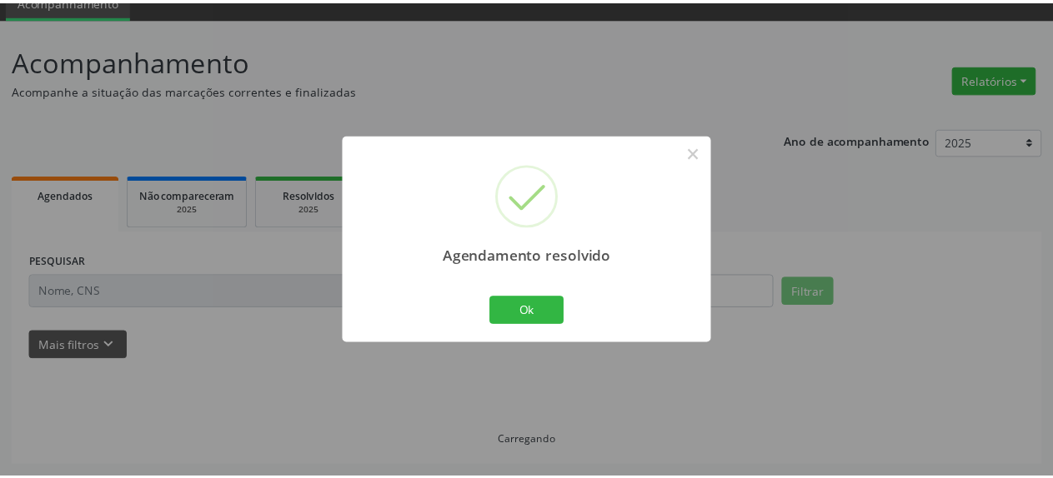
scroll to position [73, 0]
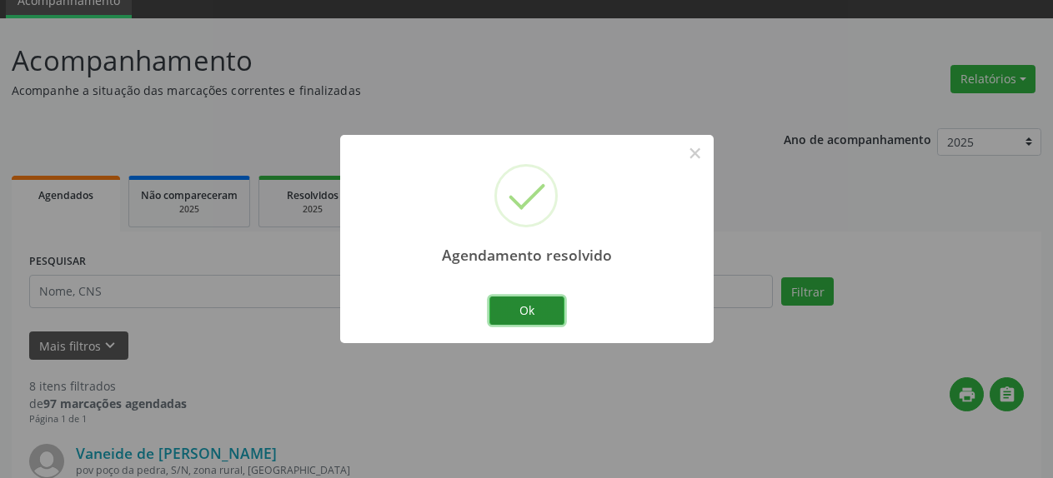
click at [540, 306] on button "Ok" at bounding box center [526, 311] width 75 height 28
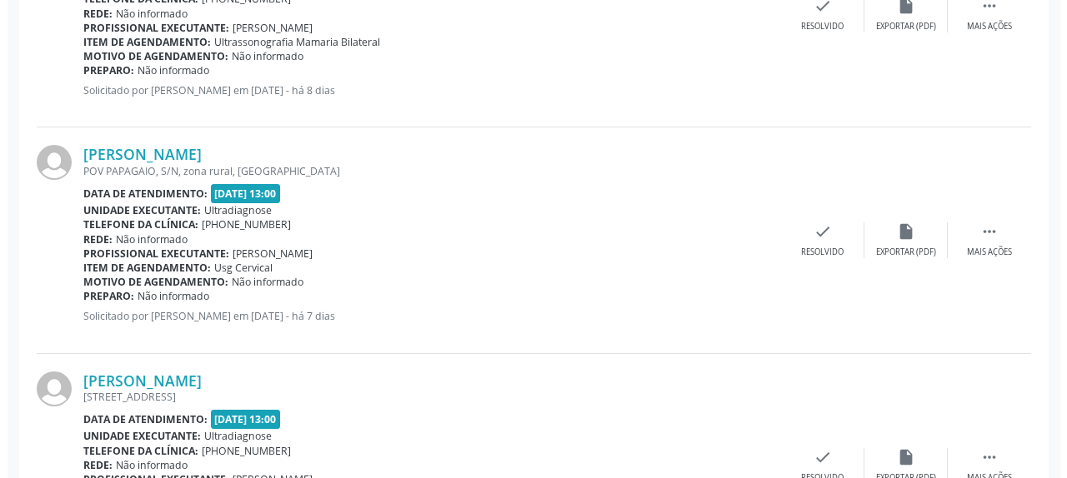
scroll to position [1093, 0]
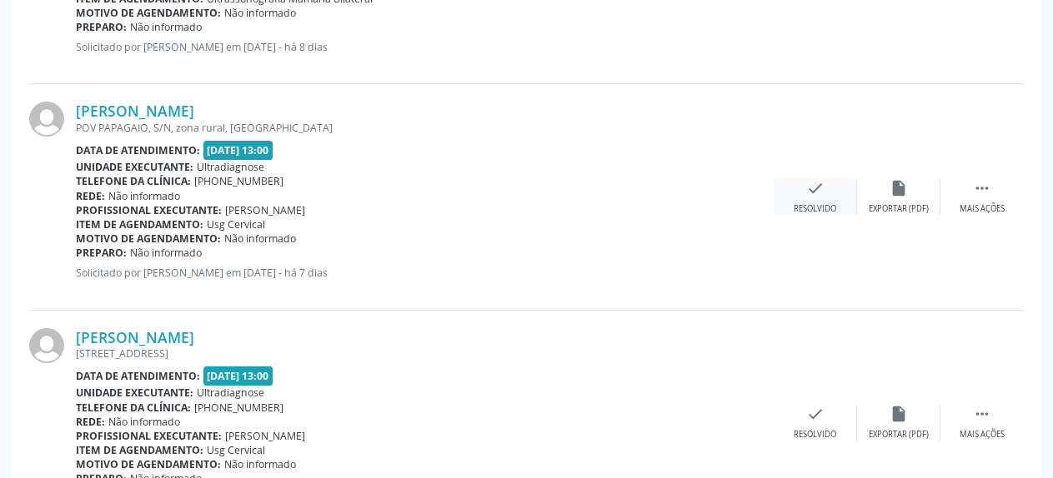
click at [814, 188] on icon "check" at bounding box center [815, 188] width 18 height 18
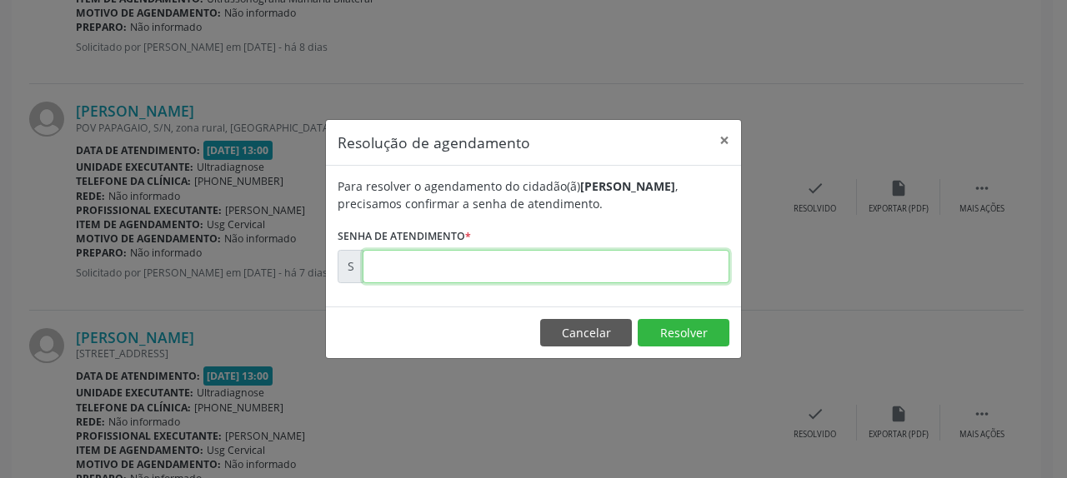
click at [641, 263] on input "text" at bounding box center [546, 266] width 367 height 33
type input "00170566"
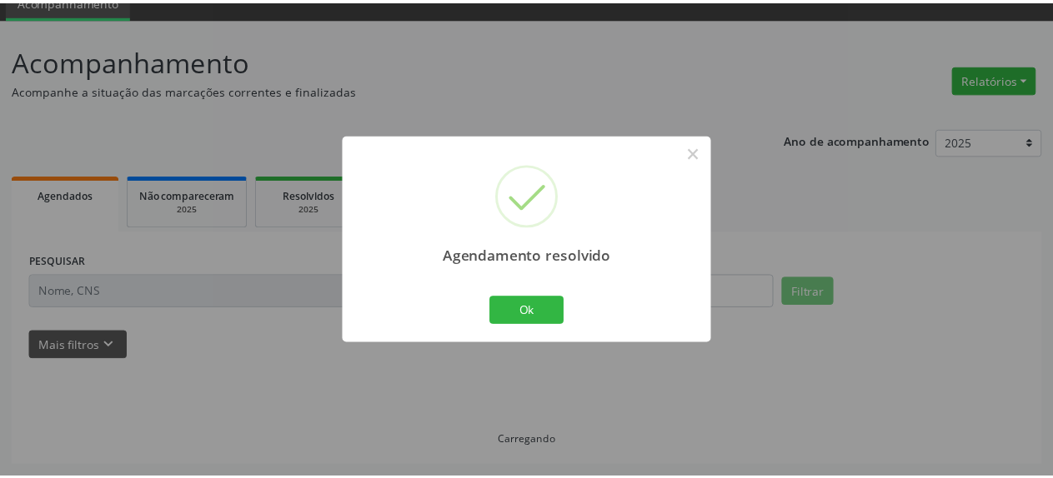
scroll to position [73, 0]
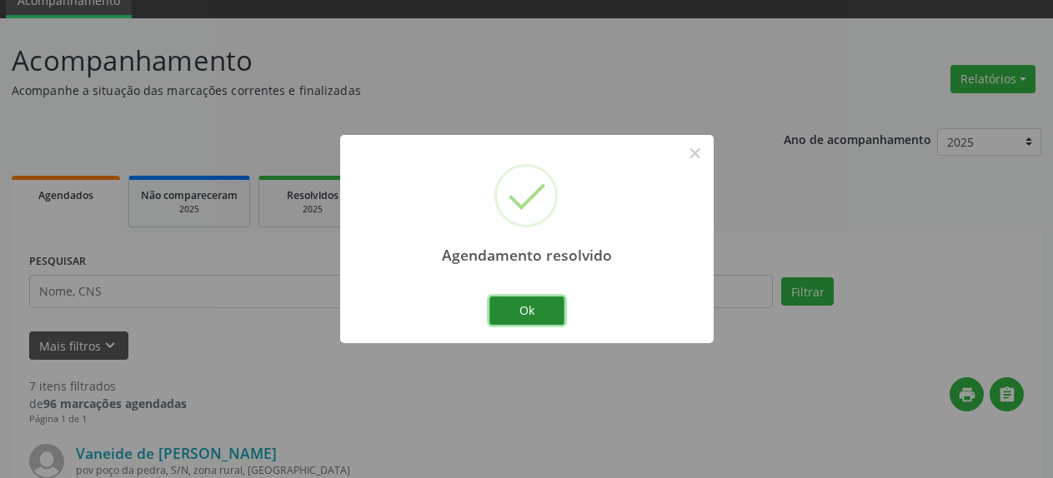
click at [532, 304] on button "Ok" at bounding box center [526, 311] width 75 height 28
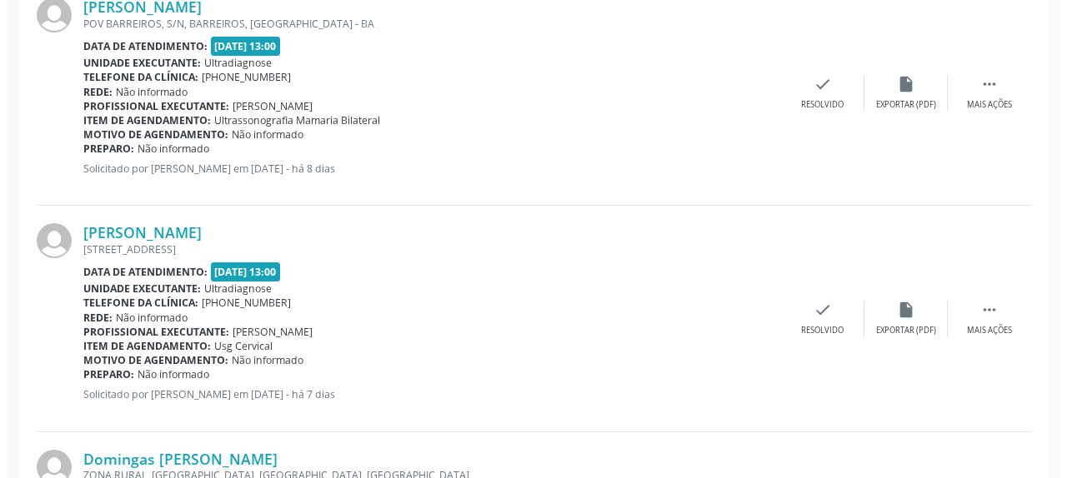
scroll to position [1093, 0]
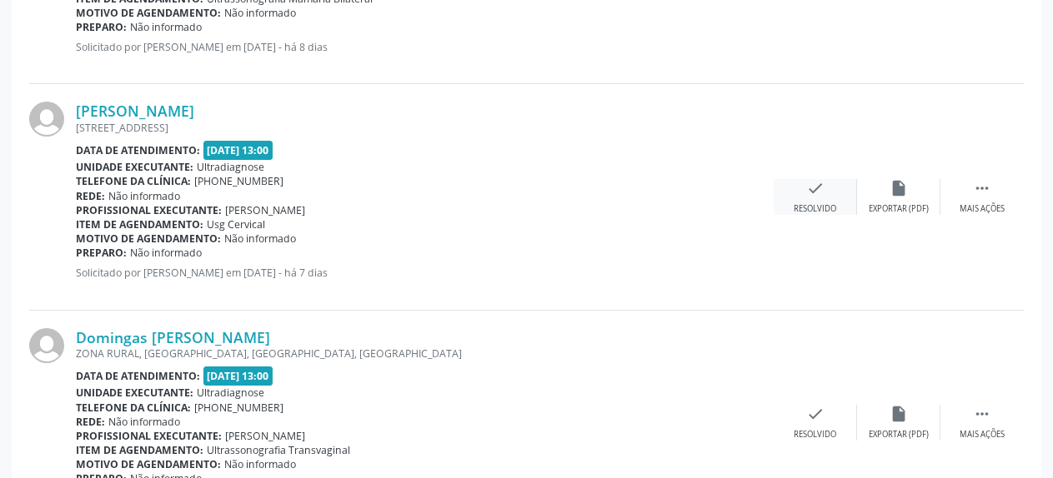
click at [816, 191] on icon "check" at bounding box center [815, 188] width 18 height 18
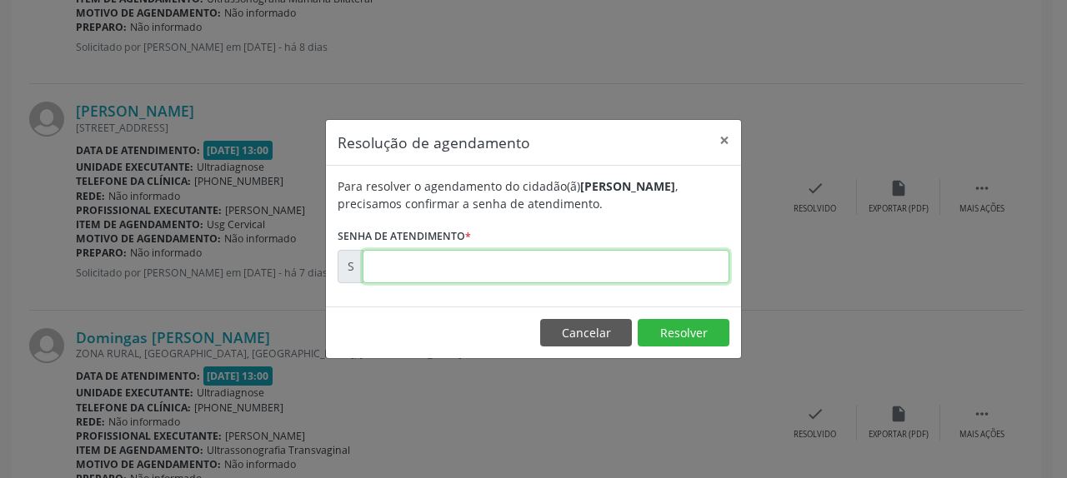
click at [603, 260] on input "text" at bounding box center [546, 266] width 367 height 33
type input "00170568"
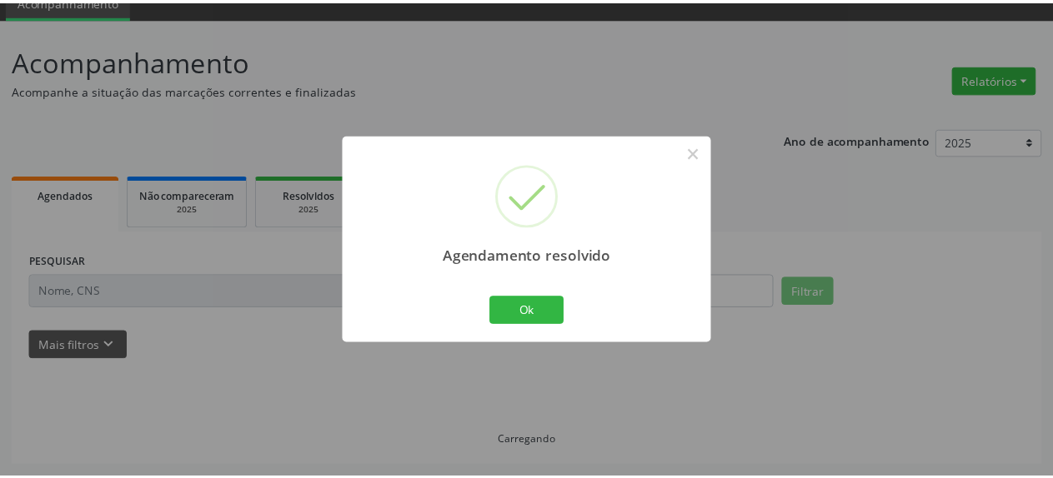
scroll to position [73, 0]
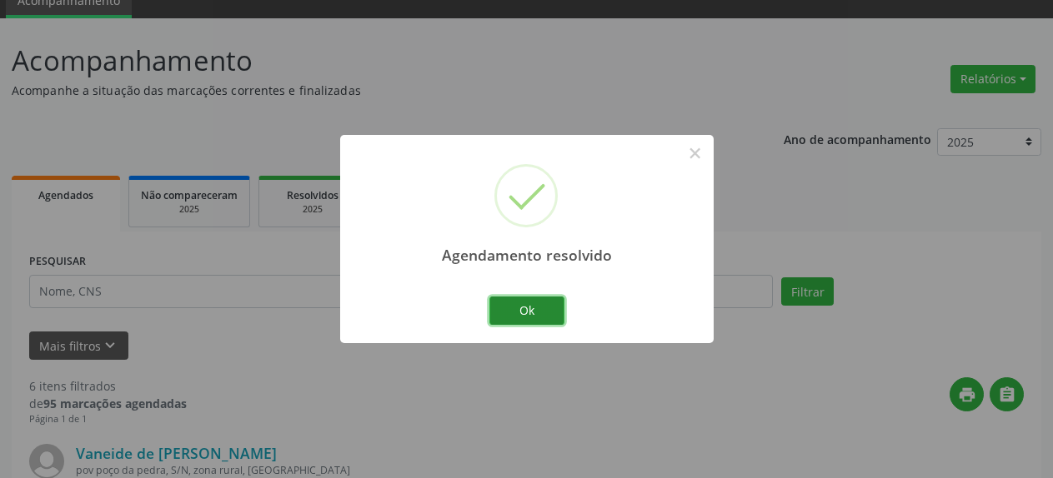
click at [544, 318] on button "Ok" at bounding box center [526, 311] width 75 height 28
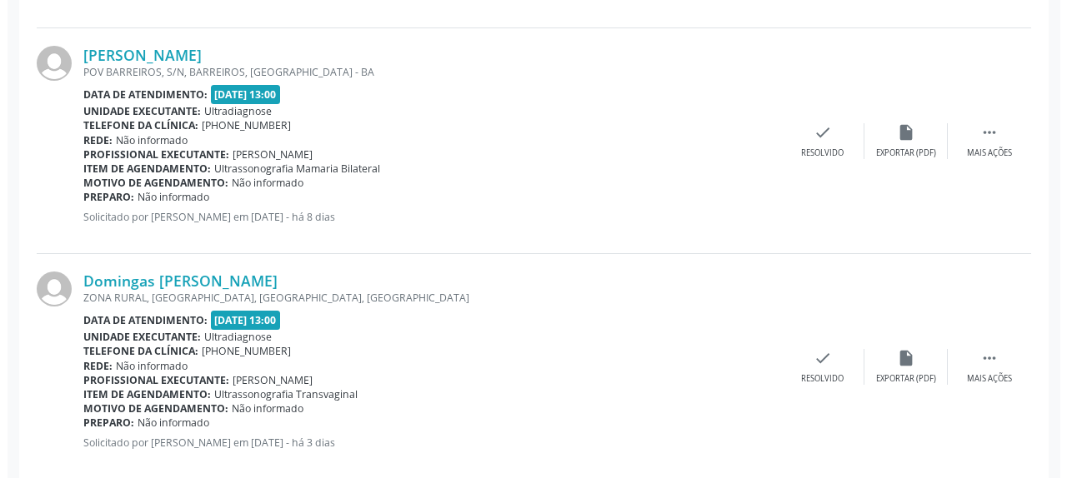
scroll to position [1008, 0]
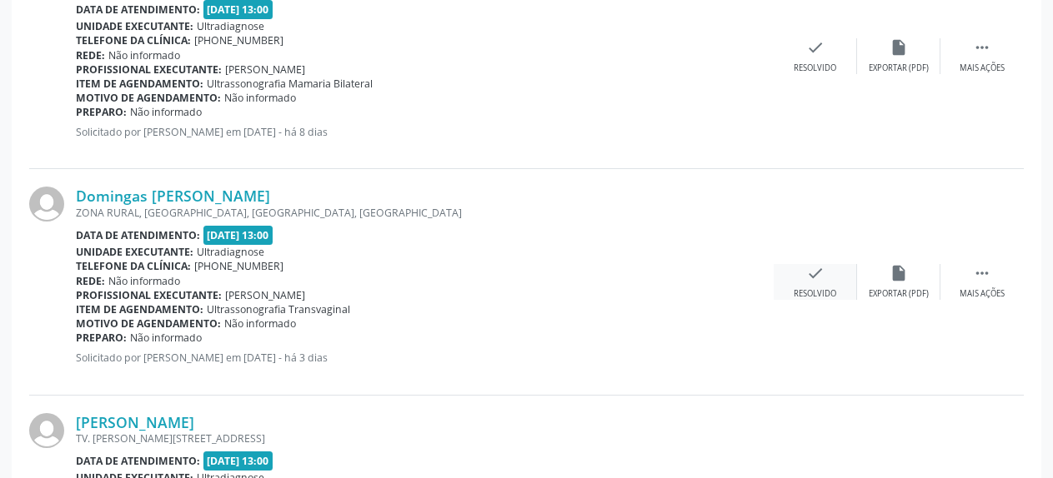
click at [818, 279] on icon "check" at bounding box center [815, 273] width 18 height 18
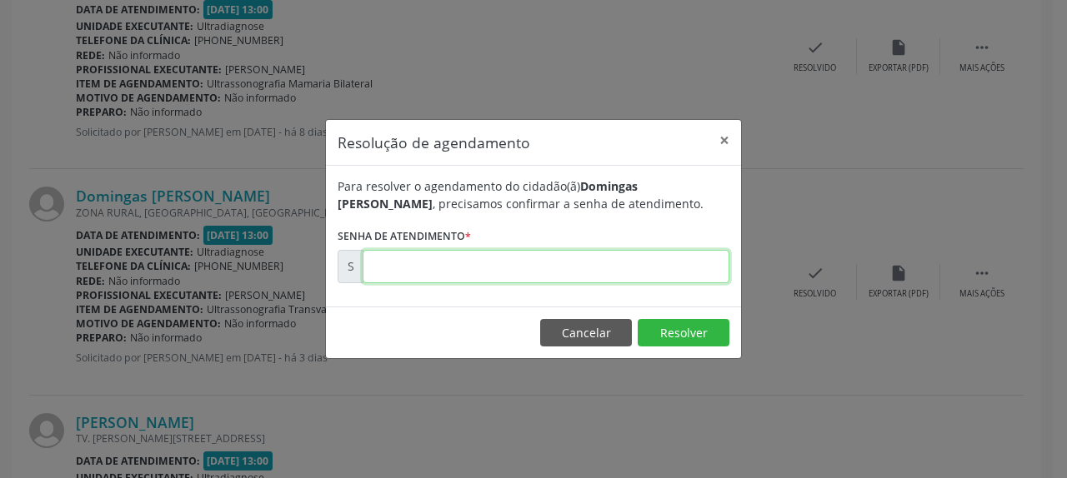
click at [583, 274] on input "text" at bounding box center [546, 266] width 367 height 33
type input "00171098"
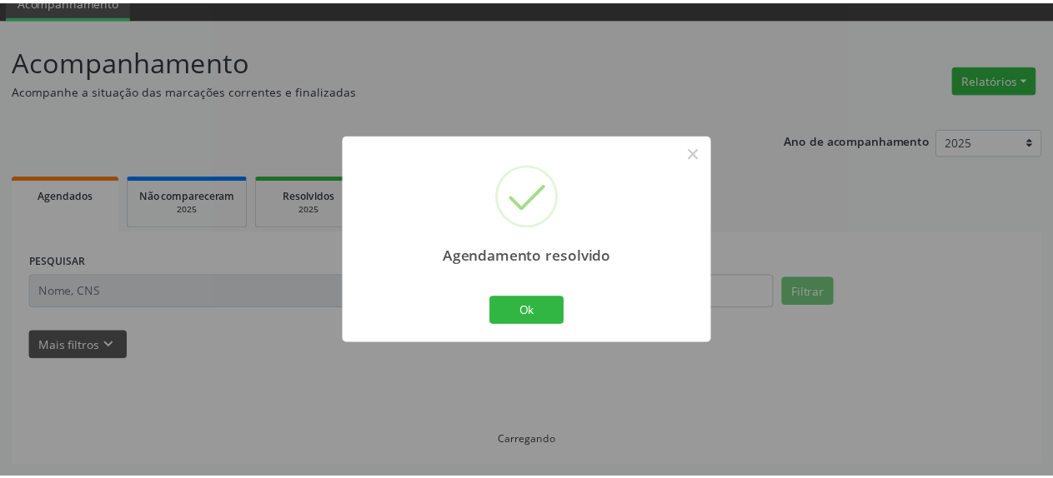
scroll to position [73, 0]
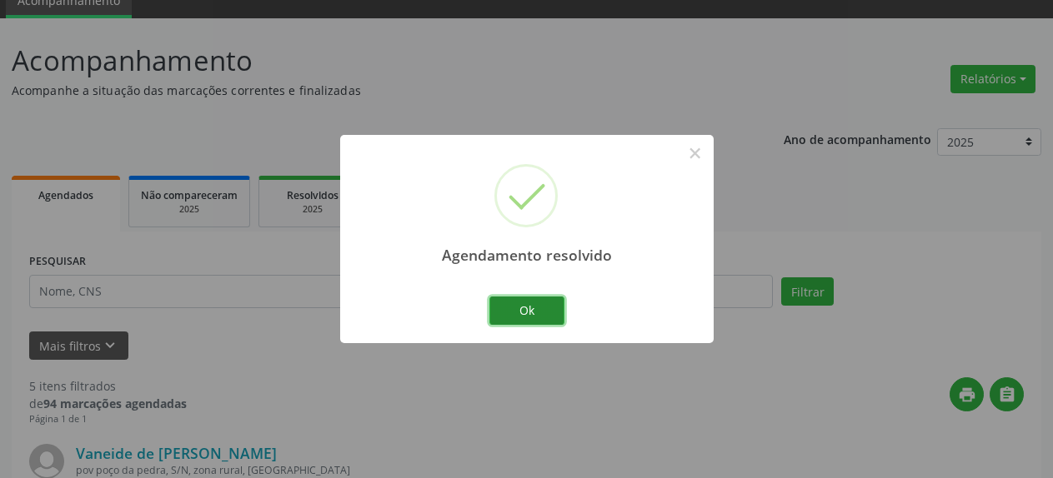
click at [538, 305] on button "Ok" at bounding box center [526, 311] width 75 height 28
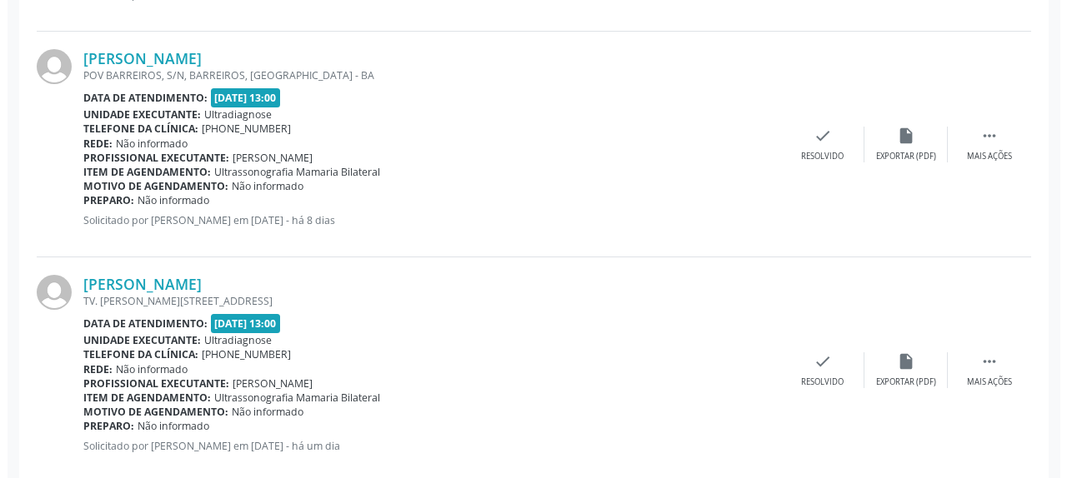
scroll to position [923, 0]
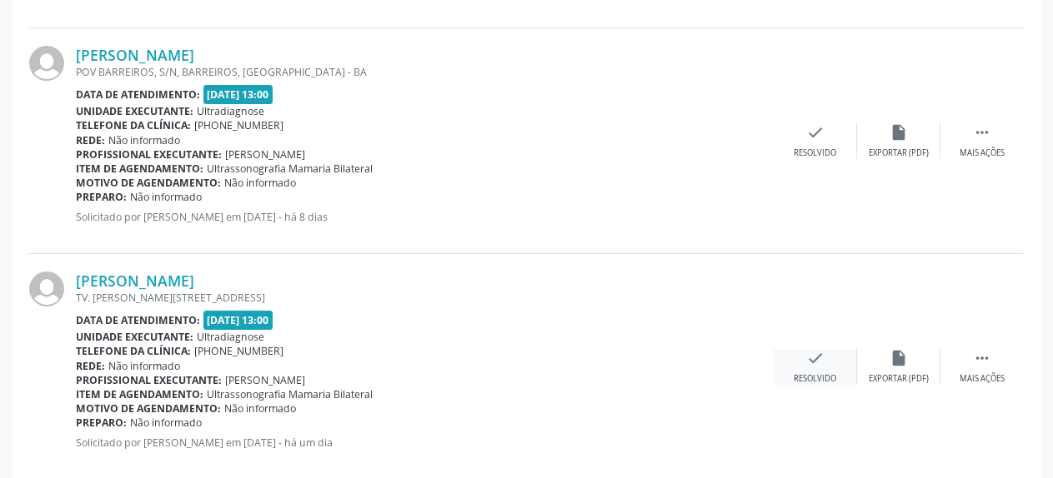
click at [808, 374] on div "Resolvido" at bounding box center [814, 379] width 43 height 12
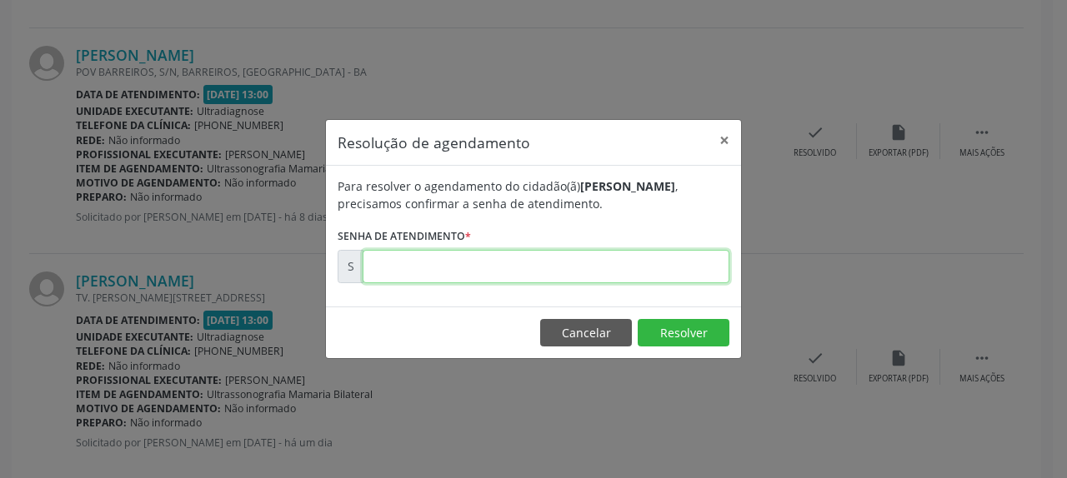
click at [493, 256] on input "text" at bounding box center [546, 266] width 367 height 33
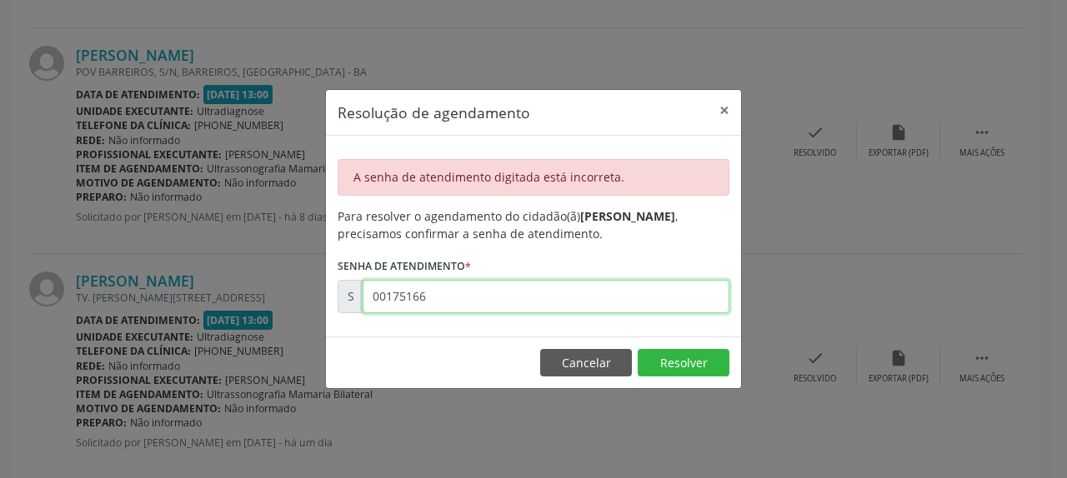
drag, startPoint x: 372, startPoint y: 303, endPoint x: 466, endPoint y: 299, distance: 94.3
click at [466, 299] on input "00175166" at bounding box center [546, 296] width 367 height 33
type input "00171566"
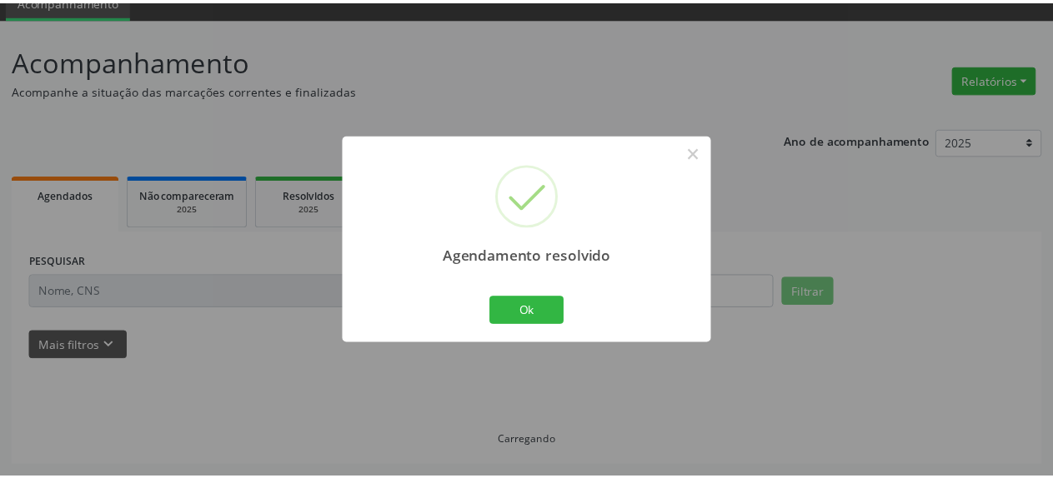
scroll to position [73, 0]
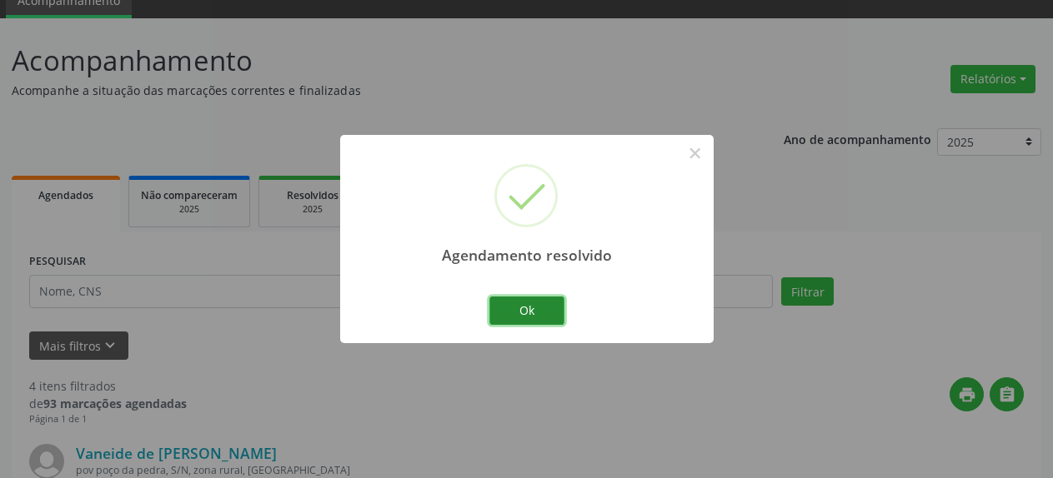
click at [553, 318] on button "Ok" at bounding box center [526, 311] width 75 height 28
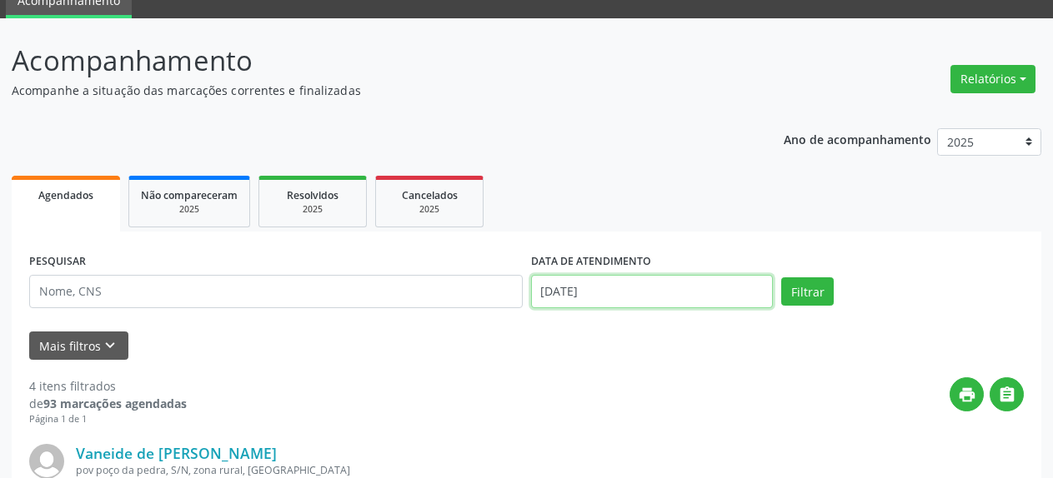
click at [572, 283] on input "[DATE]" at bounding box center [652, 291] width 243 height 33
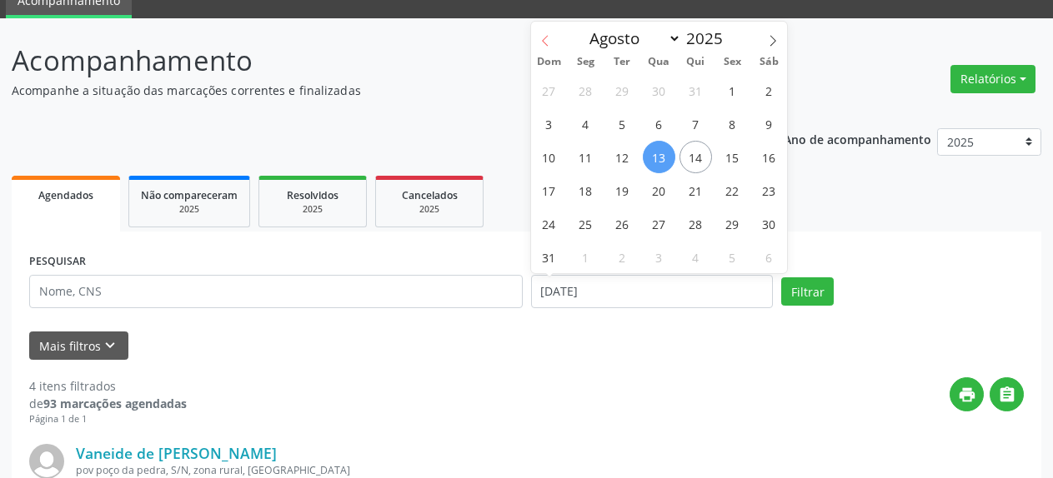
click at [543, 42] on icon at bounding box center [545, 41] width 12 height 12
select select "6"
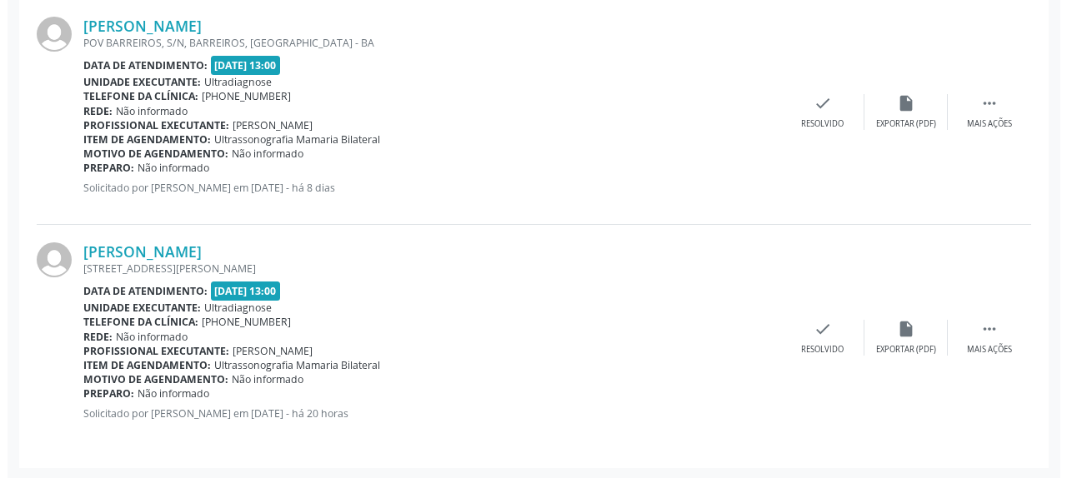
scroll to position [953, 0]
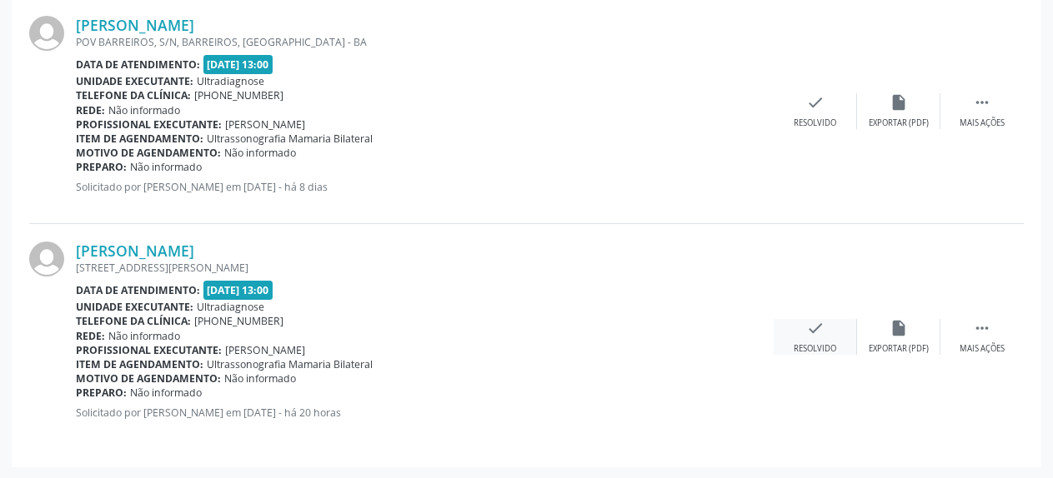
click at [820, 334] on icon "check" at bounding box center [815, 328] width 18 height 18
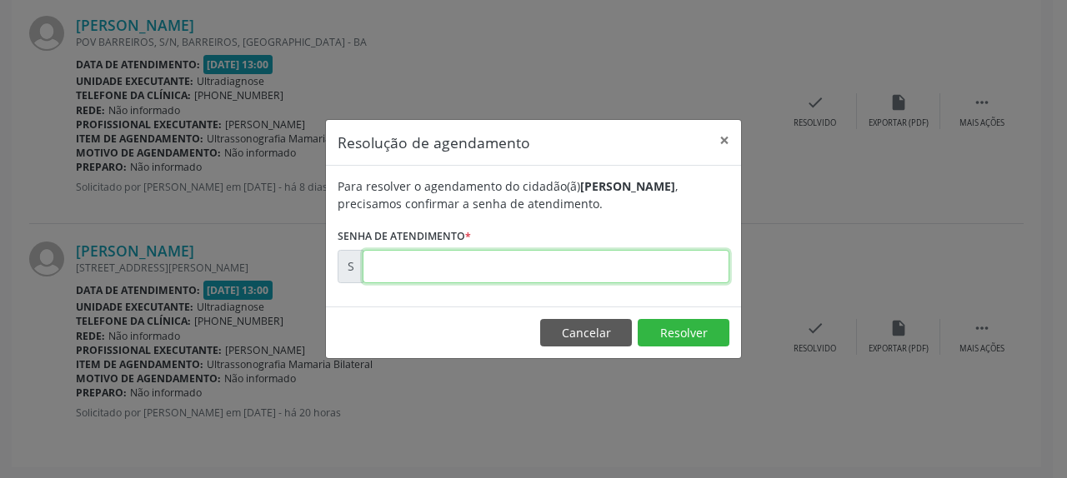
click at [532, 263] on input "text" at bounding box center [546, 266] width 367 height 33
type input "00171588"
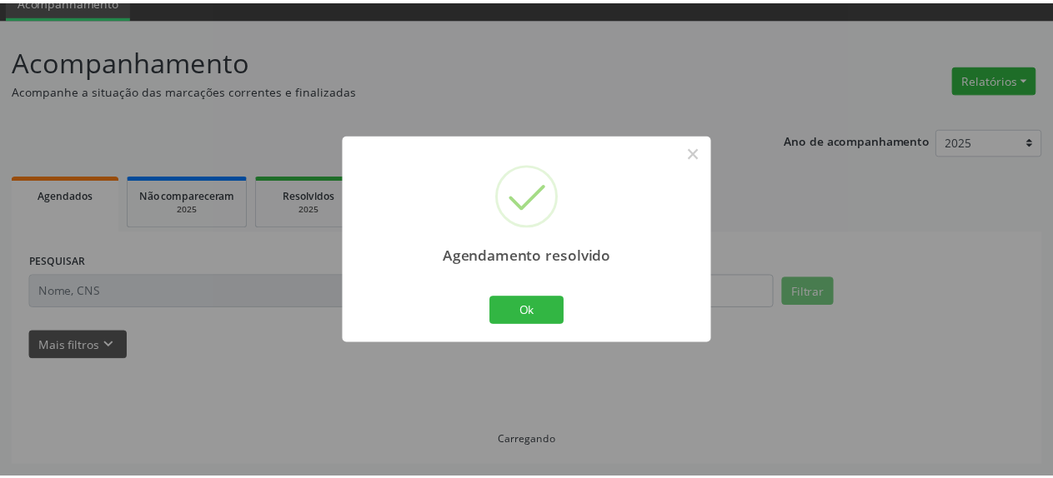
scroll to position [73, 0]
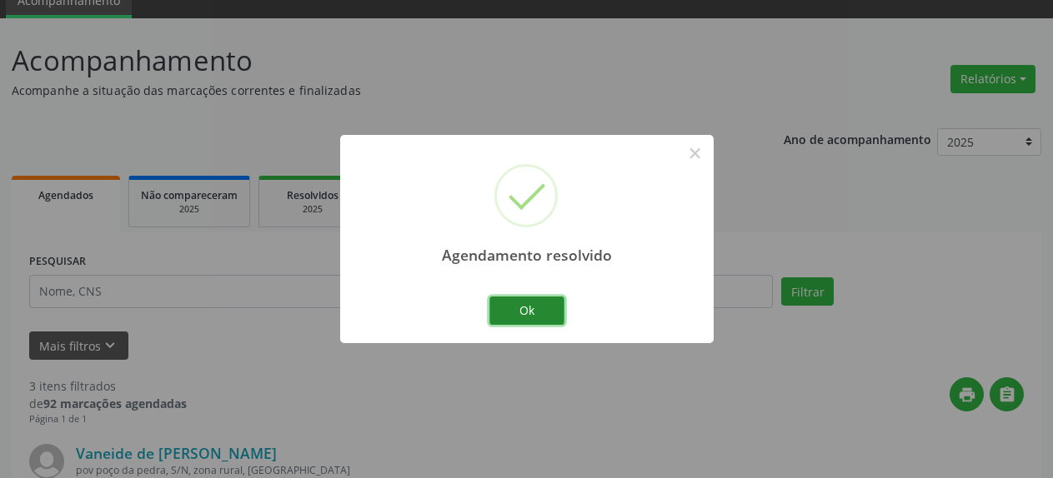
click at [511, 317] on button "Ok" at bounding box center [526, 311] width 75 height 28
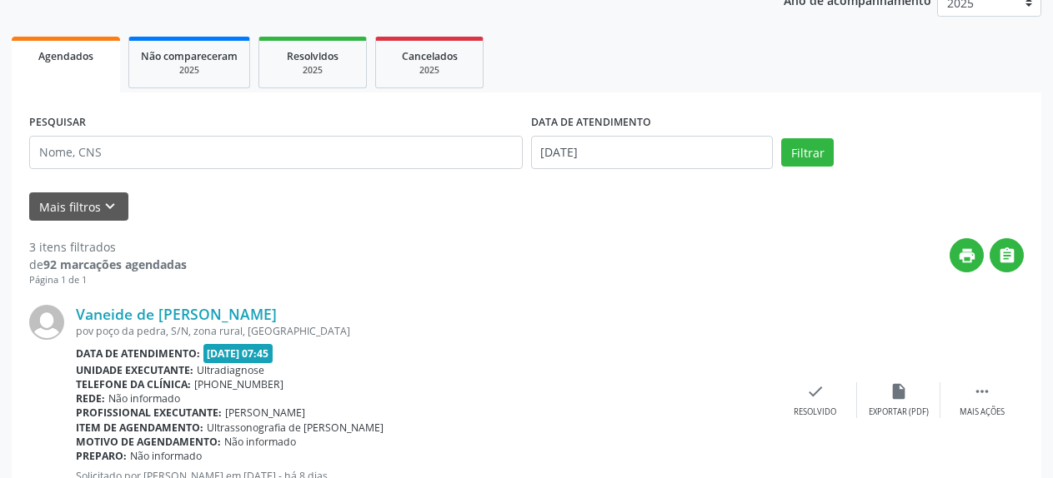
scroll to position [243, 0]
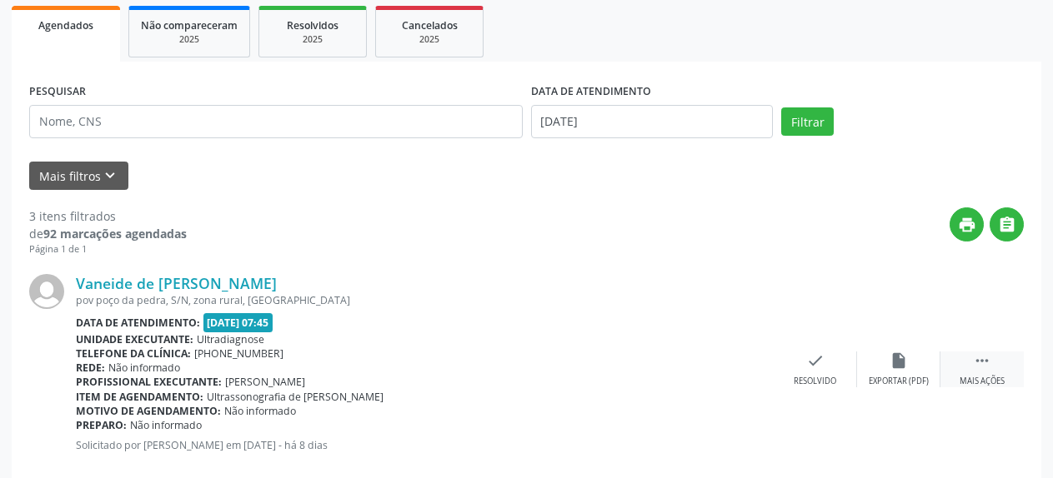
click at [987, 363] on icon "" at bounding box center [982, 361] width 18 height 18
click at [897, 366] on icon "alarm_off" at bounding box center [898, 361] width 18 height 18
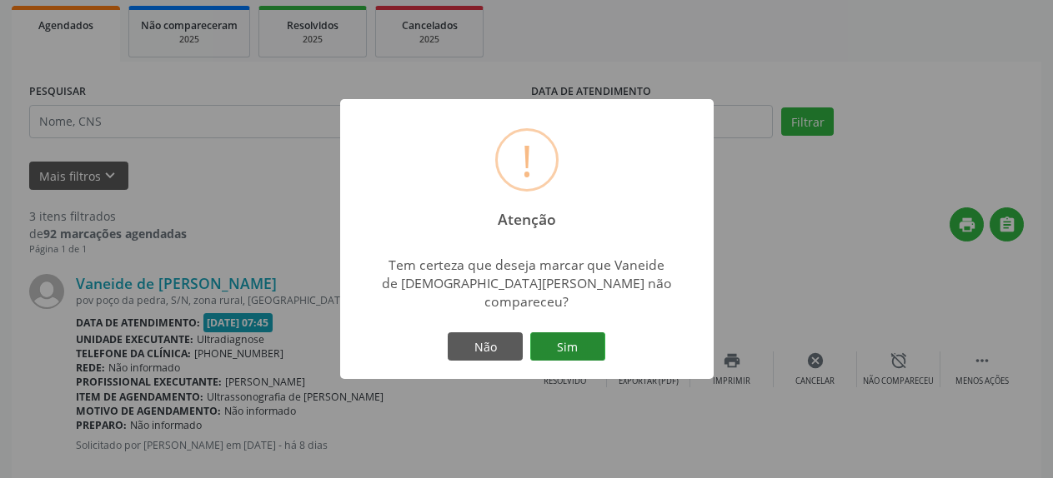
click at [566, 338] on button "Sim" at bounding box center [567, 347] width 75 height 28
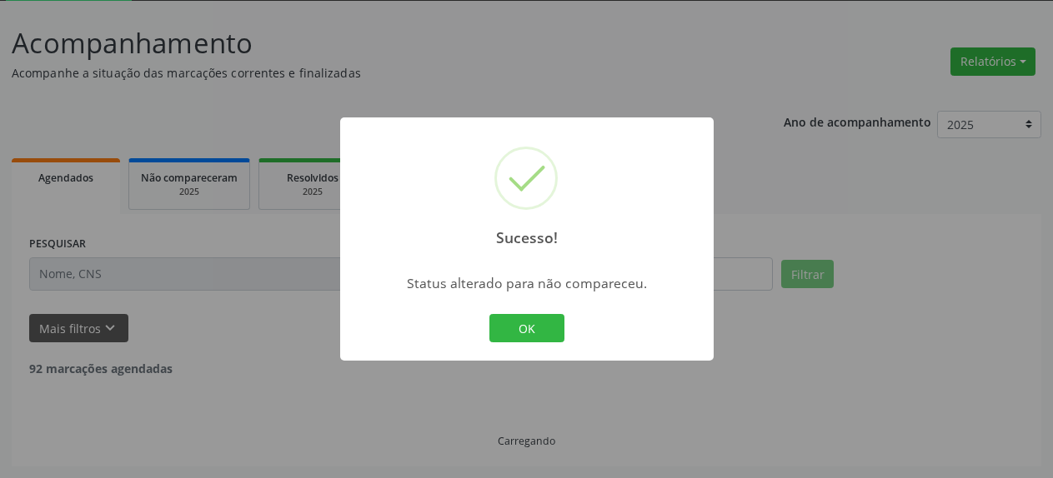
scroll to position [91, 0]
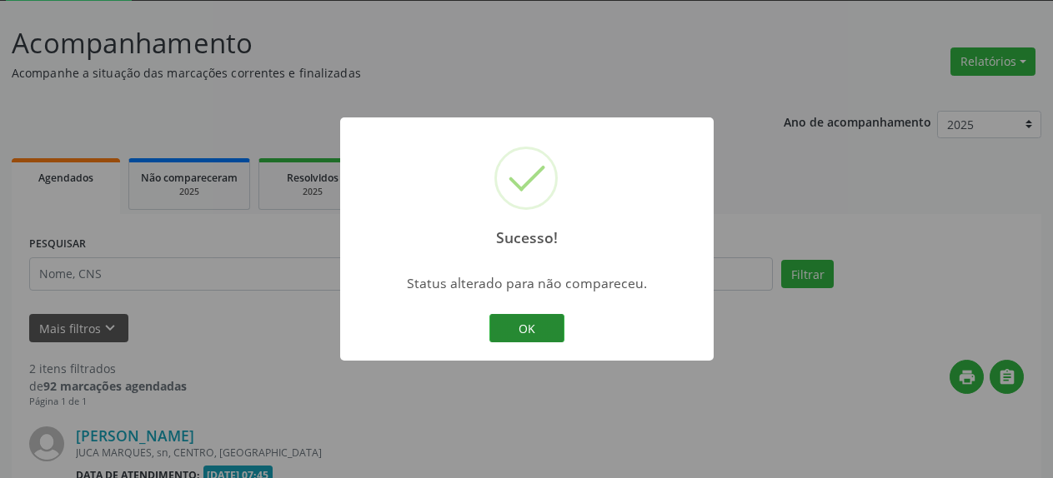
click at [531, 336] on button "OK" at bounding box center [526, 328] width 75 height 28
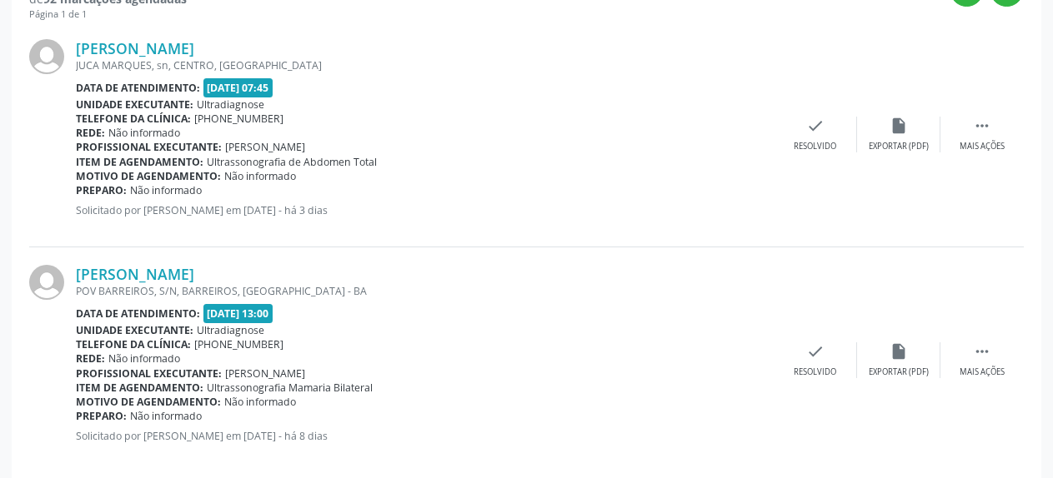
scroll to position [502, 0]
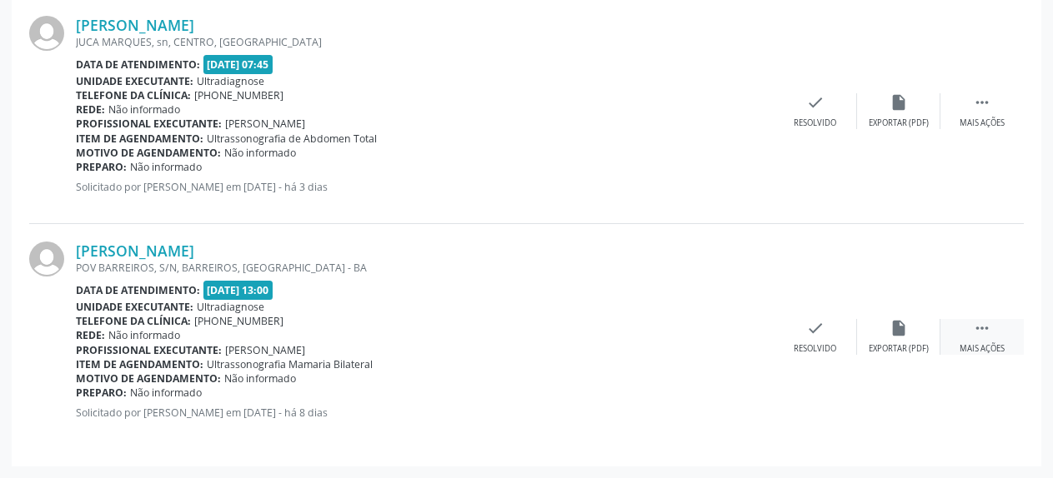
click at [988, 332] on icon "" at bounding box center [982, 328] width 18 height 18
click at [899, 335] on icon "alarm_off" at bounding box center [898, 328] width 18 height 18
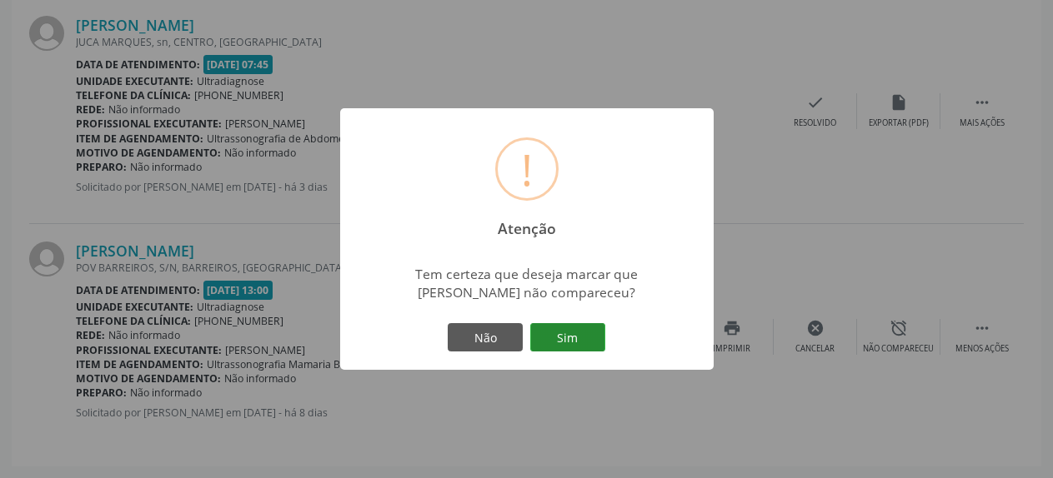
click at [578, 332] on button "Sim" at bounding box center [567, 337] width 75 height 28
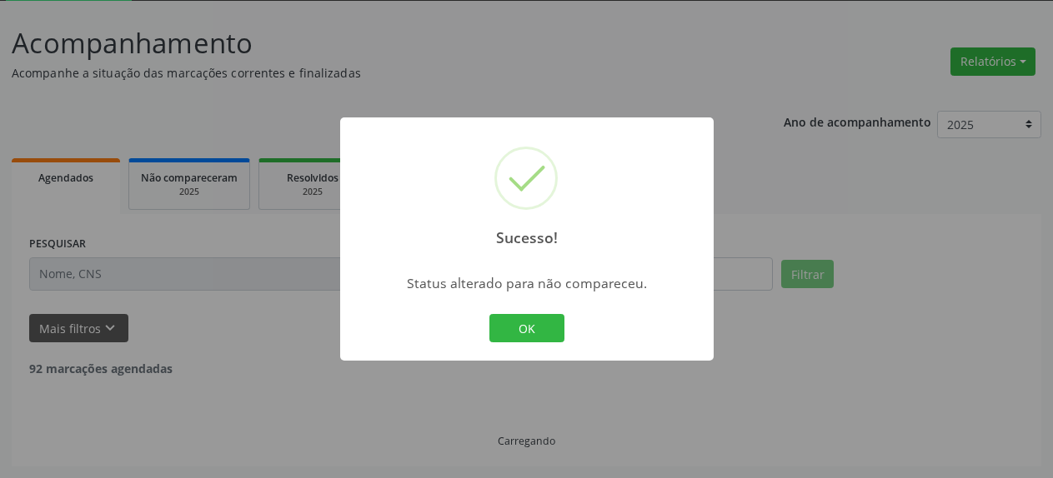
scroll to position [91, 0]
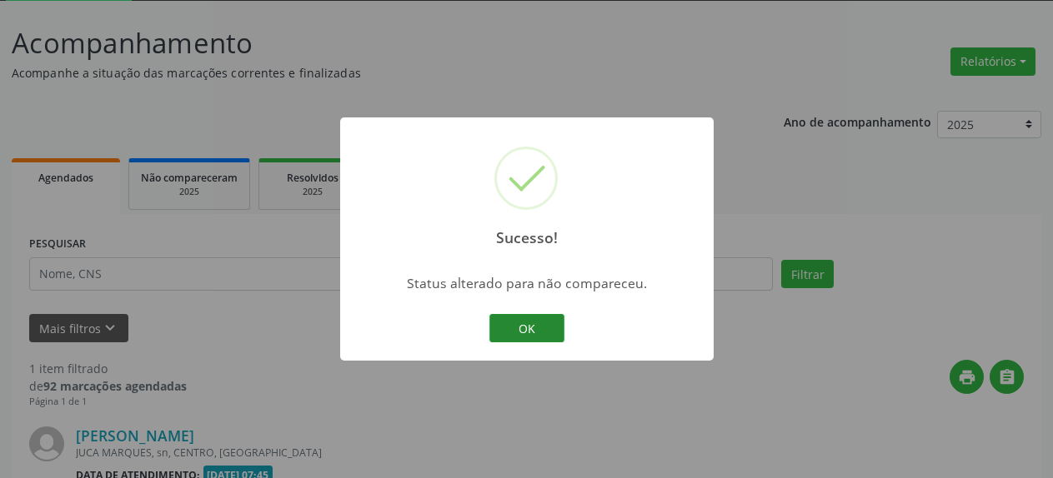
click at [530, 331] on button "OK" at bounding box center [526, 328] width 75 height 28
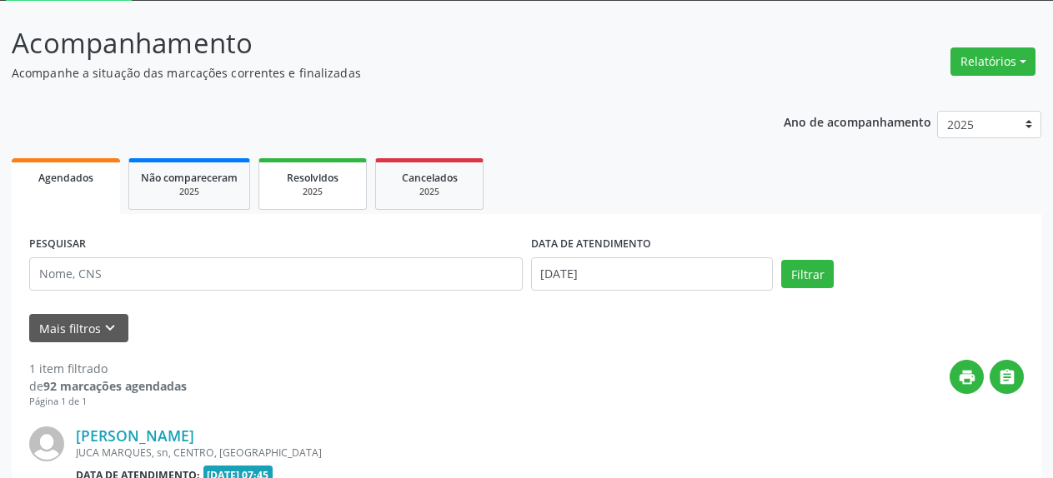
click at [334, 178] on div "Resolvidos" at bounding box center [312, 177] width 83 height 18
select select "7"
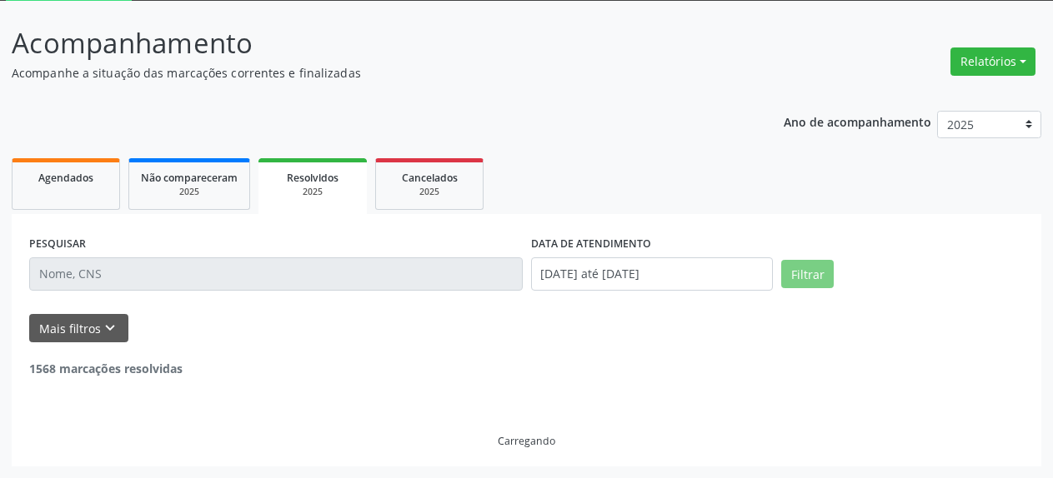
scroll to position [73, 0]
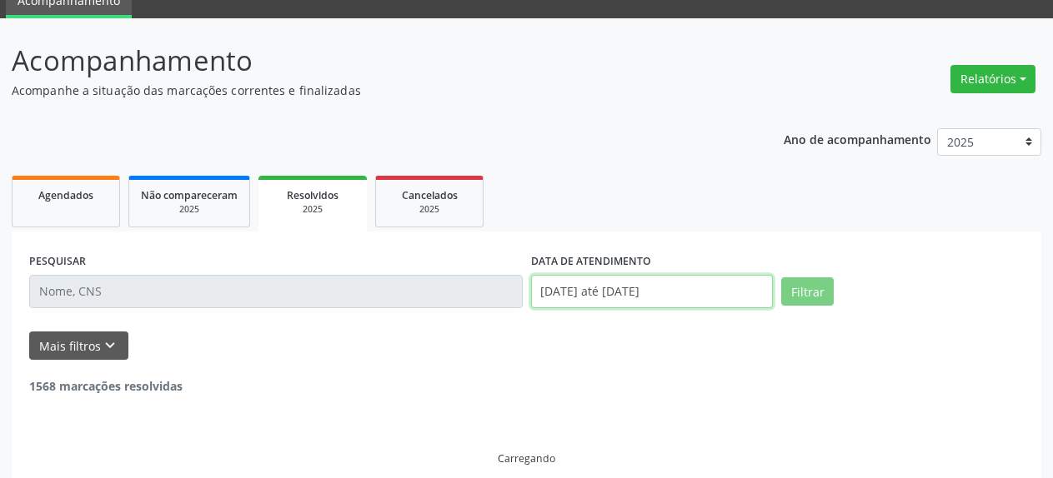
click at [594, 288] on input "[DATE] até [DATE]" at bounding box center [652, 291] width 243 height 33
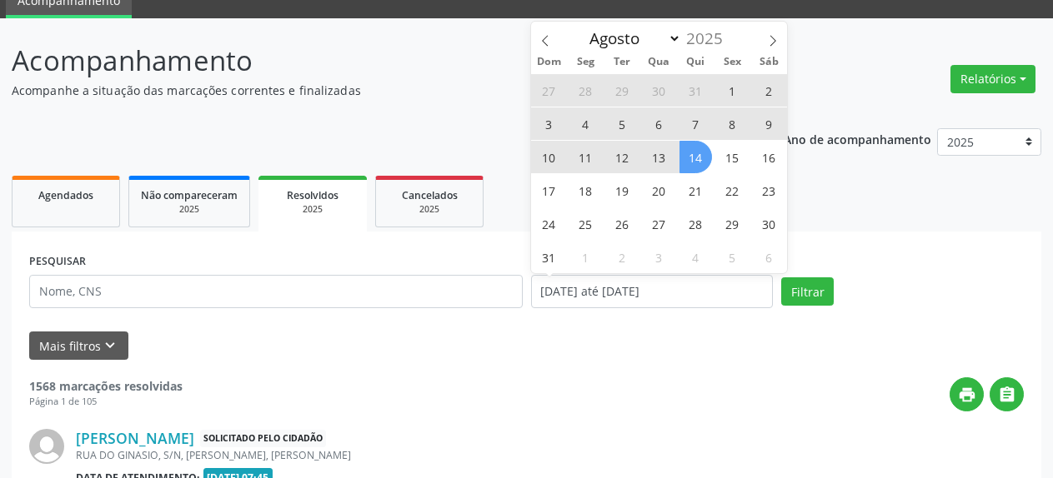
click at [661, 158] on span "13" at bounding box center [659, 157] width 33 height 33
type input "[DATE]"
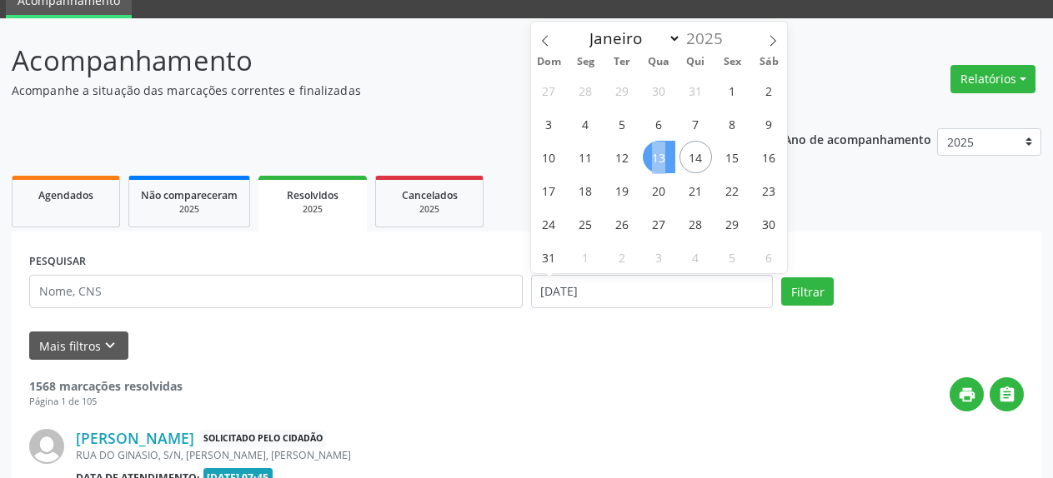
click at [661, 158] on span "13" at bounding box center [659, 157] width 33 height 33
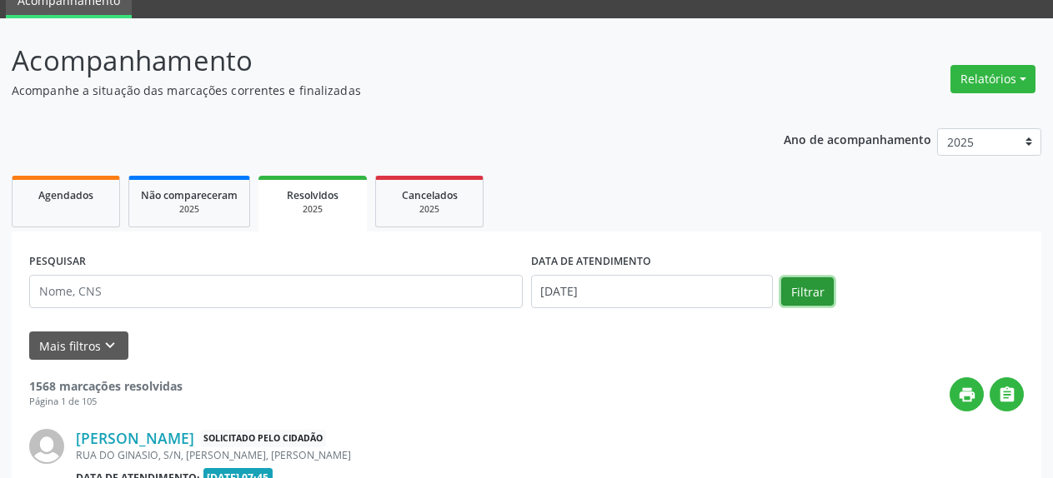
click at [806, 293] on button "Filtrar" at bounding box center [807, 292] width 53 height 28
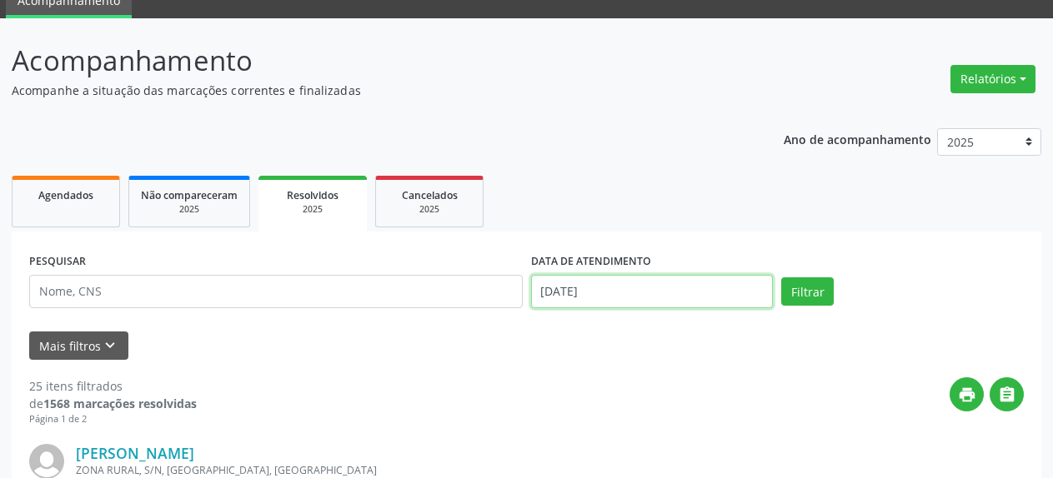
click at [618, 307] on input "[DATE]" at bounding box center [652, 291] width 243 height 33
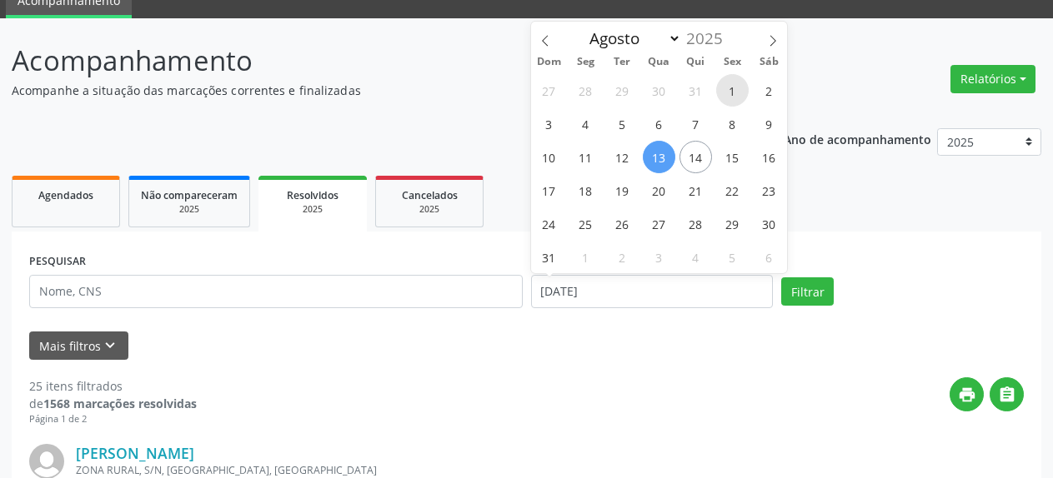
click at [728, 93] on span "1" at bounding box center [732, 90] width 33 height 33
type input "[DATE]"
click at [728, 93] on span "1" at bounding box center [732, 90] width 33 height 33
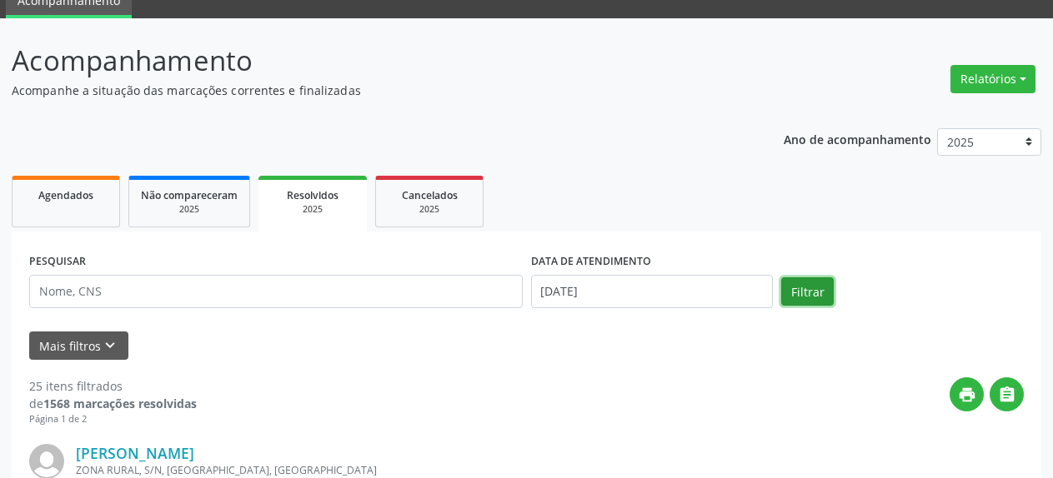
click at [803, 287] on button "Filtrar" at bounding box center [807, 292] width 53 height 28
click at [23, 209] on link "Agendados" at bounding box center [66, 202] width 108 height 52
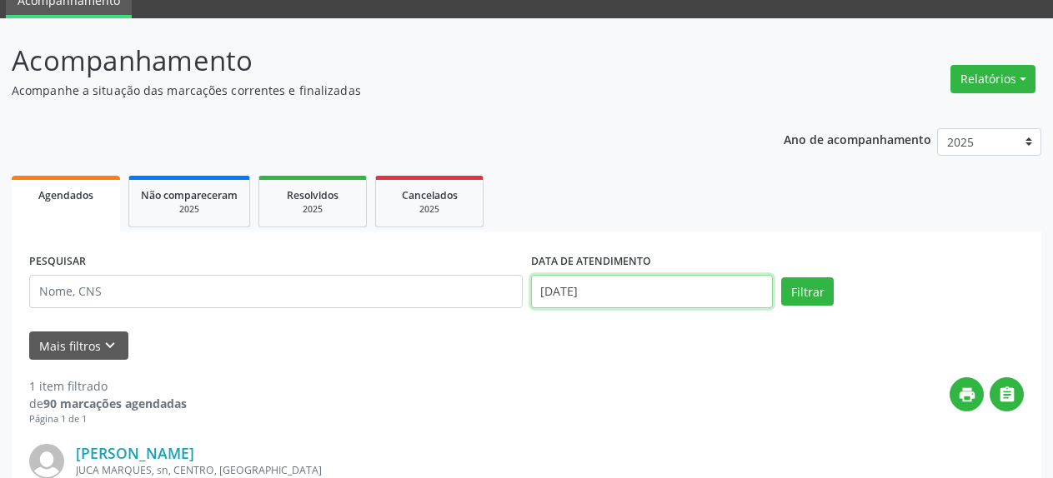
click at [580, 296] on input "[DATE]" at bounding box center [652, 291] width 243 height 33
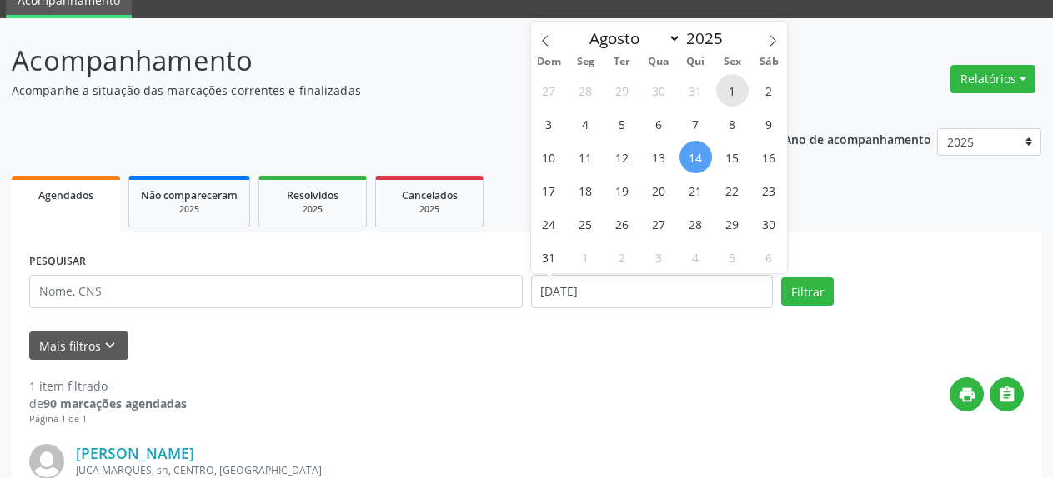
click at [728, 97] on span "1" at bounding box center [732, 90] width 33 height 33
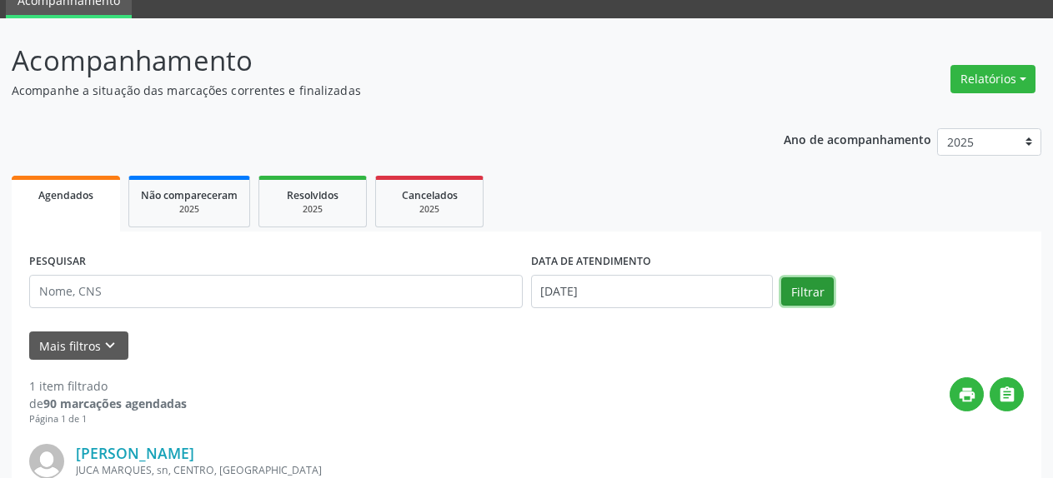
click at [823, 293] on button "Filtrar" at bounding box center [807, 292] width 53 height 28
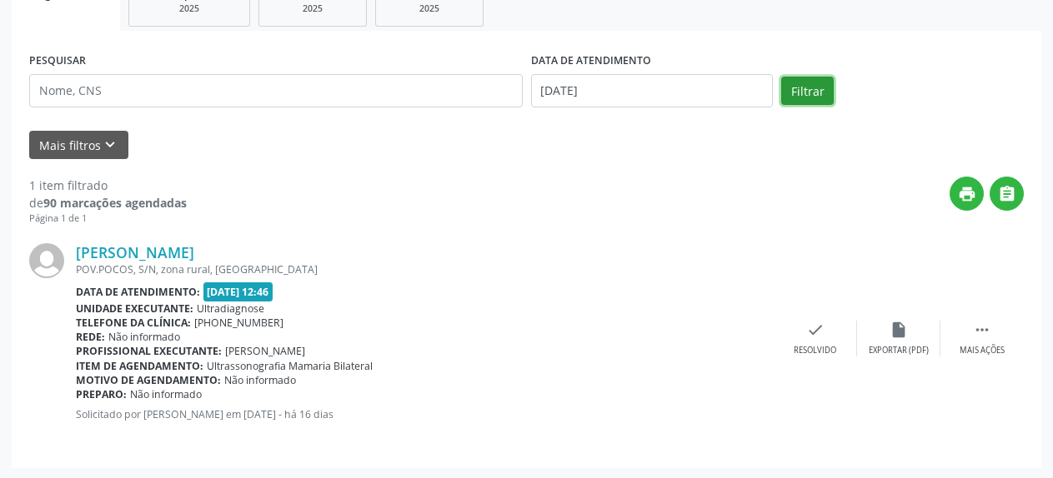
scroll to position [276, 0]
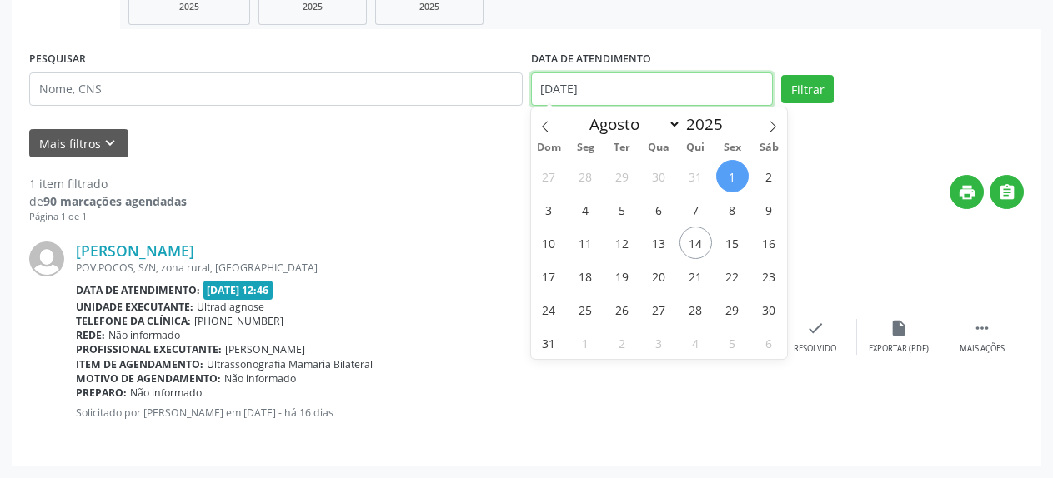
click at [618, 93] on input "[DATE]" at bounding box center [652, 89] width 243 height 33
click at [587, 213] on span "4" at bounding box center [585, 209] width 33 height 33
type input "[DATE]"
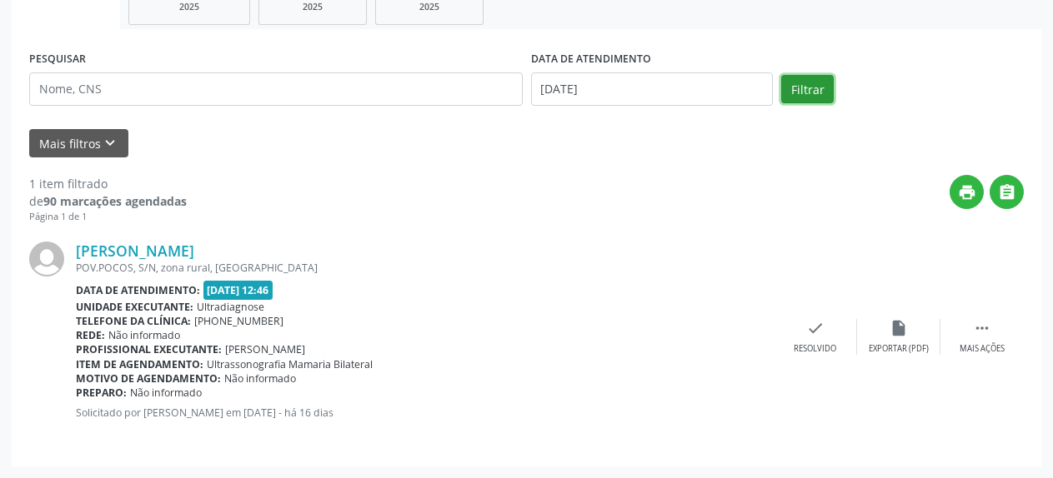
click at [818, 97] on button "Filtrar" at bounding box center [807, 89] width 53 height 28
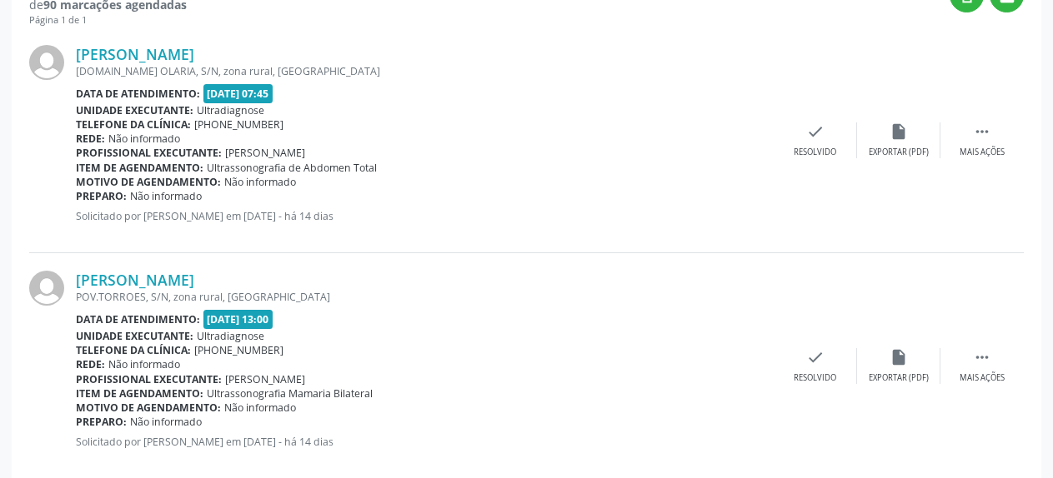
scroll to position [218, 0]
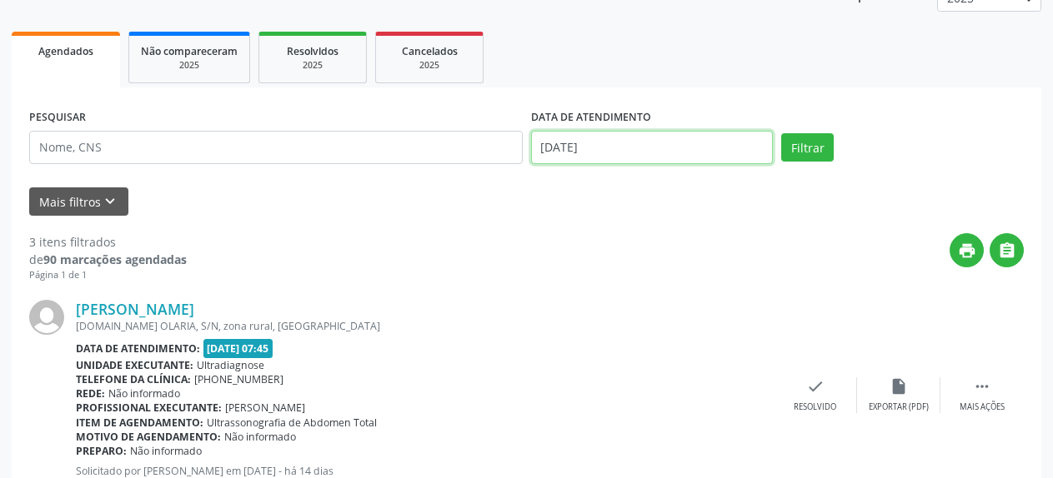
click at [600, 146] on input "[DATE]" at bounding box center [652, 147] width 243 height 33
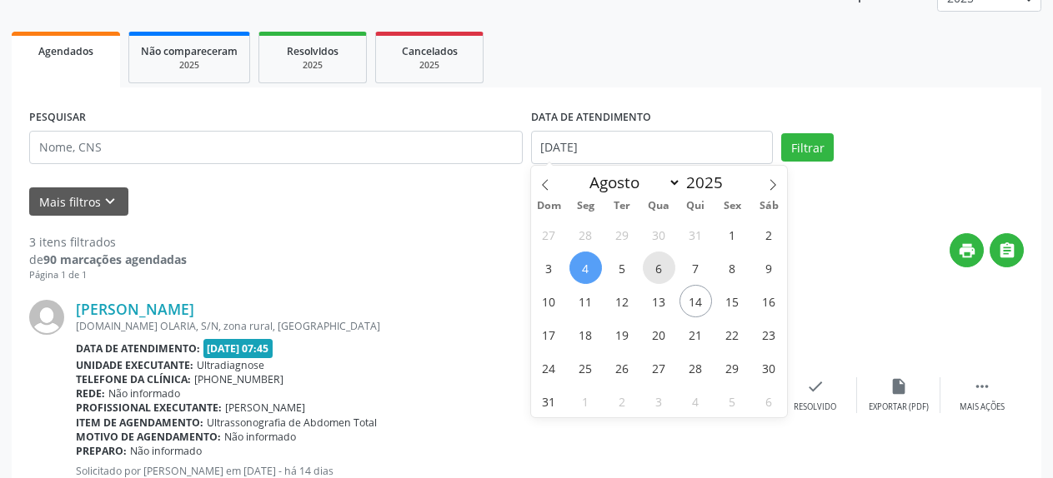
click at [657, 268] on span "6" at bounding box center [659, 268] width 33 height 33
type input "[DATE]"
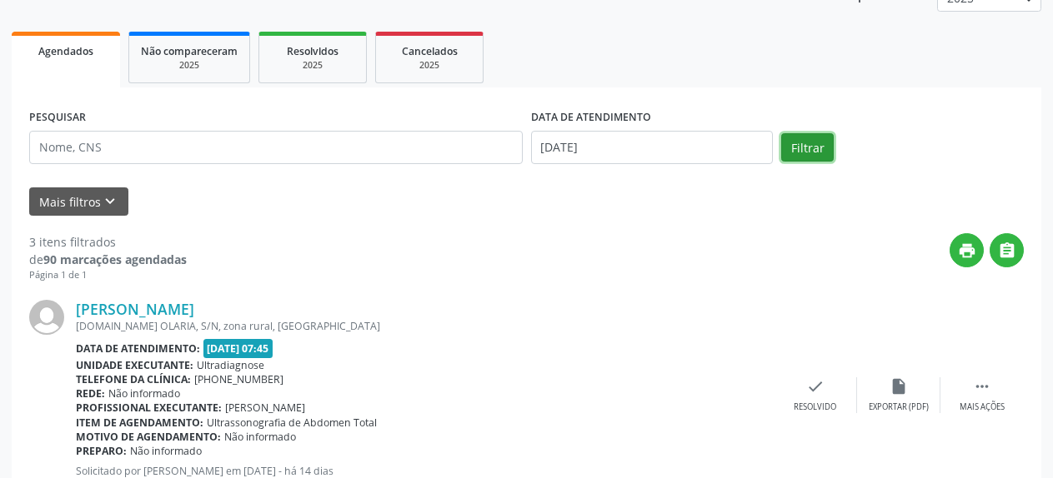
click at [791, 153] on button "Filtrar" at bounding box center [807, 147] width 53 height 28
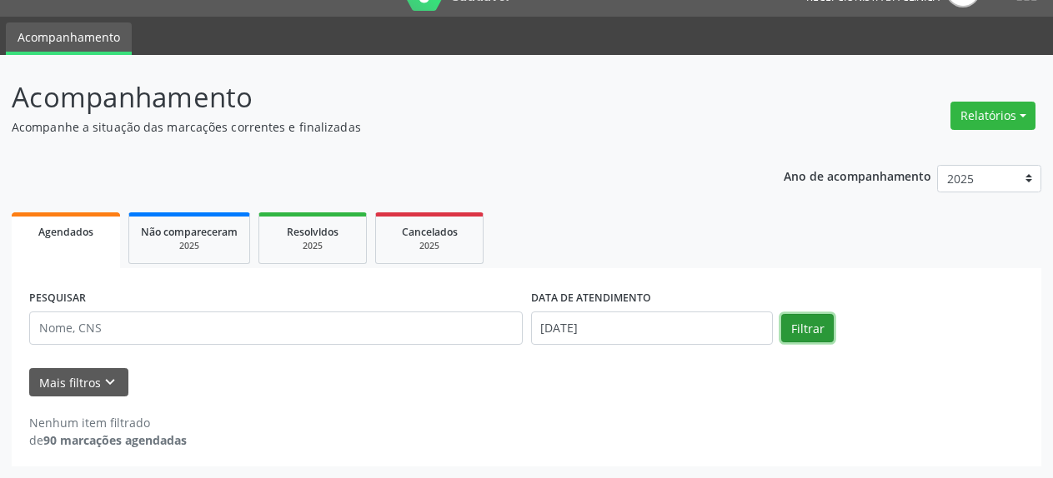
scroll to position [37, 0]
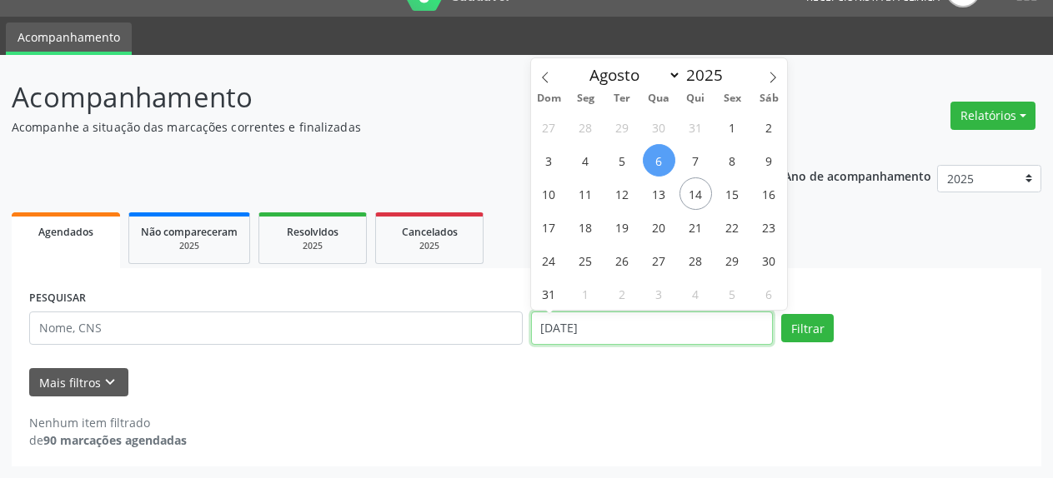
click at [592, 331] on input "[DATE]" at bounding box center [652, 328] width 243 height 33
click at [730, 163] on span "8" at bounding box center [732, 160] width 33 height 33
type input "[DATE]"
click at [730, 163] on span "8" at bounding box center [732, 160] width 33 height 33
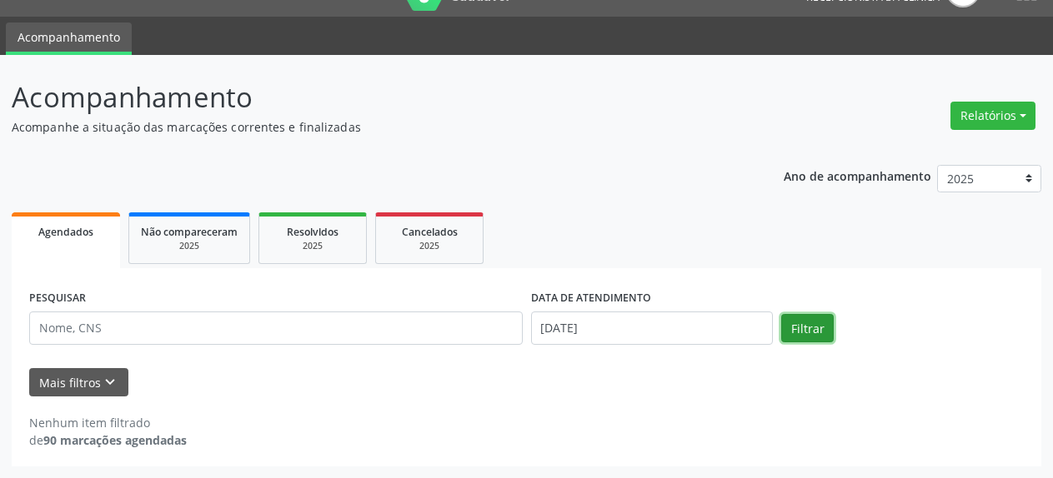
click at [813, 342] on button "Filtrar" at bounding box center [807, 328] width 53 height 28
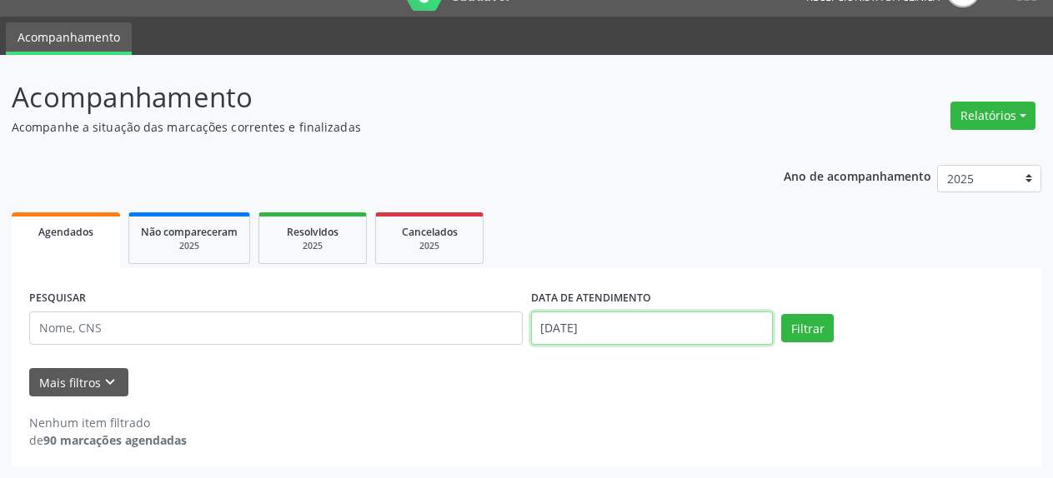
click at [591, 337] on input "[DATE]" at bounding box center [652, 328] width 243 height 33
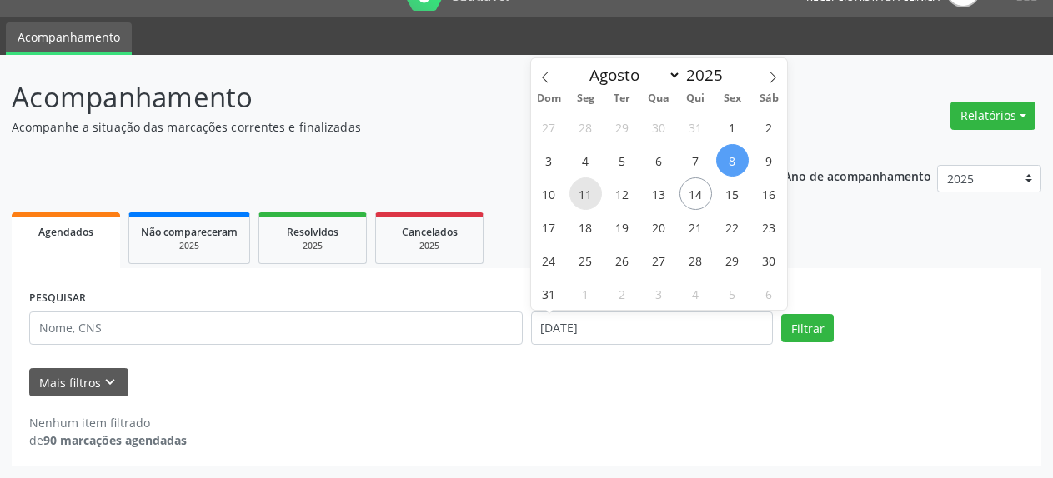
click at [587, 197] on span "11" at bounding box center [585, 194] width 33 height 33
type input "[DATE]"
click at [587, 197] on span "11" at bounding box center [585, 194] width 33 height 33
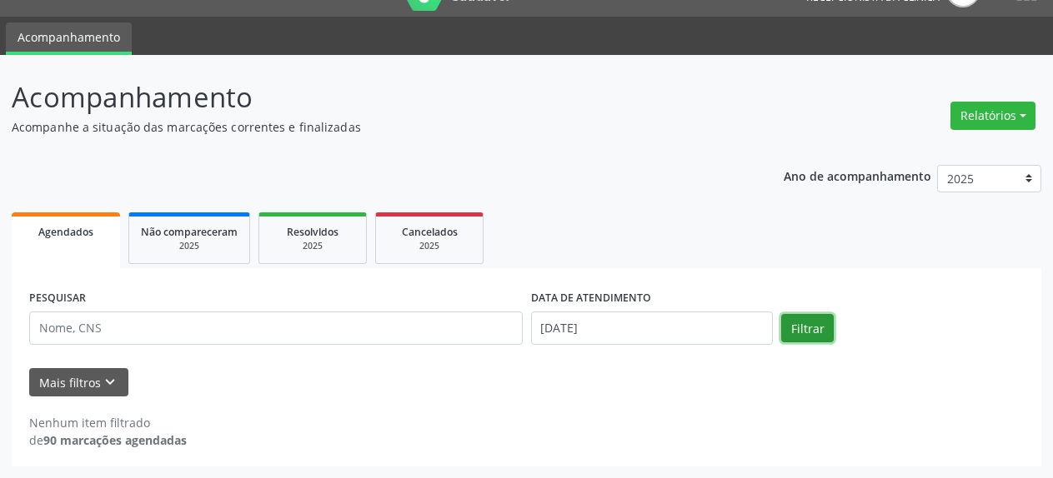
click at [793, 328] on button "Filtrar" at bounding box center [807, 328] width 53 height 28
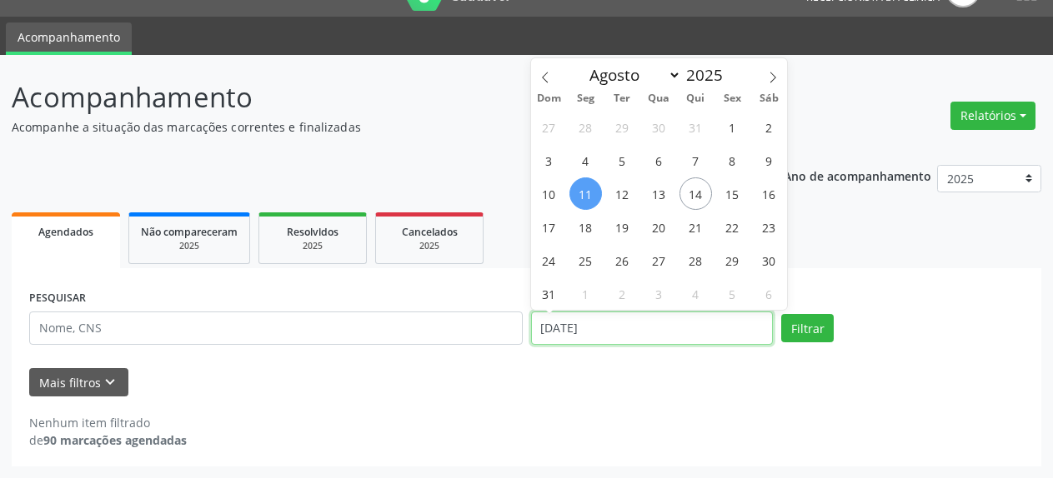
click at [673, 340] on input "[DATE]" at bounding box center [652, 328] width 243 height 33
click at [656, 200] on span "13" at bounding box center [659, 194] width 33 height 33
type input "[DATE]"
click at [656, 200] on span "13" at bounding box center [659, 194] width 33 height 33
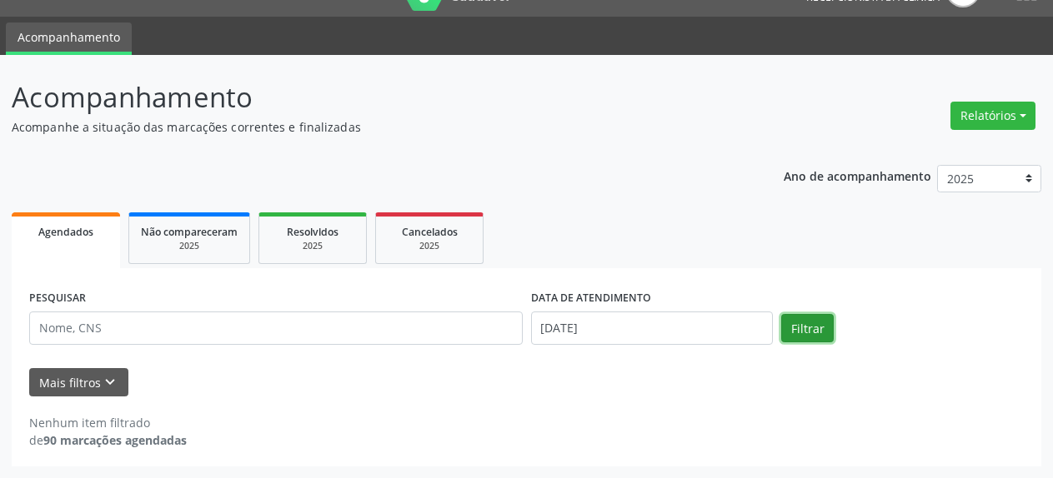
click at [823, 328] on button "Filtrar" at bounding box center [807, 328] width 53 height 28
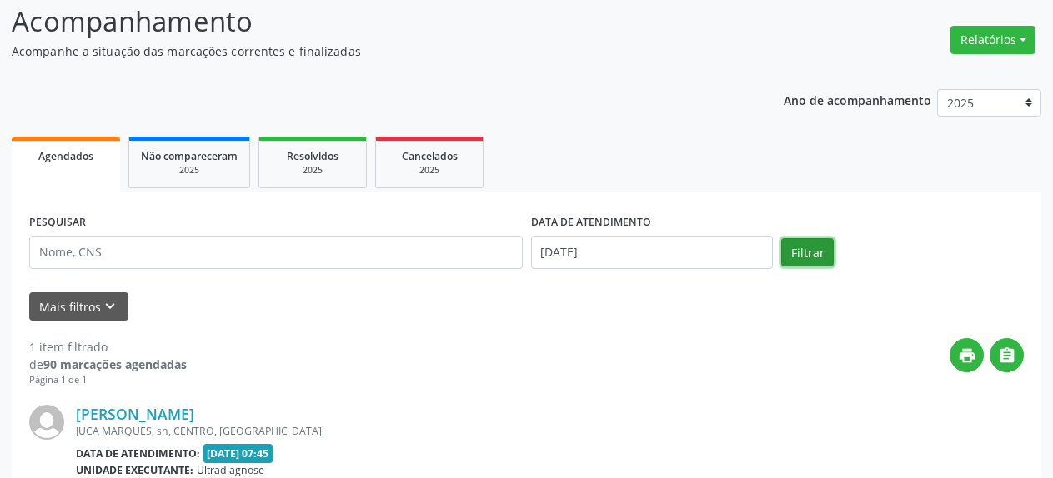
scroll to position [21, 0]
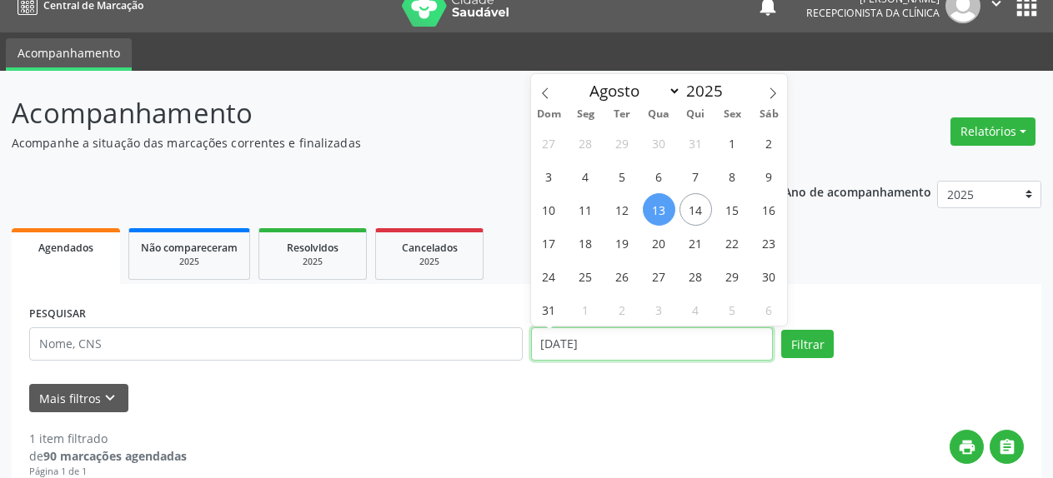
click at [599, 352] on input "[DATE]" at bounding box center [652, 344] width 243 height 33
click at [733, 212] on span "15" at bounding box center [732, 209] width 33 height 33
type input "[DATE]"
click at [733, 212] on span "15" at bounding box center [732, 209] width 33 height 33
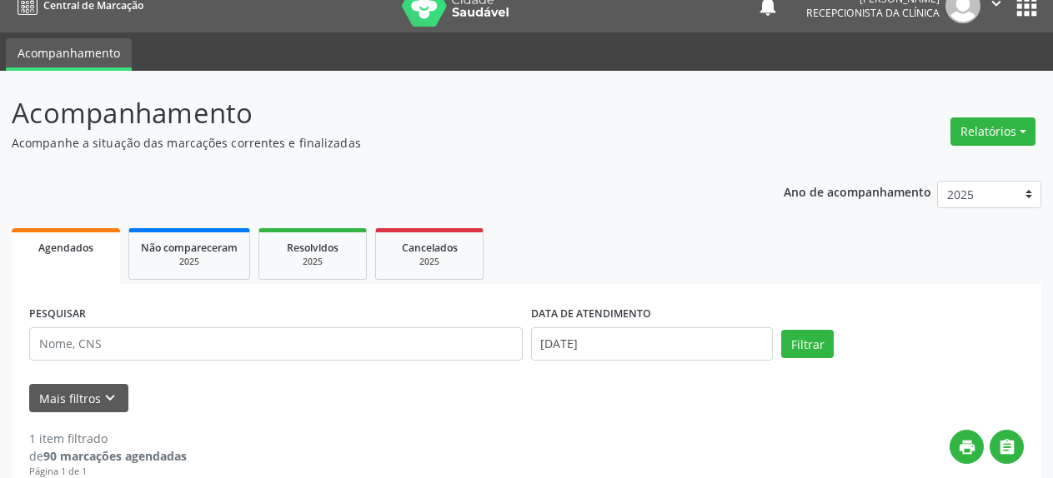
click at [799, 362] on div "PESQUISAR DATA DE ATENDIMENTO [DATE] Filtrar" at bounding box center [526, 337] width 1003 height 71
click at [799, 353] on button "Filtrar" at bounding box center [807, 344] width 53 height 28
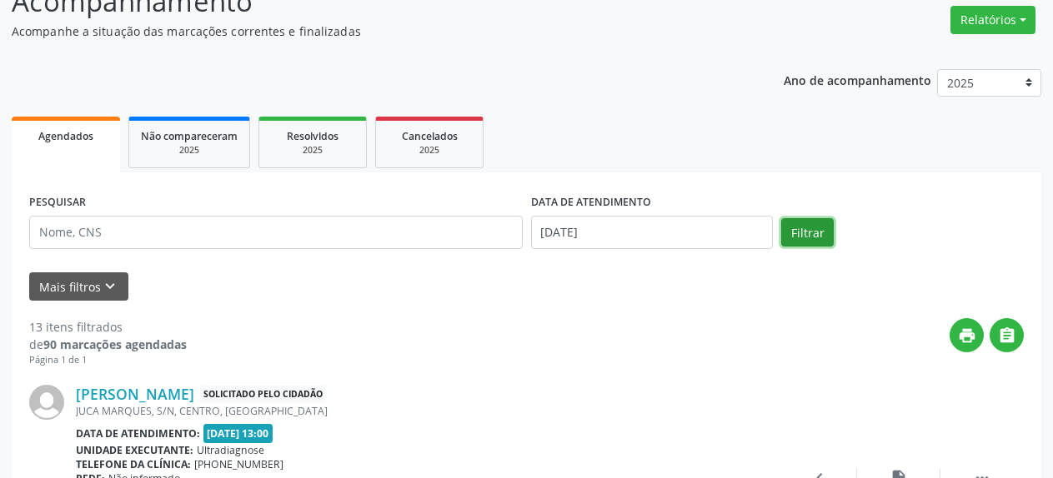
scroll to position [276, 0]
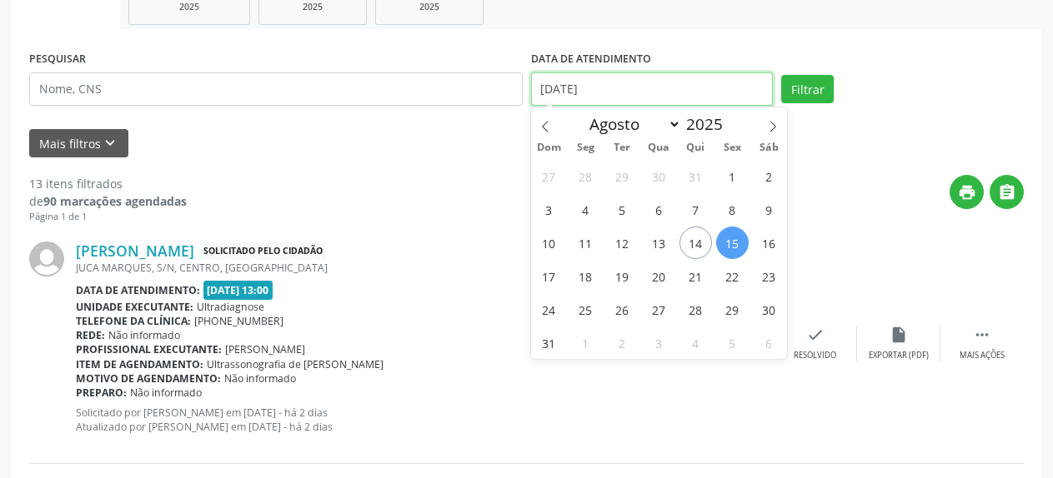
click at [579, 93] on input "[DATE]" at bounding box center [652, 89] width 243 height 33
click at [586, 273] on span "18" at bounding box center [585, 276] width 33 height 33
type input "[DATE]"
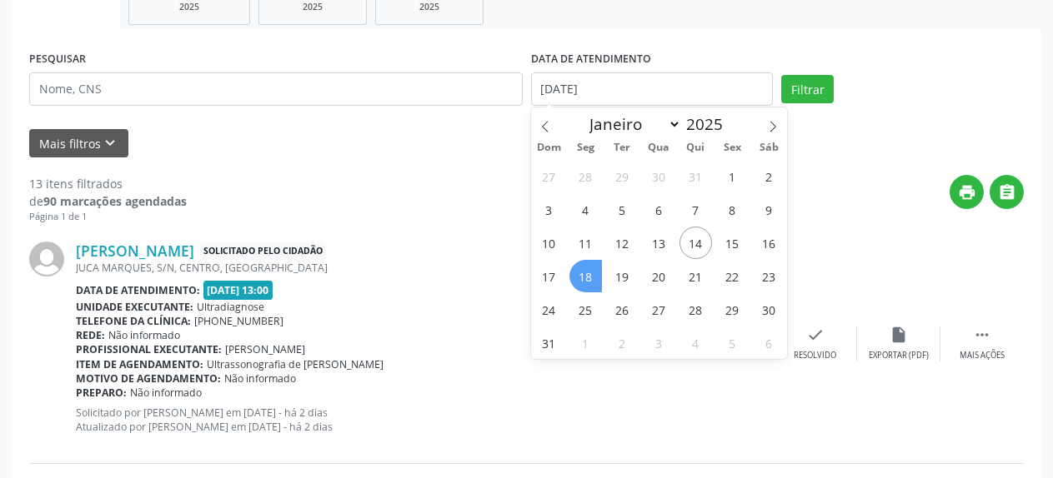
click at [586, 273] on span "18" at bounding box center [585, 276] width 33 height 33
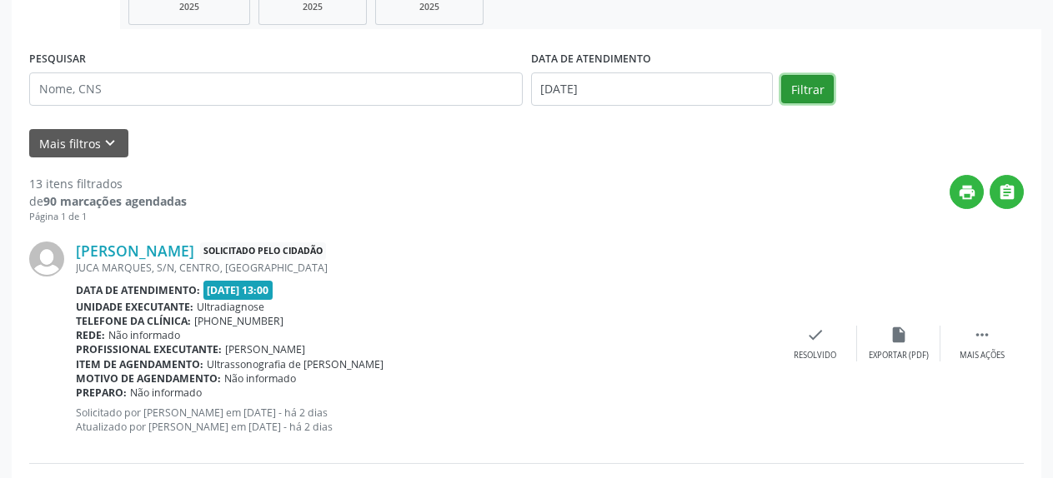
click at [828, 89] on button "Filtrar" at bounding box center [807, 89] width 53 height 28
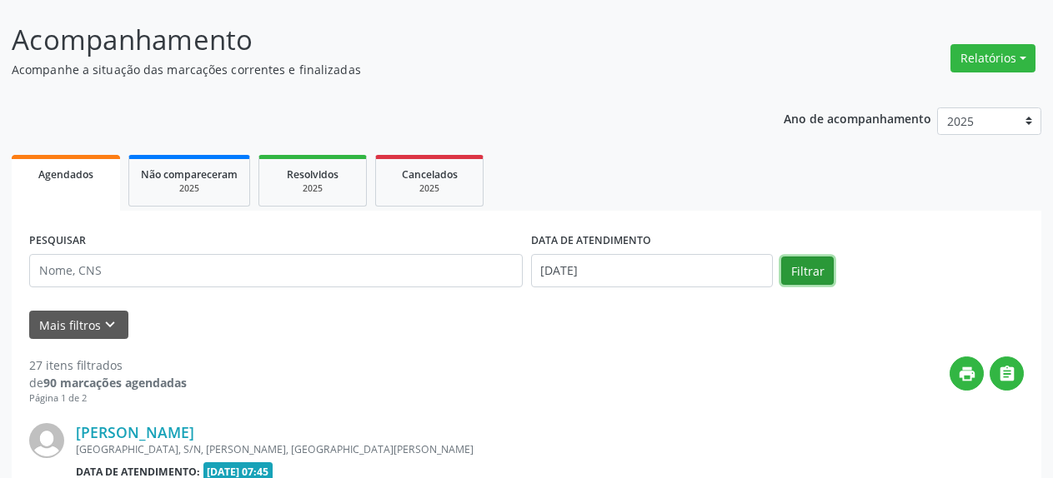
scroll to position [91, 0]
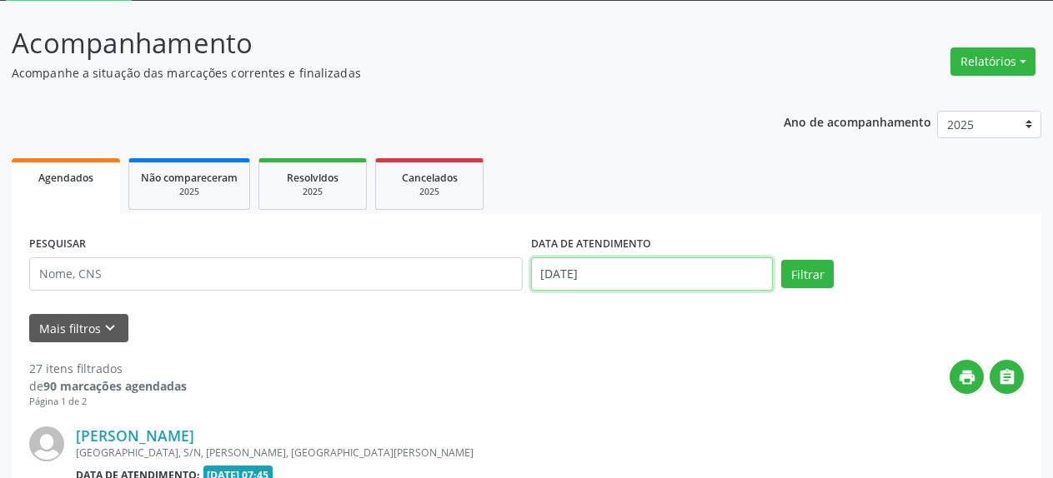
click at [590, 278] on input "[DATE]" at bounding box center [652, 274] width 243 height 33
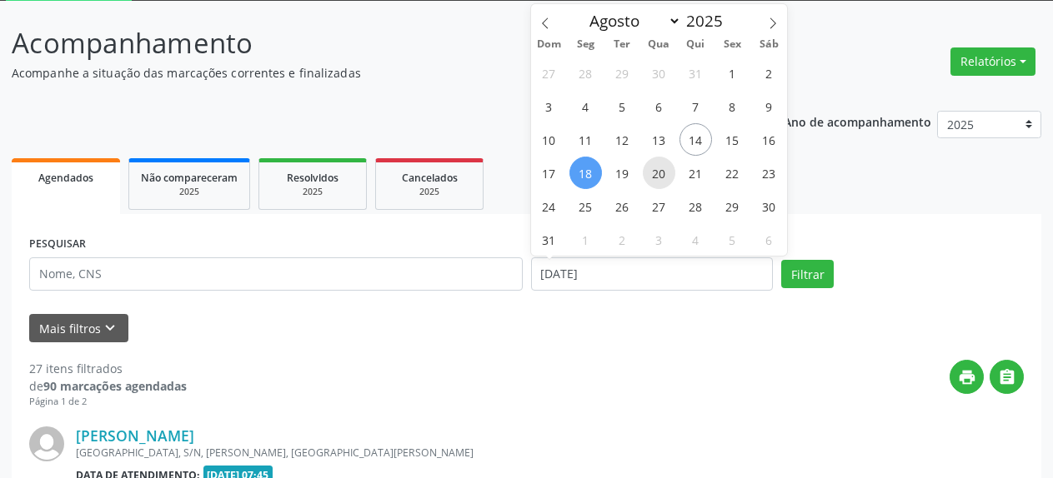
click at [653, 171] on span "20" at bounding box center [659, 173] width 33 height 33
type input "[DATE]"
click at [653, 171] on span "20" at bounding box center [659, 173] width 33 height 33
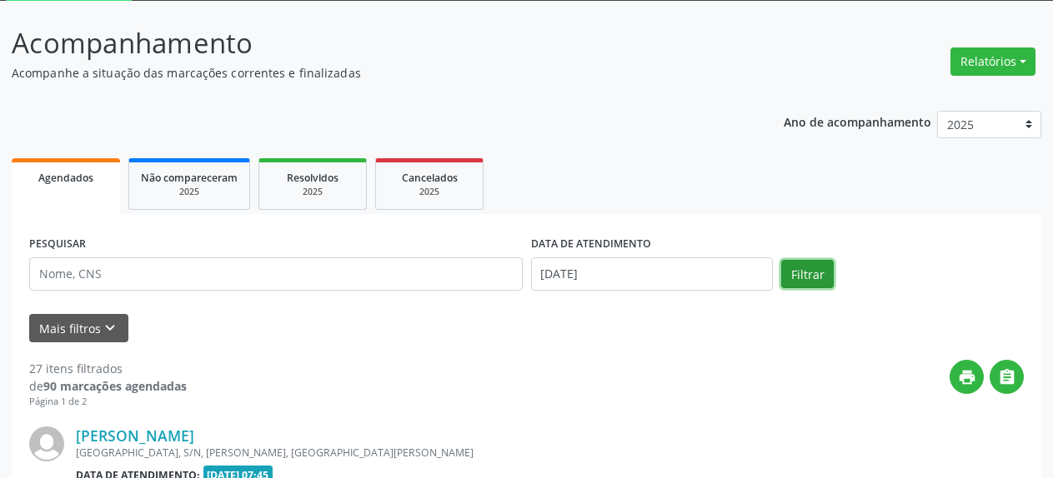
click at [801, 276] on button "Filtrar" at bounding box center [807, 274] width 53 height 28
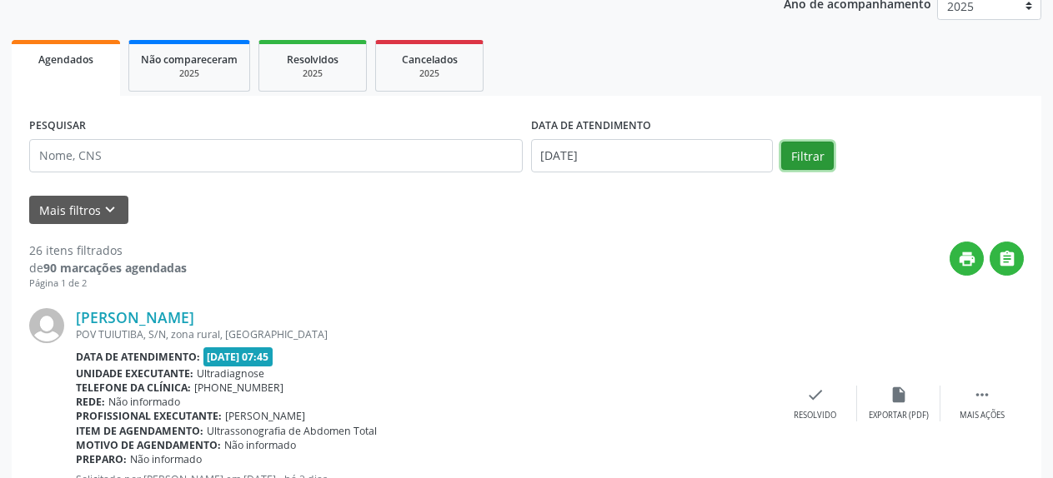
scroll to position [261, 0]
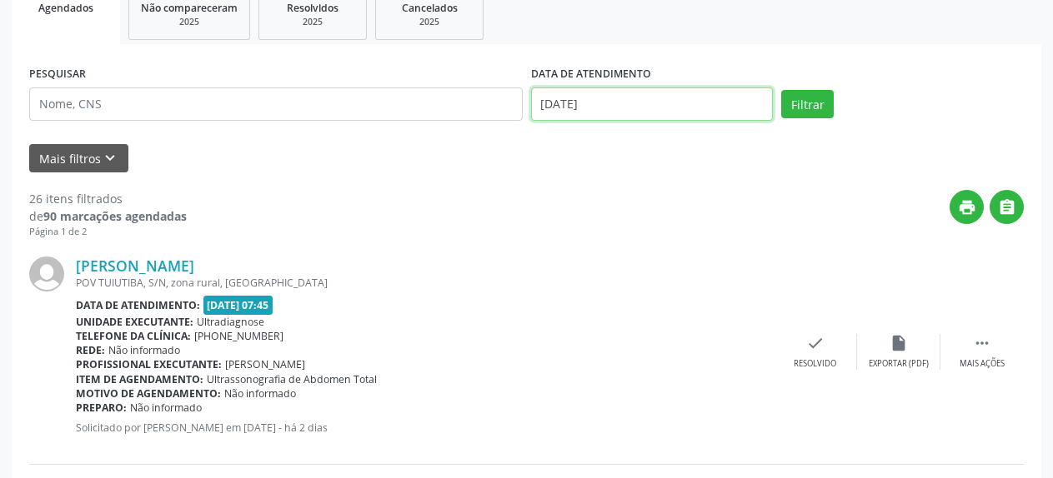
click at [588, 102] on input "[DATE]" at bounding box center [652, 104] width 243 height 33
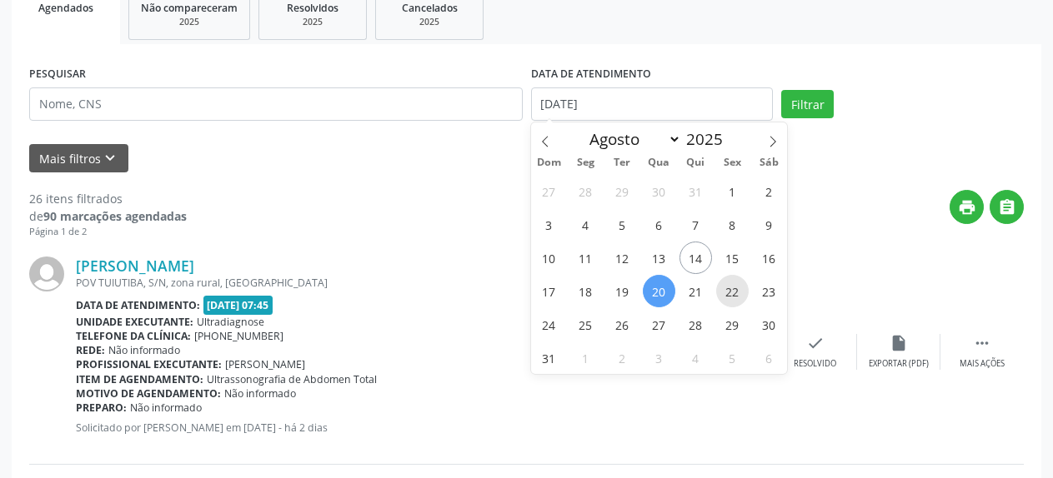
click at [734, 292] on span "22" at bounding box center [732, 291] width 33 height 33
type input "[DATE]"
click at [734, 292] on span "22" at bounding box center [732, 291] width 33 height 33
select select "7"
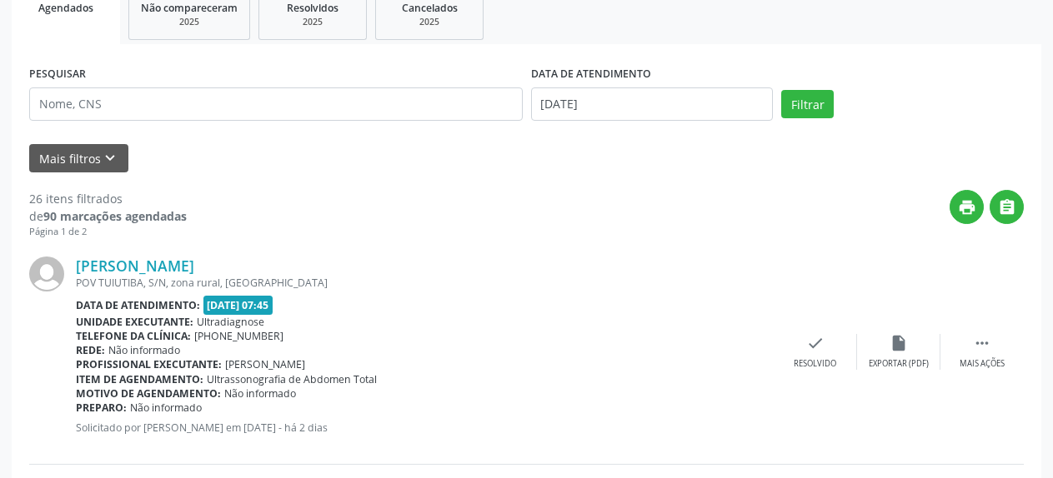
click at [734, 292] on div "[PERSON_NAME] [GEOGRAPHIC_DATA], S/N, zona rural, [GEOGRAPHIC_DATA] Data de ate…" at bounding box center [425, 352] width 698 height 190
click at [807, 105] on button "Filtrar" at bounding box center [807, 104] width 53 height 28
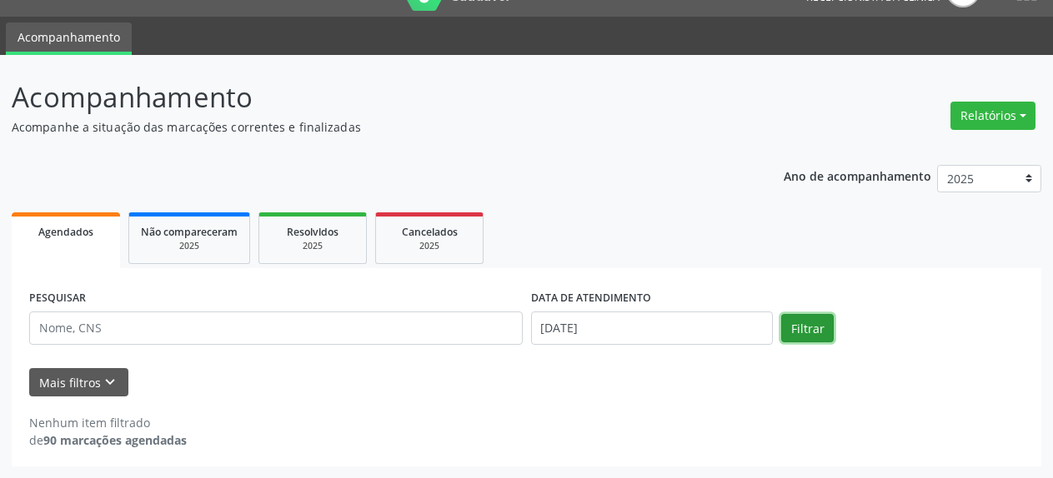
scroll to position [37, 0]
click at [574, 269] on div "PESQUISAR DATA DE ATENDIMENTO [DATE] Filtrar UNIDADE DE REFERÊNCIA Selecione um…" at bounding box center [526, 367] width 1029 height 198
click at [578, 309] on label "DATA DE ATENDIMENTO" at bounding box center [591, 299] width 120 height 26
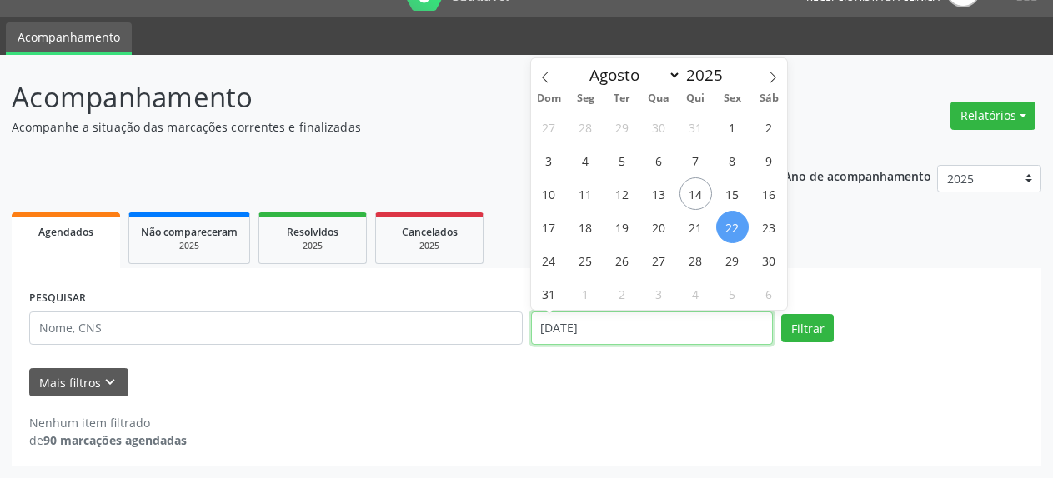
click at [588, 330] on input "[DATE]" at bounding box center [652, 328] width 243 height 33
click at [588, 264] on span "25" at bounding box center [585, 260] width 33 height 33
type input "[DATE]"
click at [588, 264] on span "25" at bounding box center [585, 260] width 33 height 33
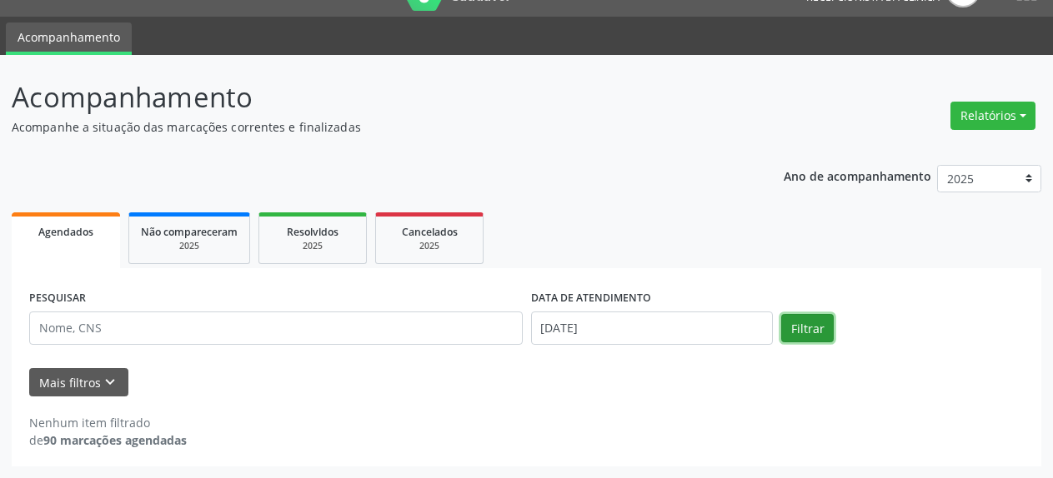
click at [821, 318] on button "Filtrar" at bounding box center [807, 328] width 53 height 28
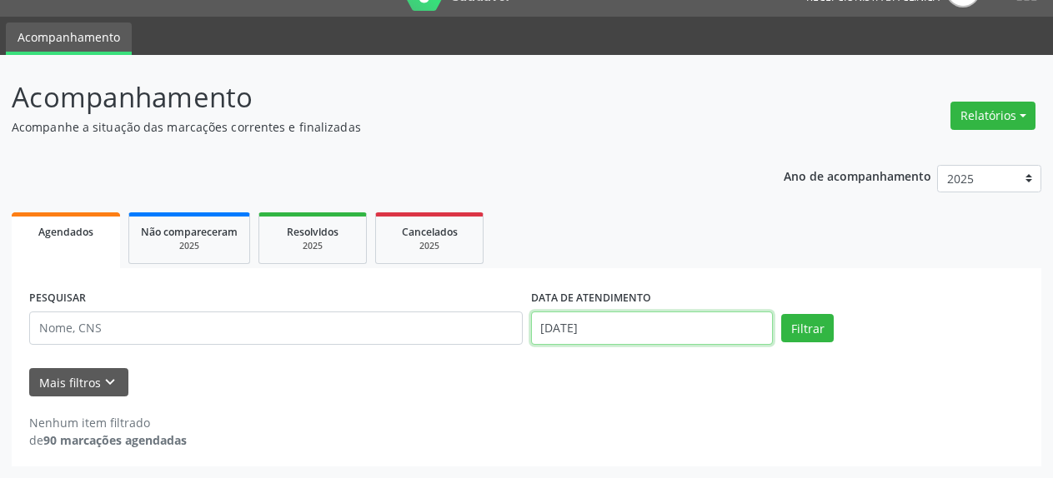
click at [578, 331] on input "[DATE]" at bounding box center [652, 328] width 243 height 33
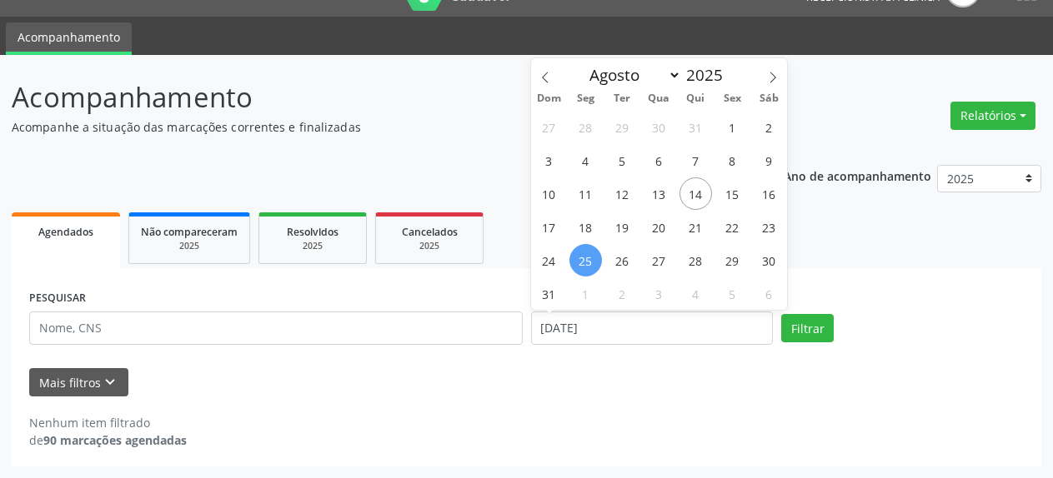
click at [301, 254] on link "Resolvidos 2025" at bounding box center [312, 239] width 108 height 52
select select "7"
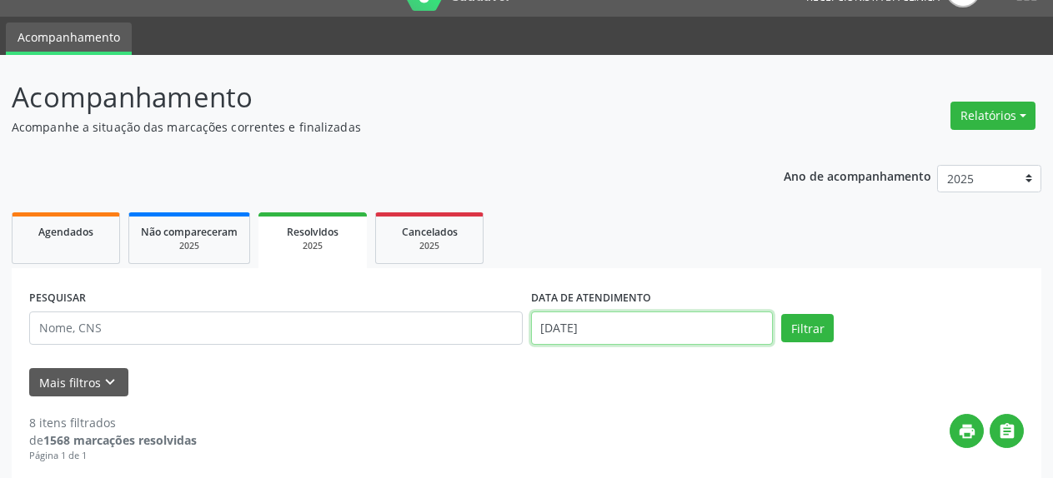
click at [573, 334] on input "[DATE]" at bounding box center [652, 328] width 243 height 33
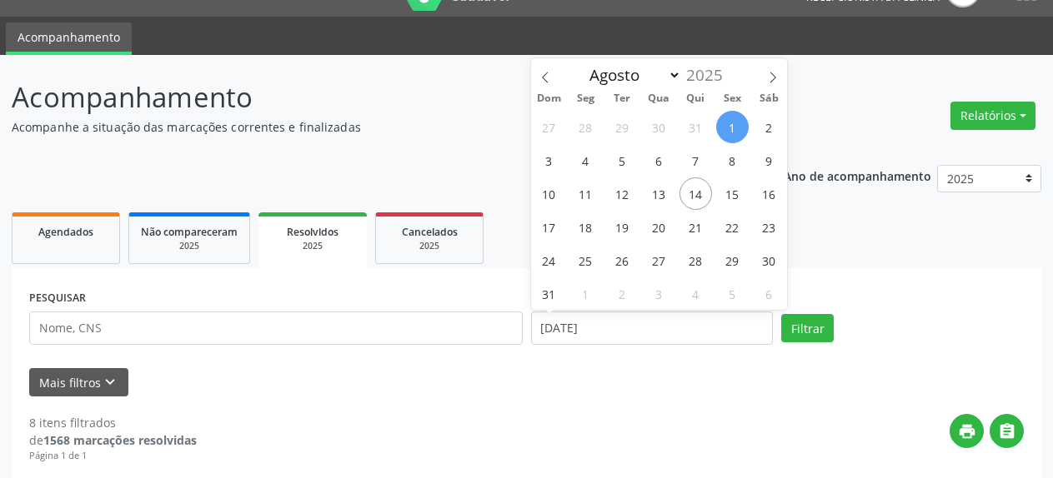
click at [735, 129] on span "1" at bounding box center [732, 127] width 33 height 33
type input "[DATE]"
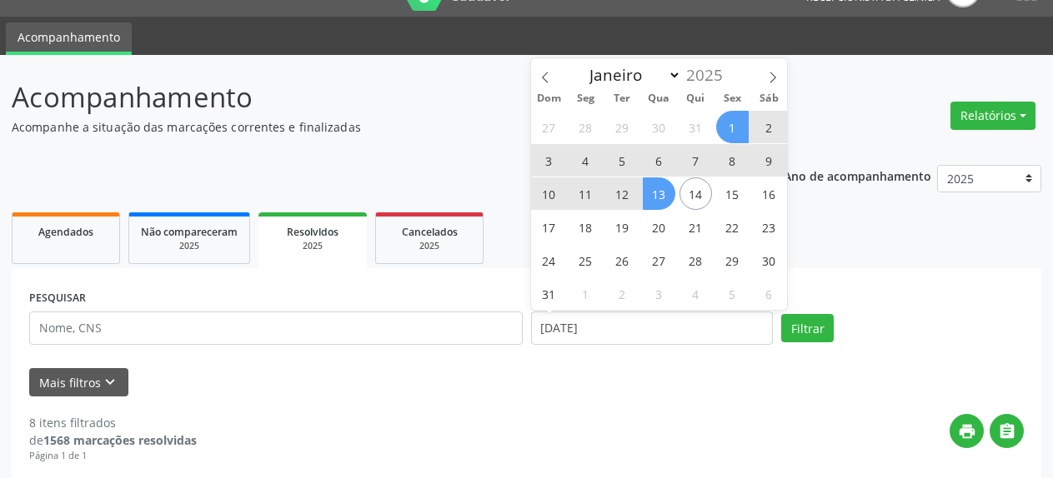
click at [661, 194] on span "13" at bounding box center [659, 194] width 33 height 33
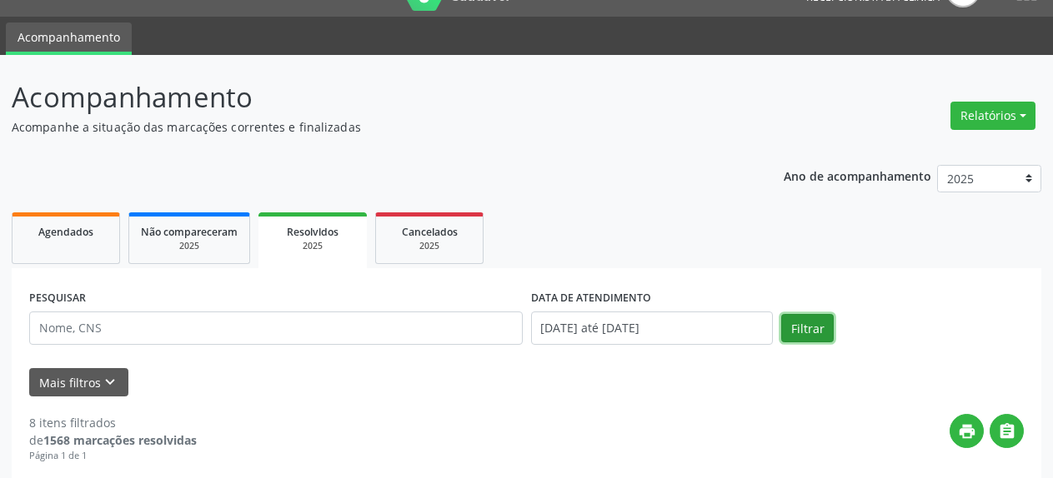
click at [790, 328] on button "Filtrar" at bounding box center [807, 328] width 53 height 28
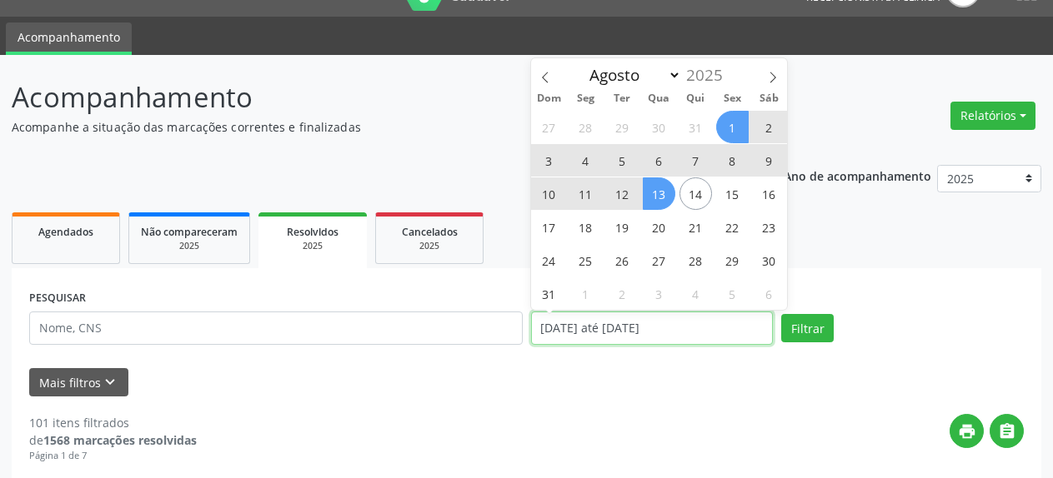
click at [615, 327] on input "[DATE] até [DATE]" at bounding box center [652, 328] width 243 height 33
click at [42, 241] on link "Agendados" at bounding box center [66, 239] width 108 height 52
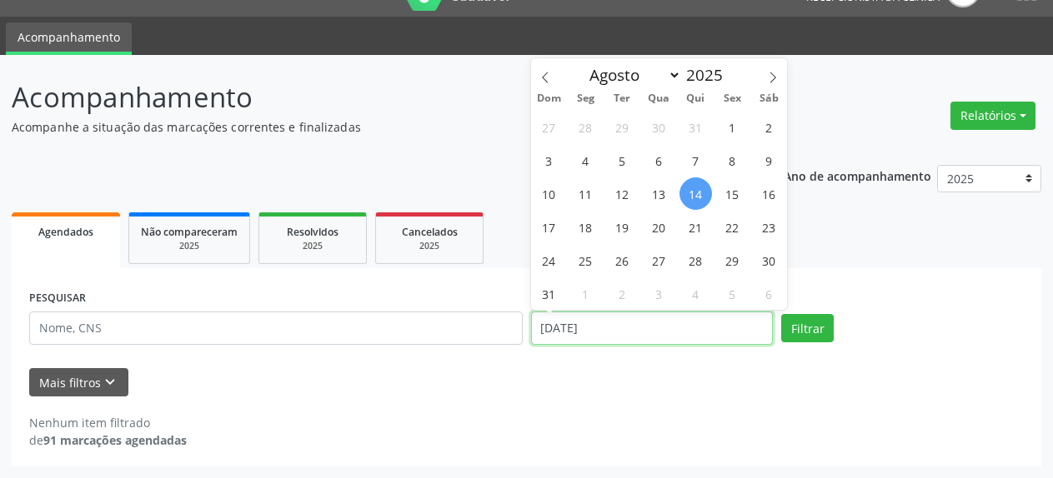
click at [592, 333] on input "[DATE]" at bounding box center [652, 328] width 243 height 33
click at [733, 201] on span "15" at bounding box center [732, 194] width 33 height 33
type input "[DATE]"
click at [733, 201] on span "15" at bounding box center [732, 194] width 33 height 33
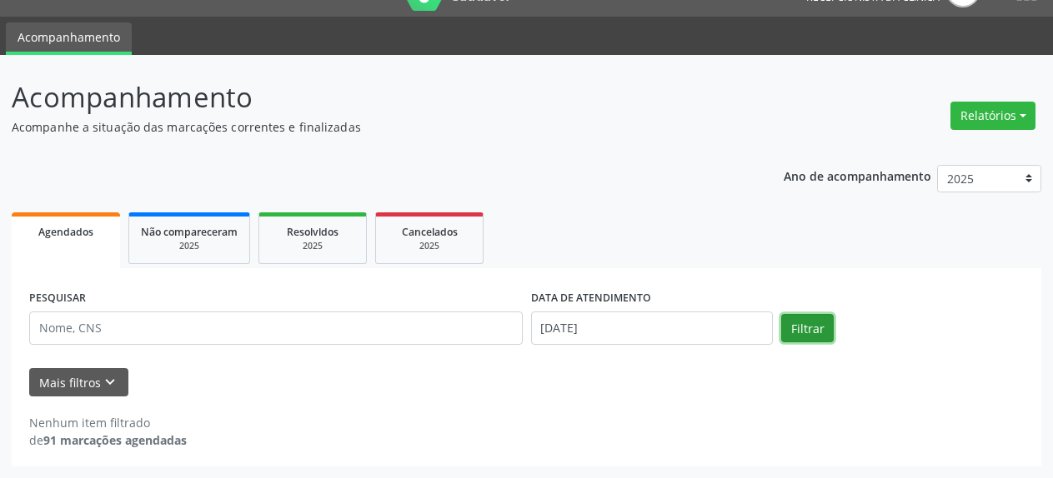
click at [815, 336] on button "Filtrar" at bounding box center [807, 328] width 53 height 28
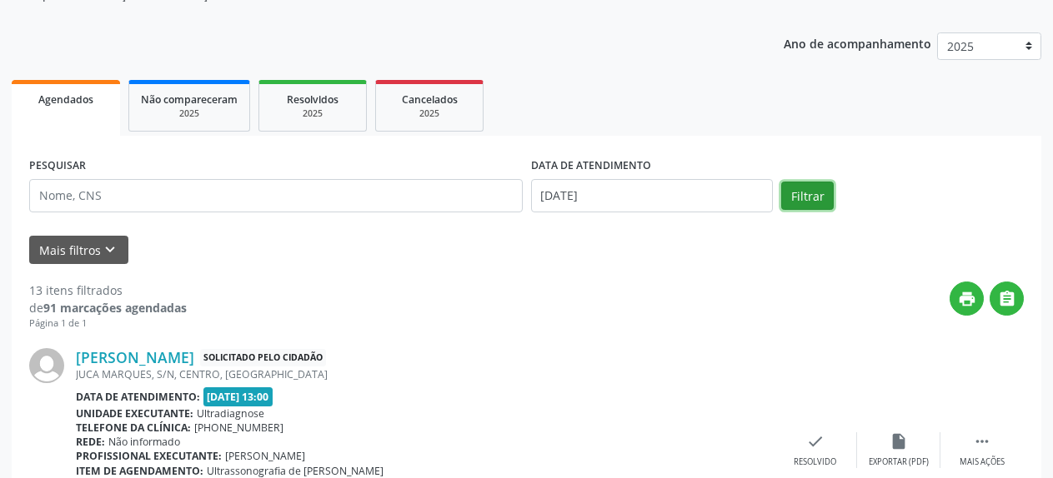
scroll to position [0, 0]
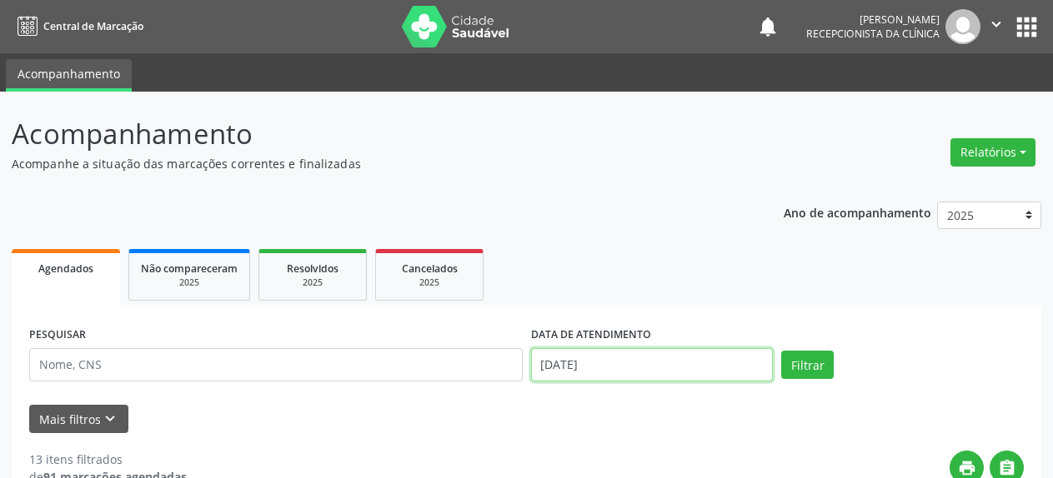
click at [615, 376] on input "[DATE]" at bounding box center [652, 364] width 243 height 33
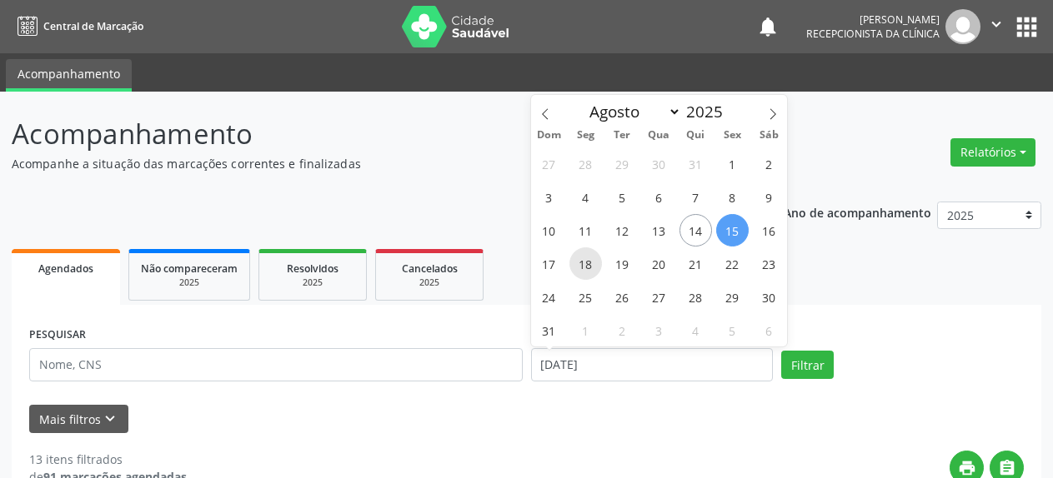
click at [583, 268] on span "18" at bounding box center [585, 264] width 33 height 33
type input "[DATE]"
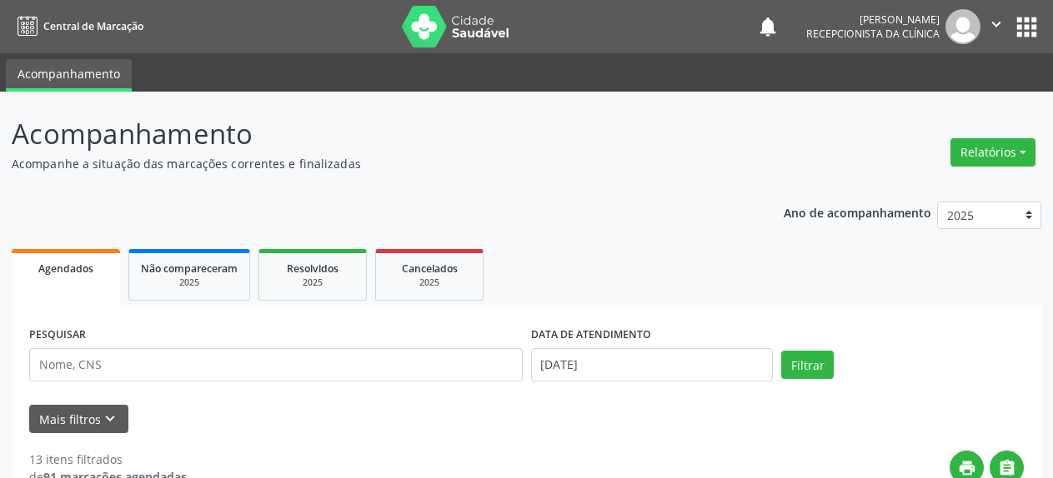
click at [583, 268] on ul "Agendados Não compareceram 2025 Resolvidos 2025 Cancelados 2025" at bounding box center [526, 275] width 1029 height 60
click at [812, 366] on button "Filtrar" at bounding box center [807, 365] width 53 height 28
click at [604, 350] on input "[DATE]" at bounding box center [652, 364] width 243 height 33
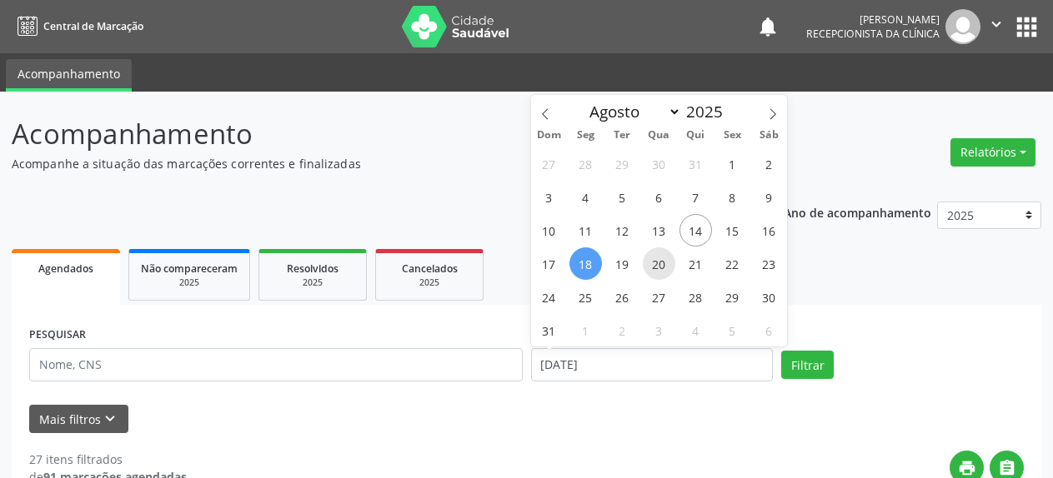
click at [651, 271] on span "20" at bounding box center [659, 264] width 33 height 33
type input "[DATE]"
click at [651, 271] on span "20" at bounding box center [659, 264] width 33 height 33
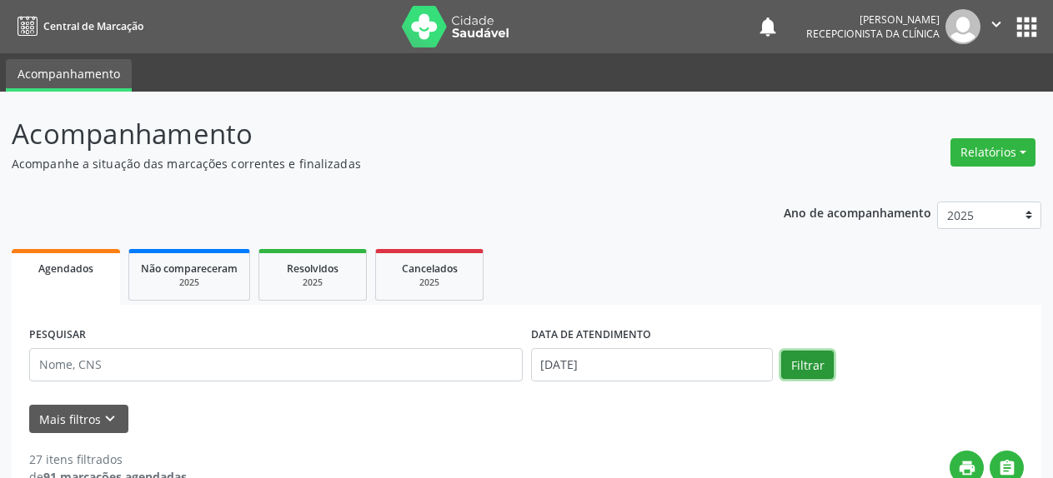
click at [788, 376] on button "Filtrar" at bounding box center [807, 365] width 53 height 28
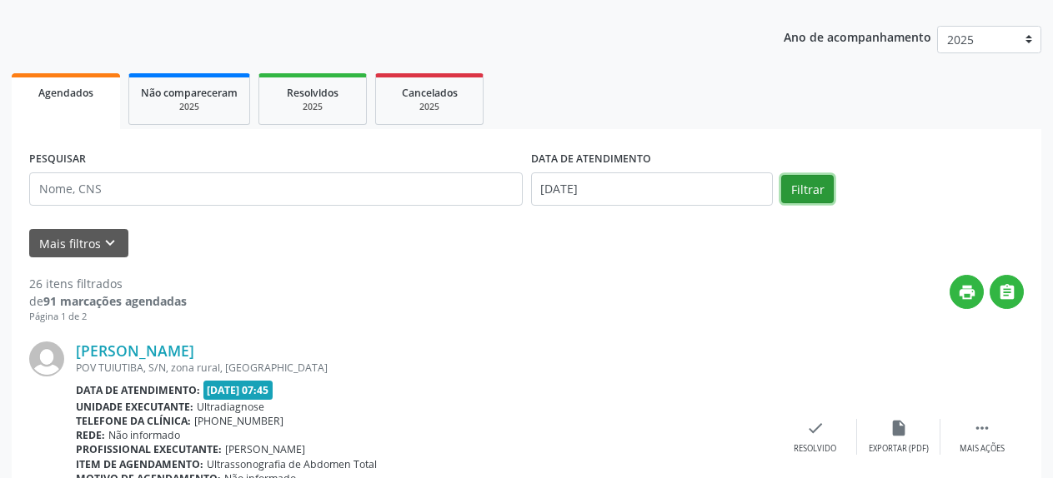
scroll to position [85, 0]
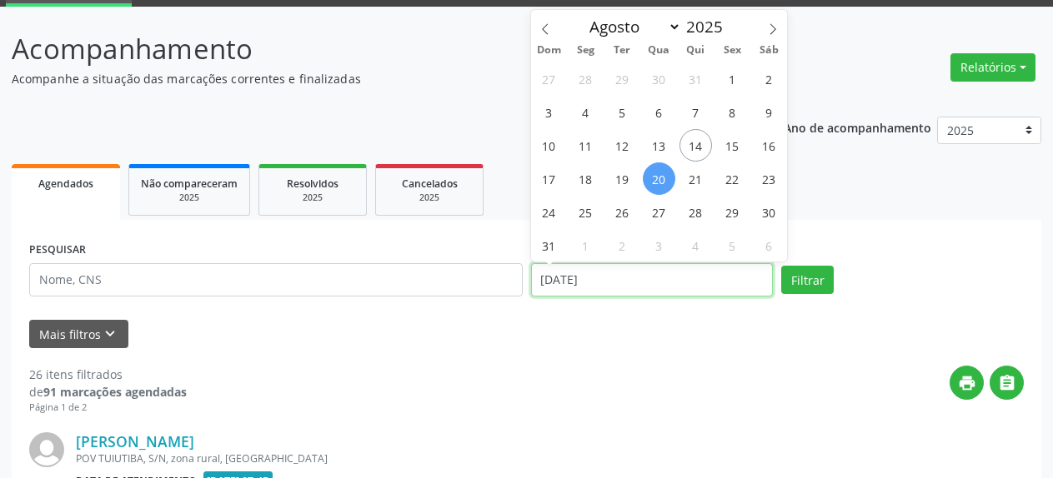
click at [618, 278] on input "[DATE]" at bounding box center [652, 279] width 243 height 33
click at [728, 182] on span "22" at bounding box center [732, 179] width 33 height 33
type input "[DATE]"
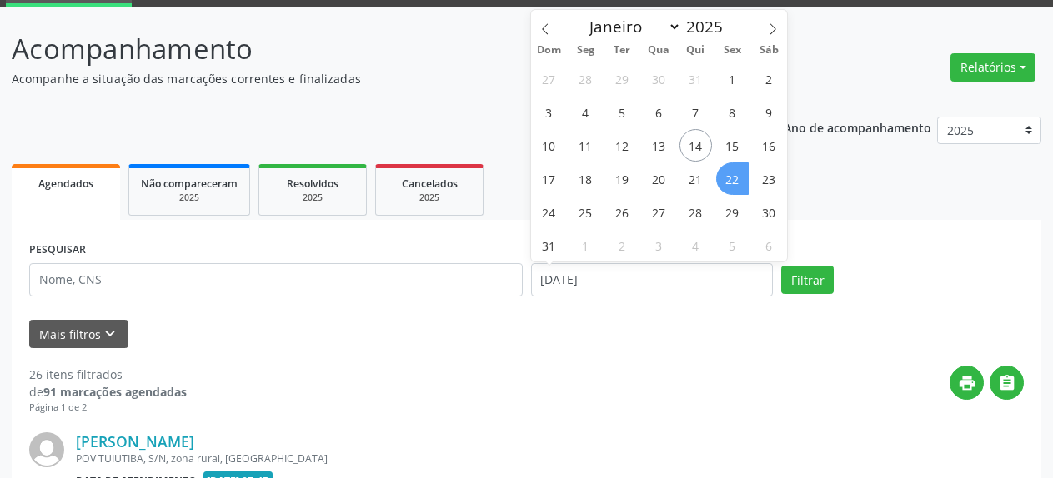
click at [728, 182] on span "22" at bounding box center [732, 179] width 33 height 33
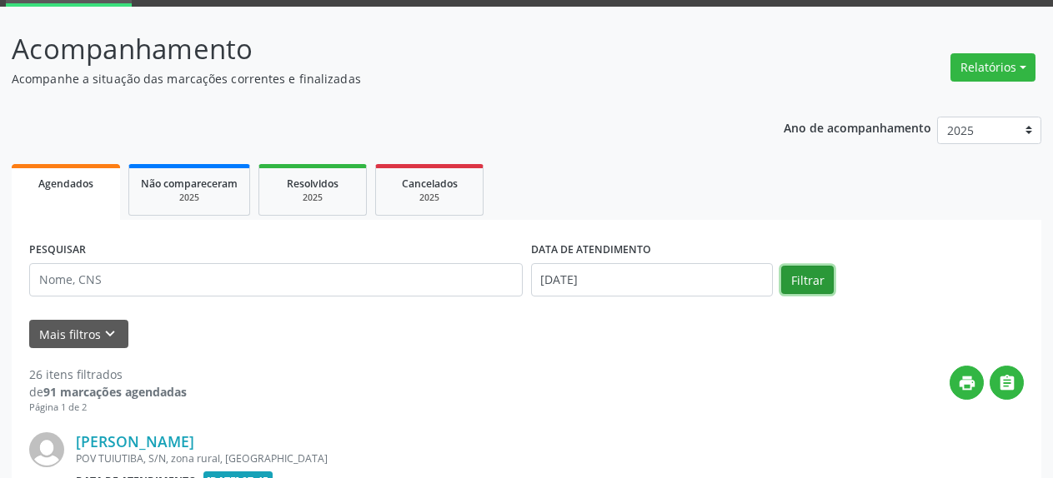
click at [802, 279] on button "Filtrar" at bounding box center [807, 280] width 53 height 28
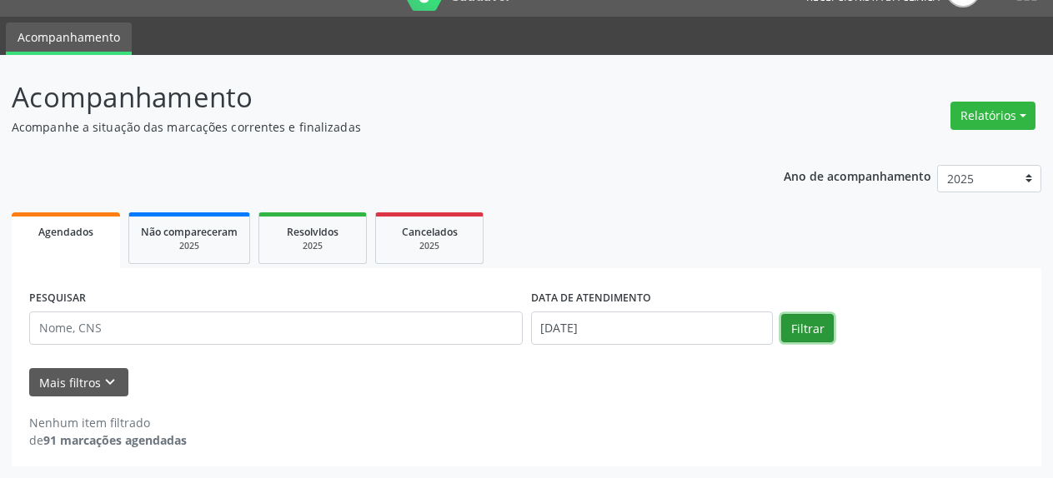
scroll to position [37, 0]
click at [724, 381] on div "Mais filtros keyboard_arrow_down" at bounding box center [526, 382] width 1003 height 29
